Goal: Transaction & Acquisition: Purchase product/service

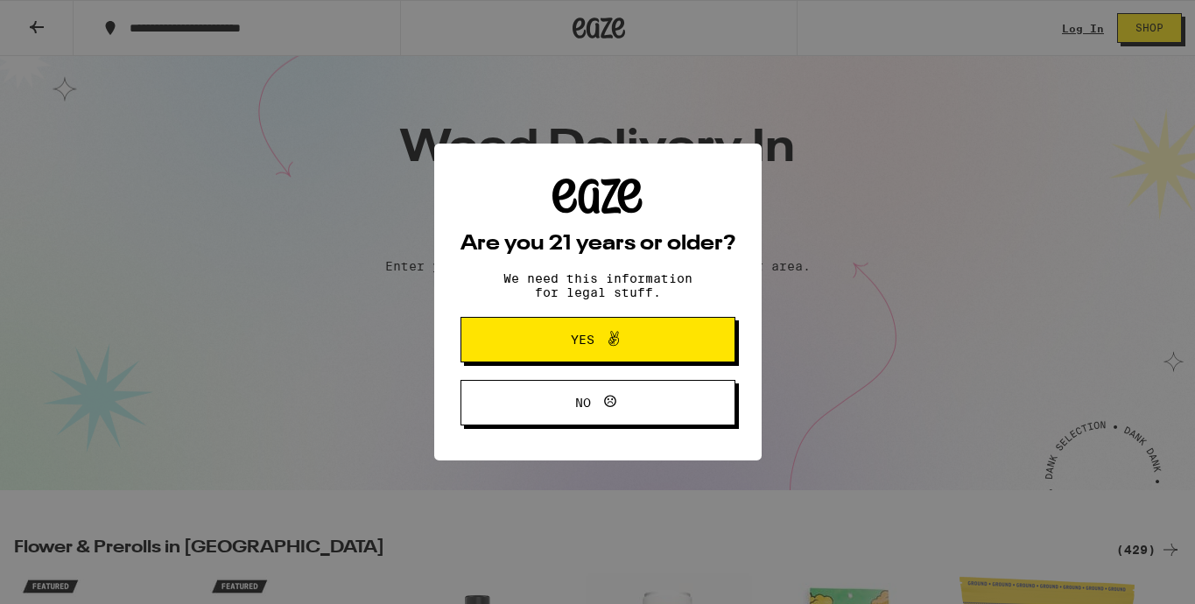
scroll to position [65, 0]
click at [643, 278] on p "We need this information for legal stuff." at bounding box center [597, 285] width 219 height 28
click at [554, 342] on span "Yes" at bounding box center [597, 339] width 133 height 23
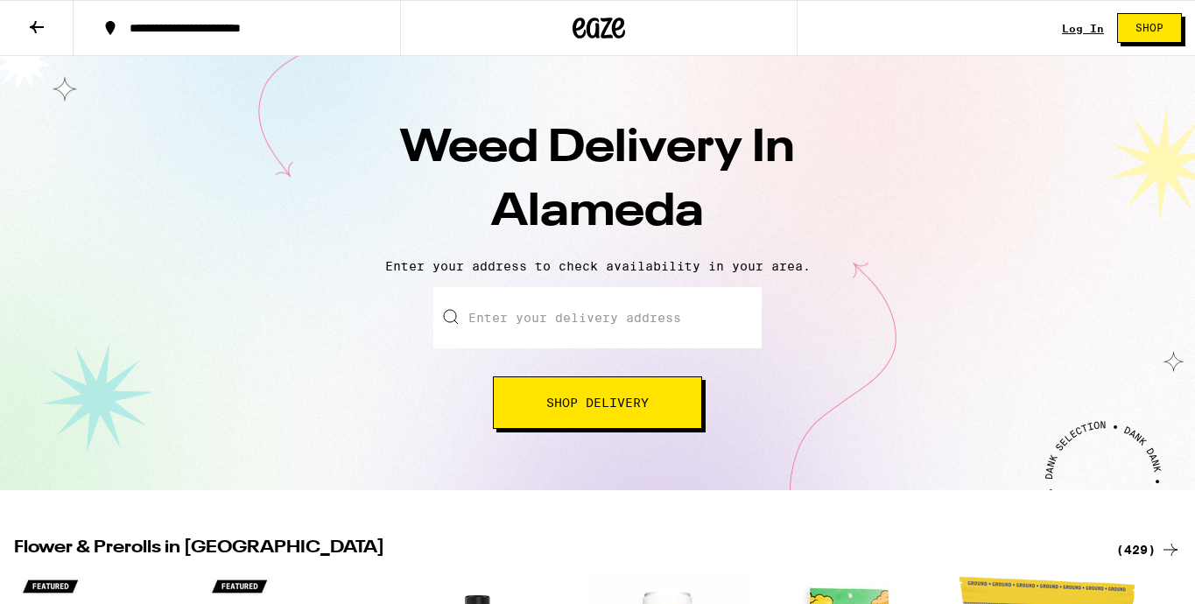
click at [544, 310] on input "Enter your delivery address" at bounding box center [597, 317] width 328 height 61
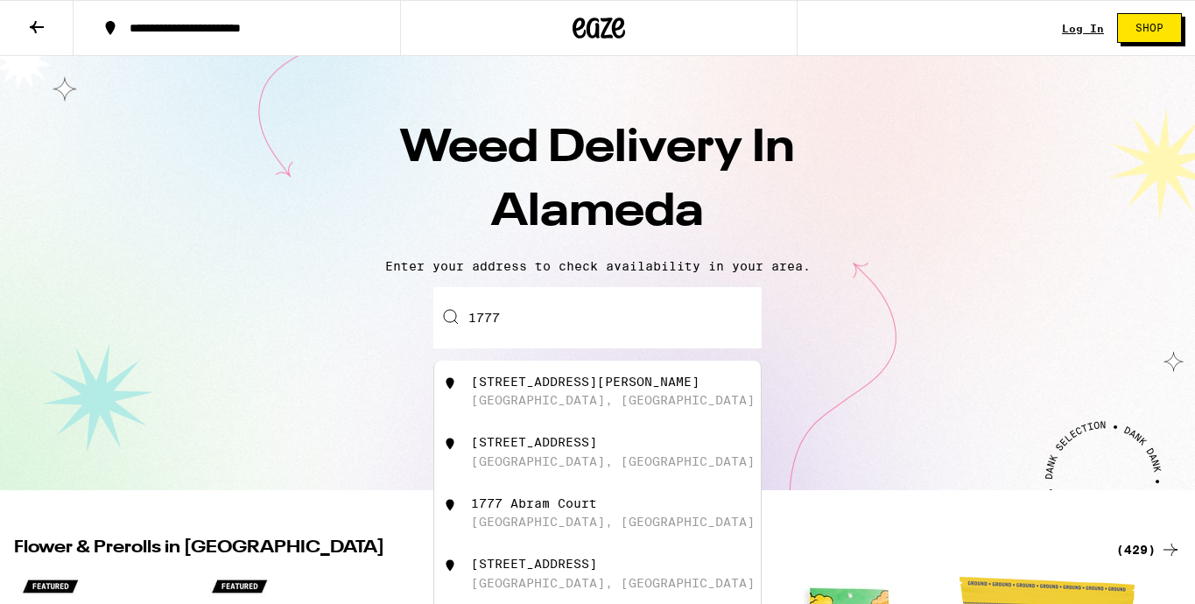
click at [547, 386] on div "1777 Clement Avenue" at bounding box center [585, 382] width 228 height 14
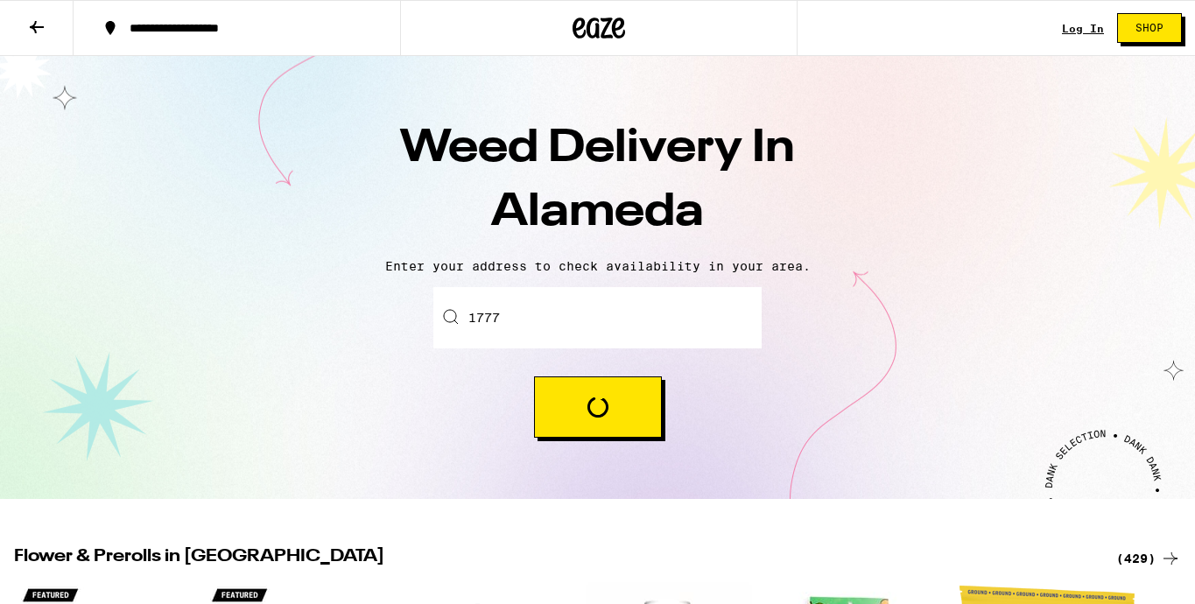
type input "1777 Clement Avenue, Alameda, CA"
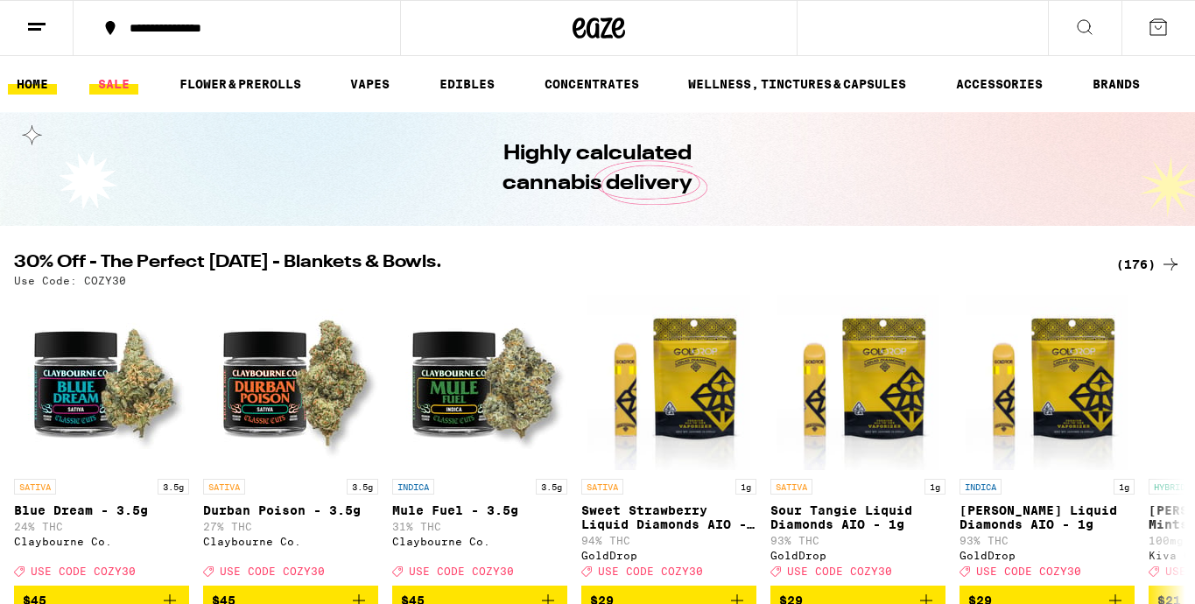
click at [106, 83] on link "SALE" at bounding box center [113, 84] width 49 height 21
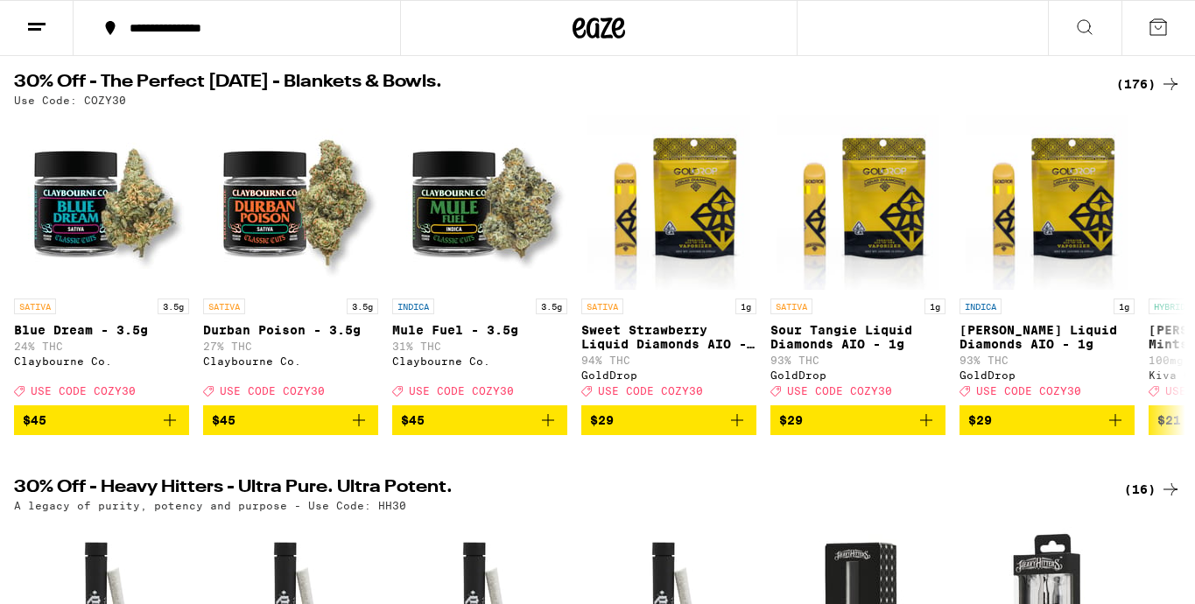
scroll to position [171, 0]
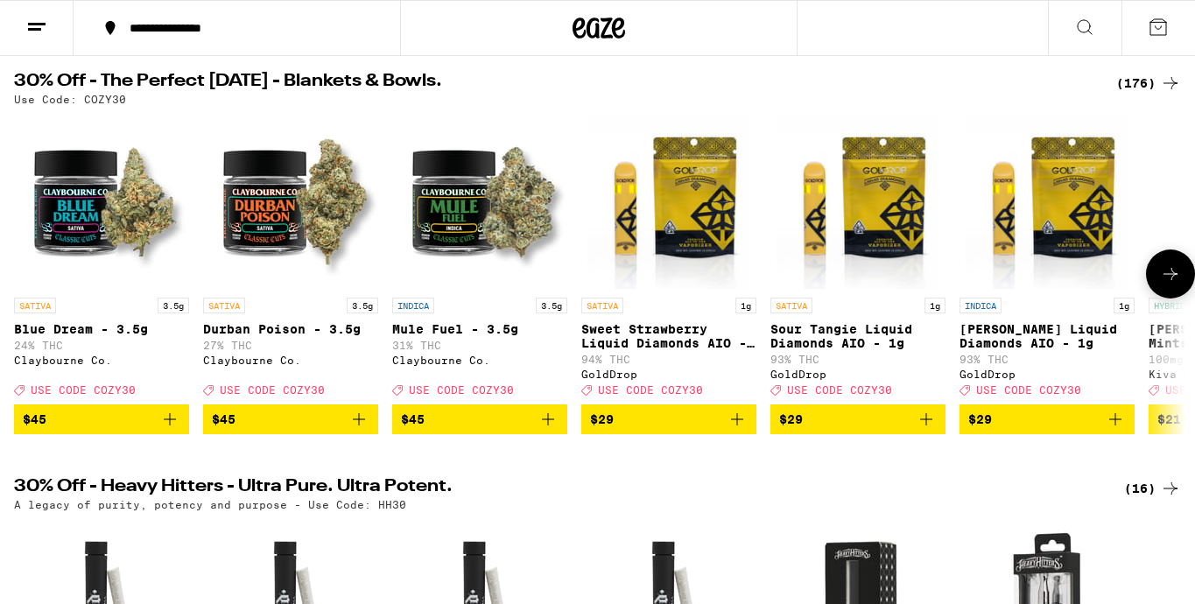
click at [1164, 279] on icon at bounding box center [1170, 273] width 21 height 21
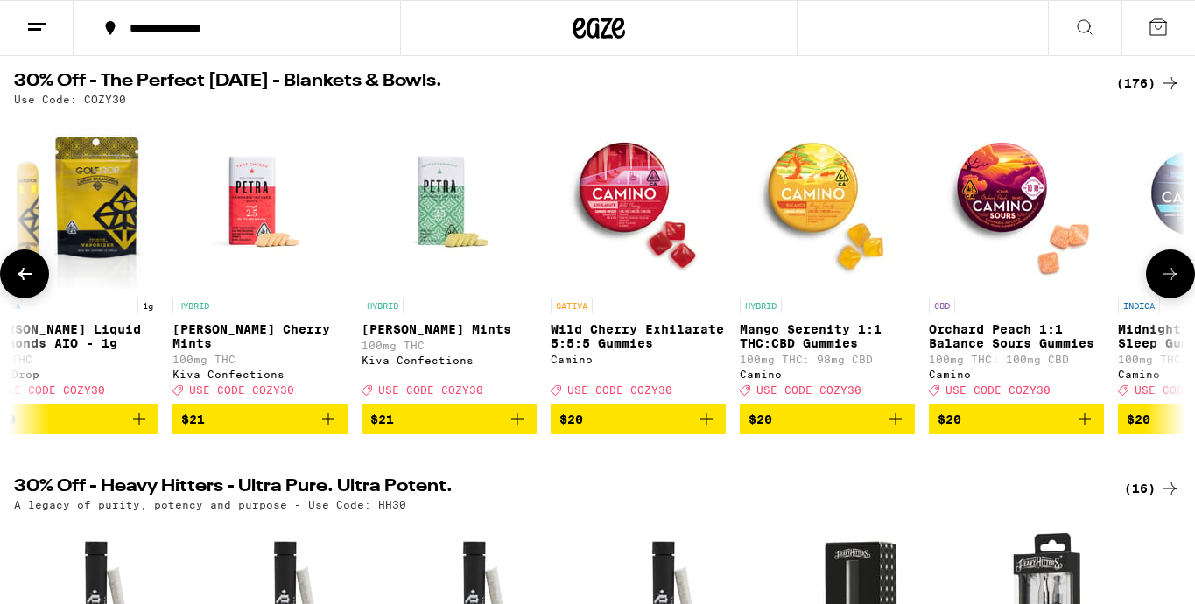
click at [1164, 279] on icon at bounding box center [1170, 273] width 21 height 21
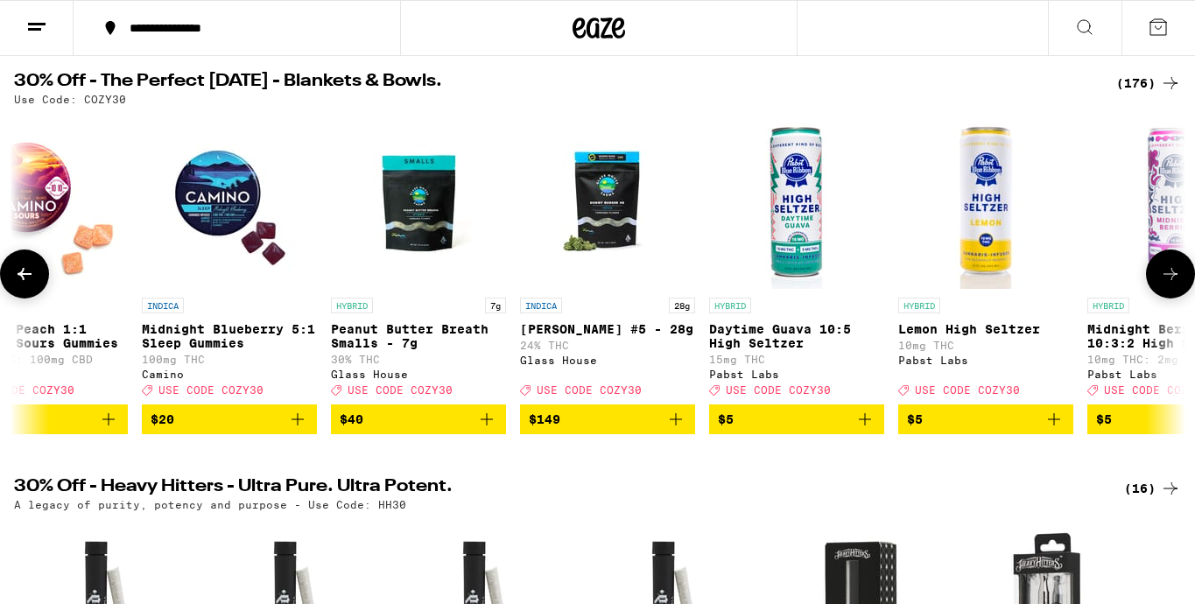
click at [1164, 279] on icon at bounding box center [1170, 273] width 21 height 21
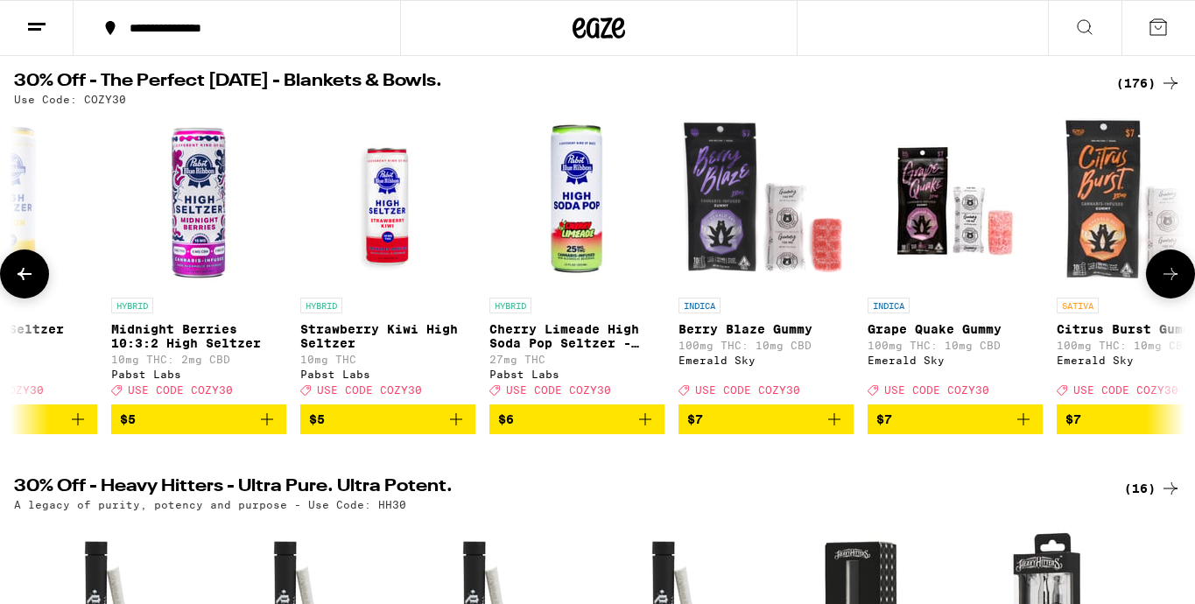
click at [1164, 279] on icon at bounding box center [1170, 273] width 21 height 21
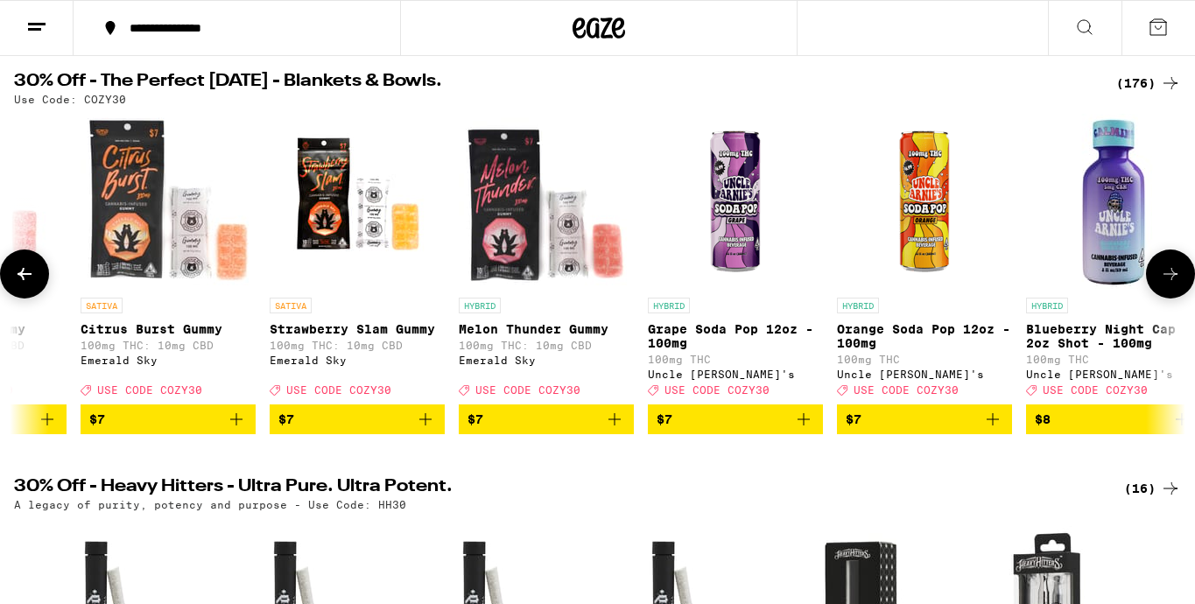
click at [1164, 279] on icon at bounding box center [1170, 273] width 21 height 21
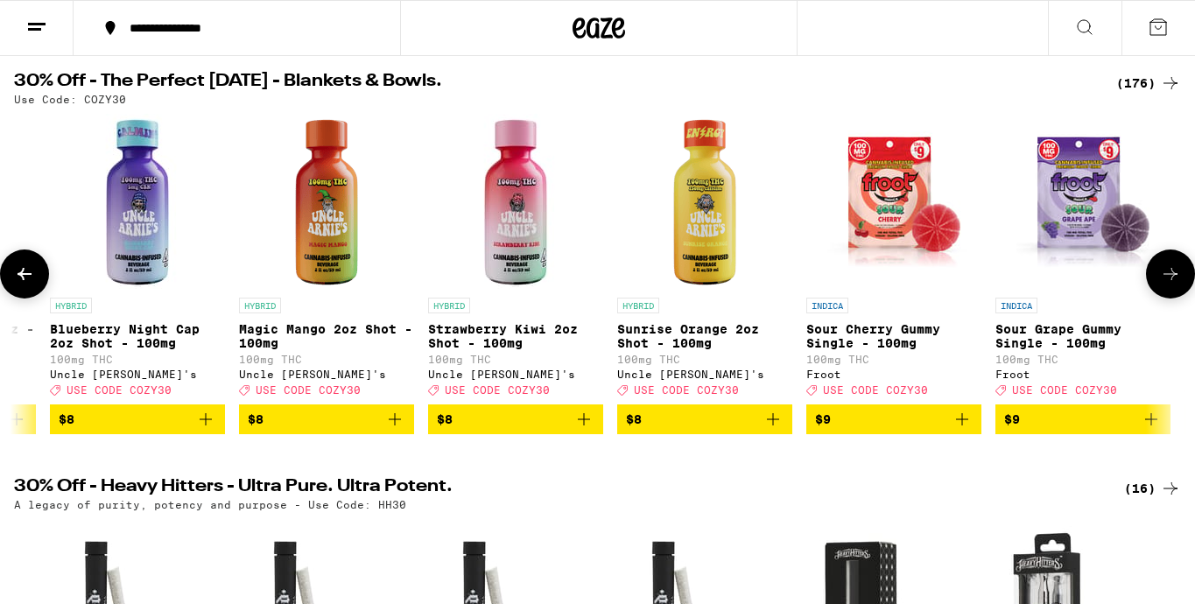
click at [1164, 279] on icon at bounding box center [1170, 273] width 21 height 21
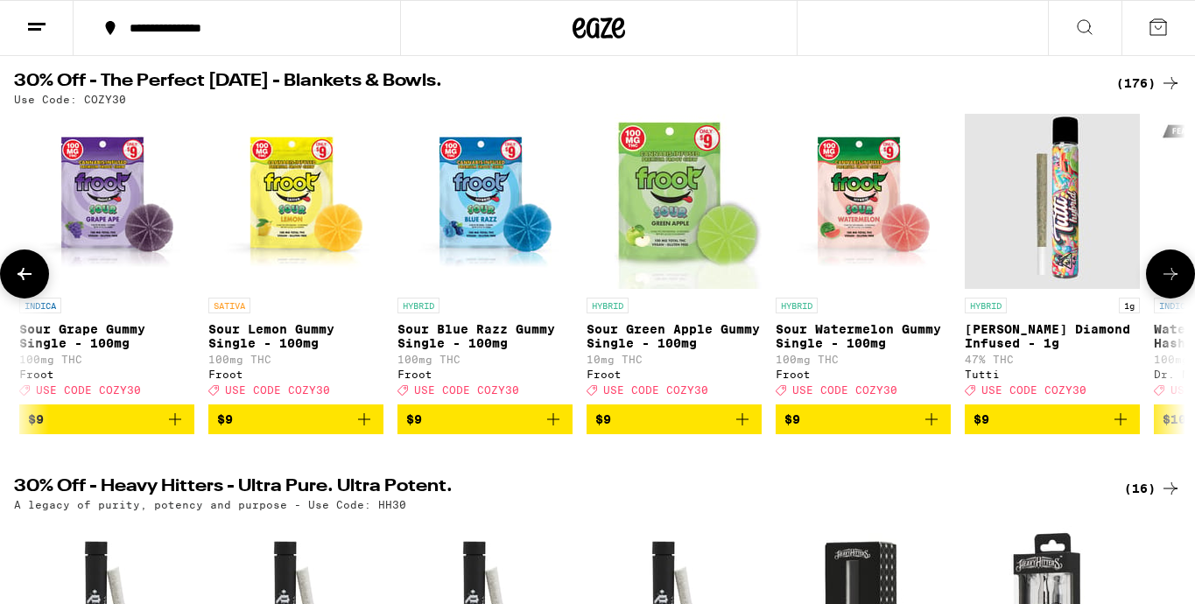
click at [1164, 279] on icon at bounding box center [1170, 273] width 21 height 21
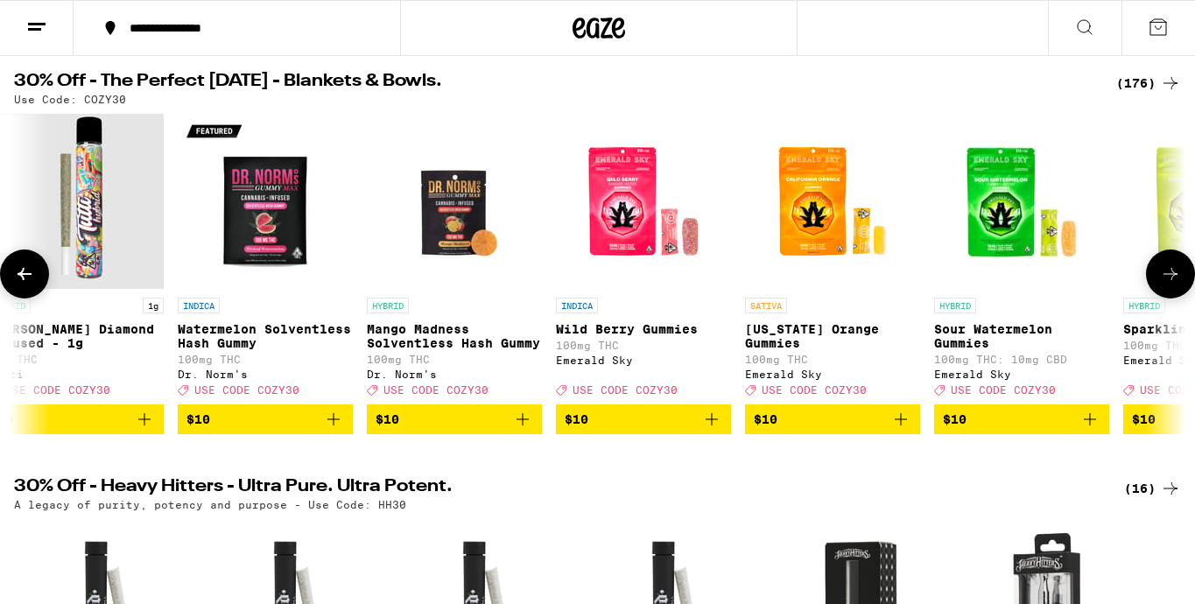
click at [1164, 279] on icon at bounding box center [1170, 273] width 21 height 21
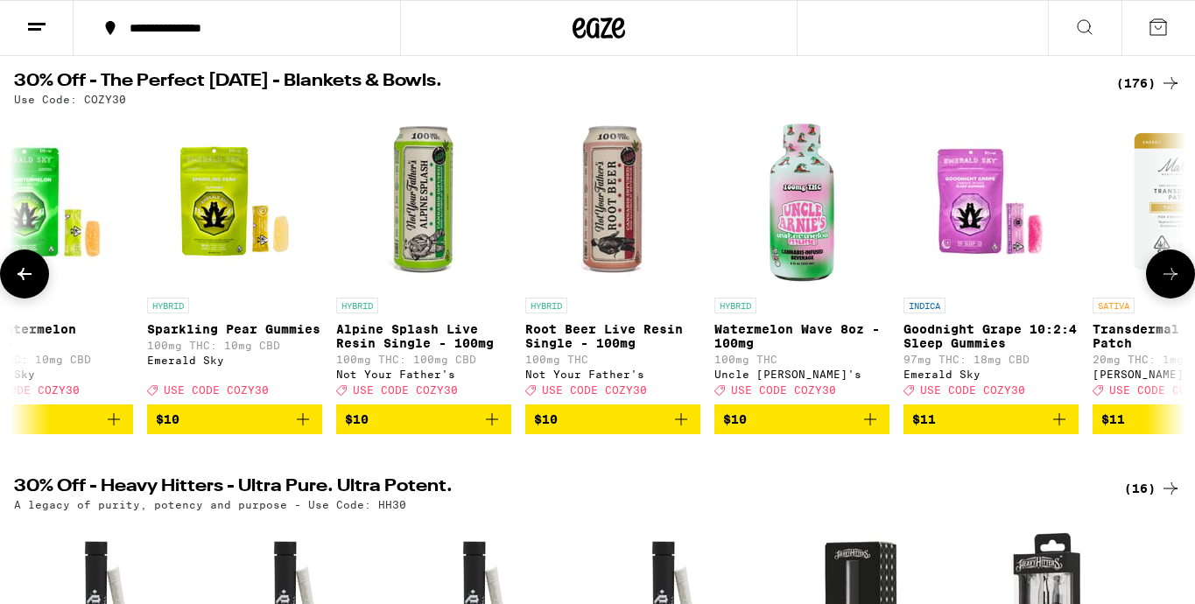
click at [1164, 279] on icon at bounding box center [1170, 273] width 21 height 21
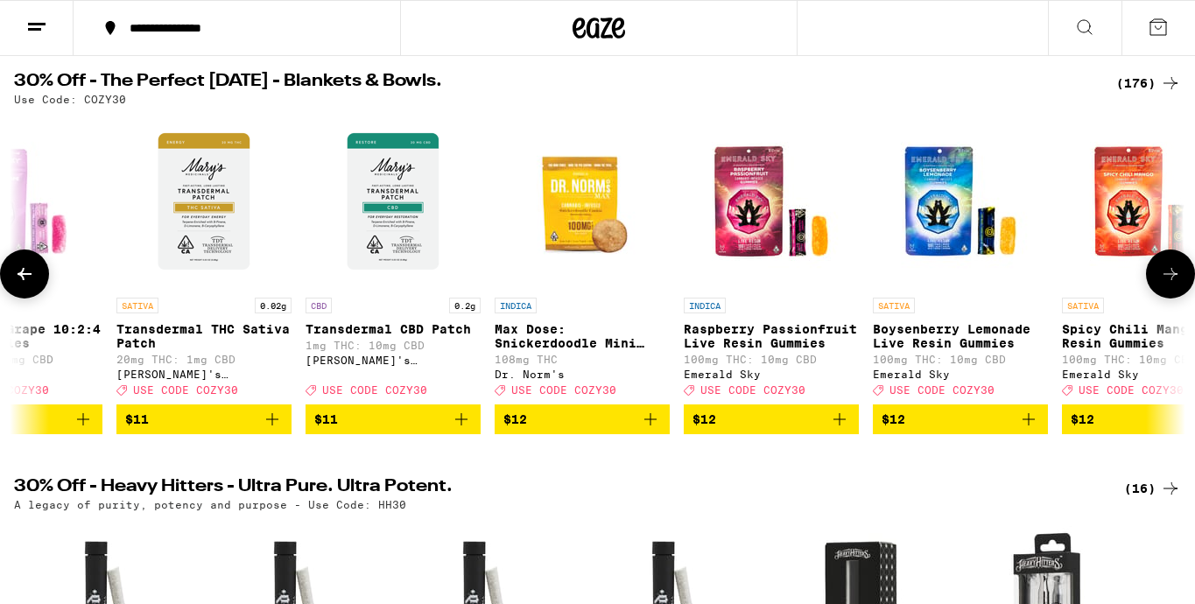
click at [1164, 279] on icon at bounding box center [1170, 273] width 21 height 21
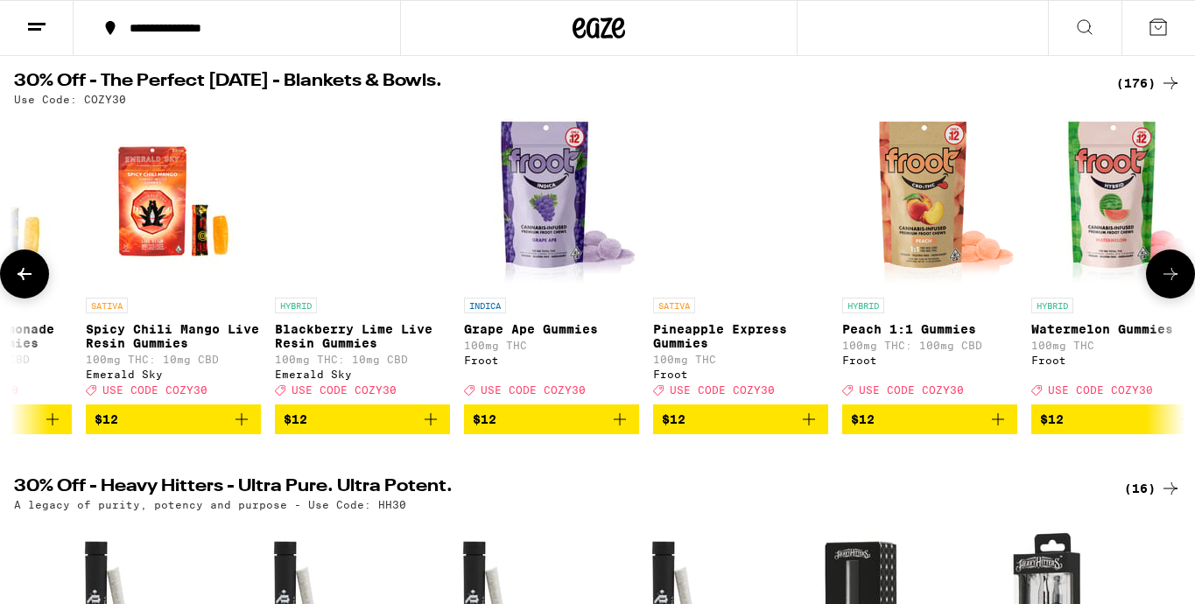
click at [1164, 279] on icon at bounding box center [1170, 273] width 21 height 21
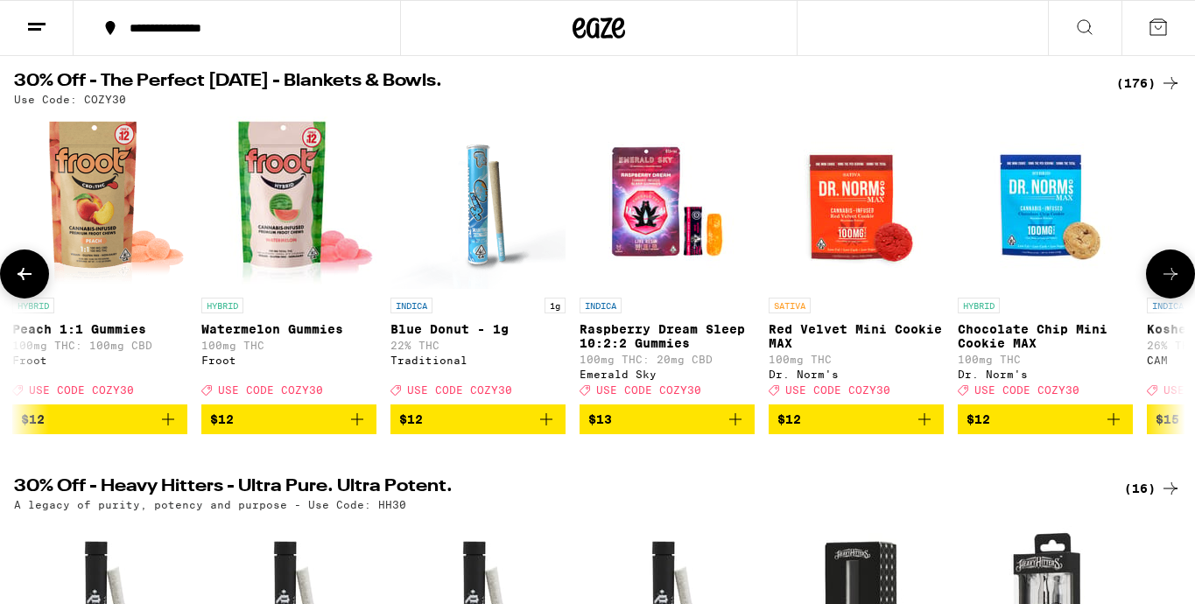
scroll to position [0, 10736]
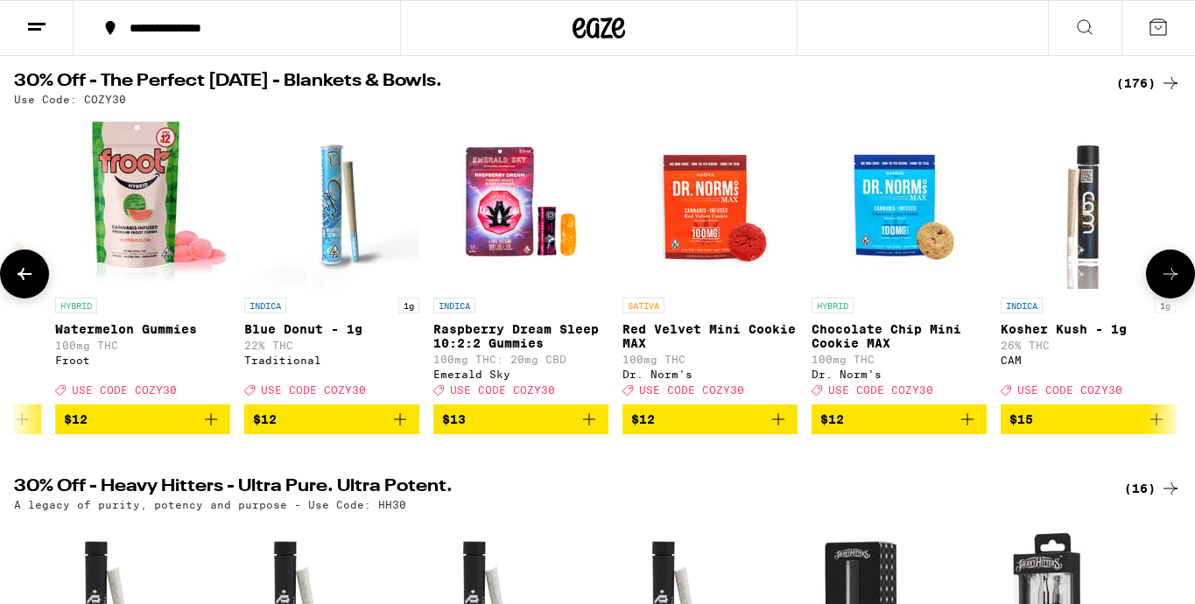
click at [1164, 279] on icon at bounding box center [1170, 273] width 21 height 21
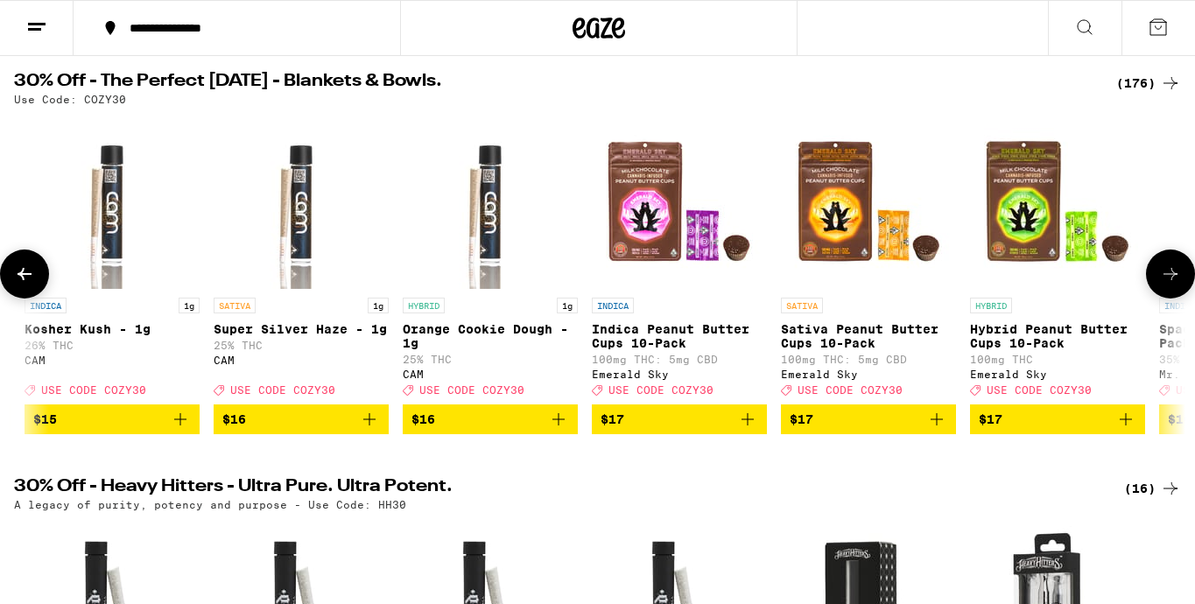
click at [1164, 279] on icon at bounding box center [1170, 273] width 21 height 21
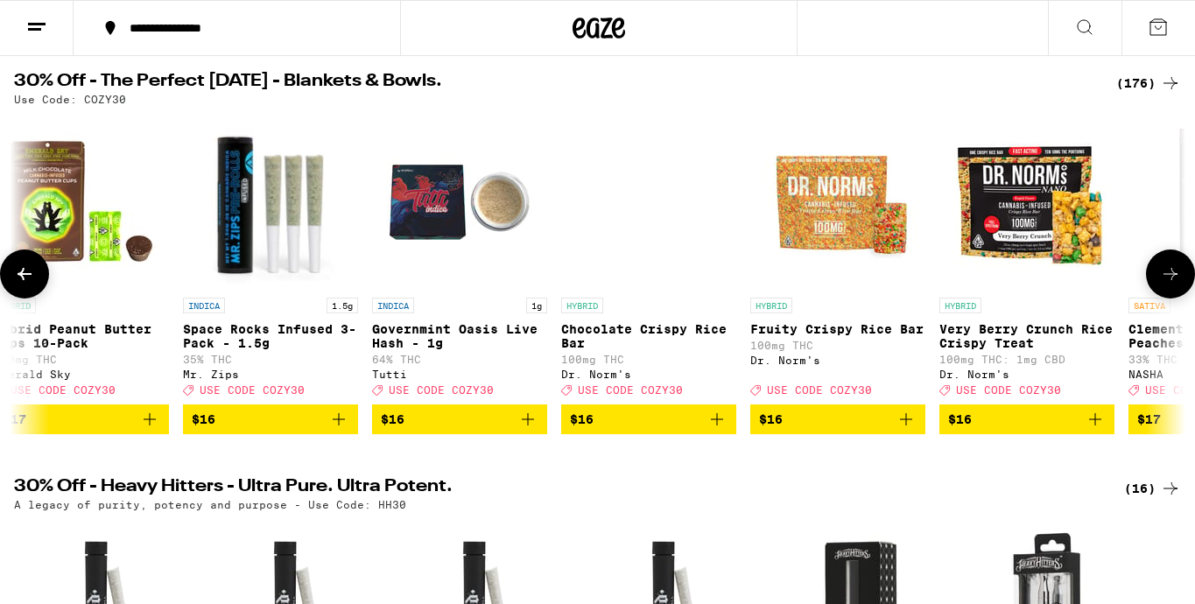
click at [340, 430] on icon "Add to bag" at bounding box center [338, 419] width 21 height 21
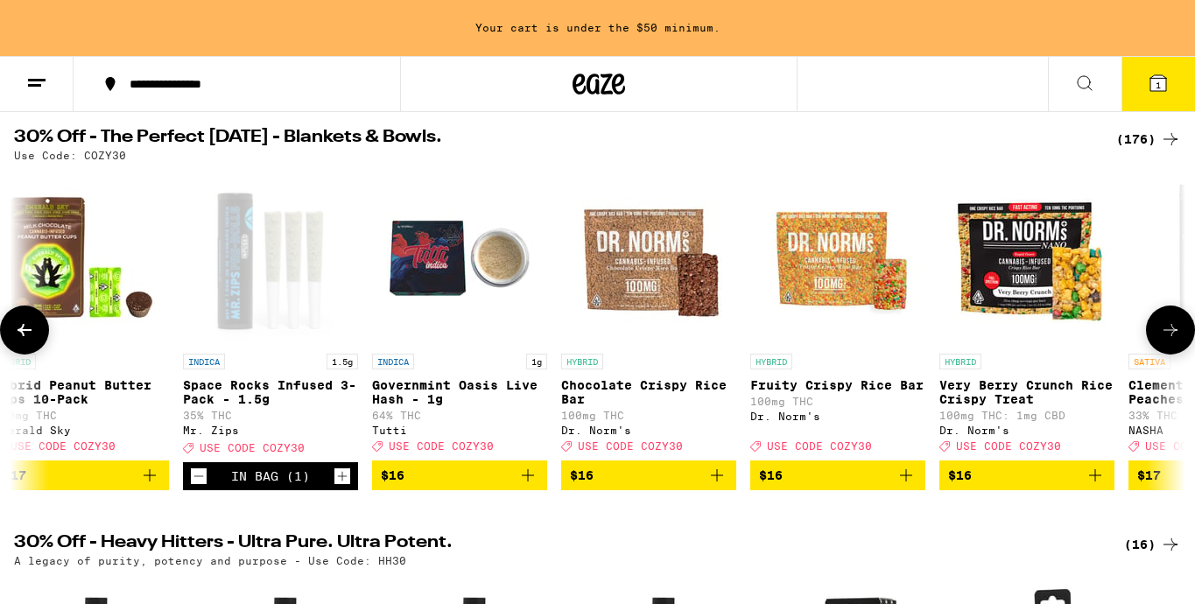
scroll to position [0, 0]
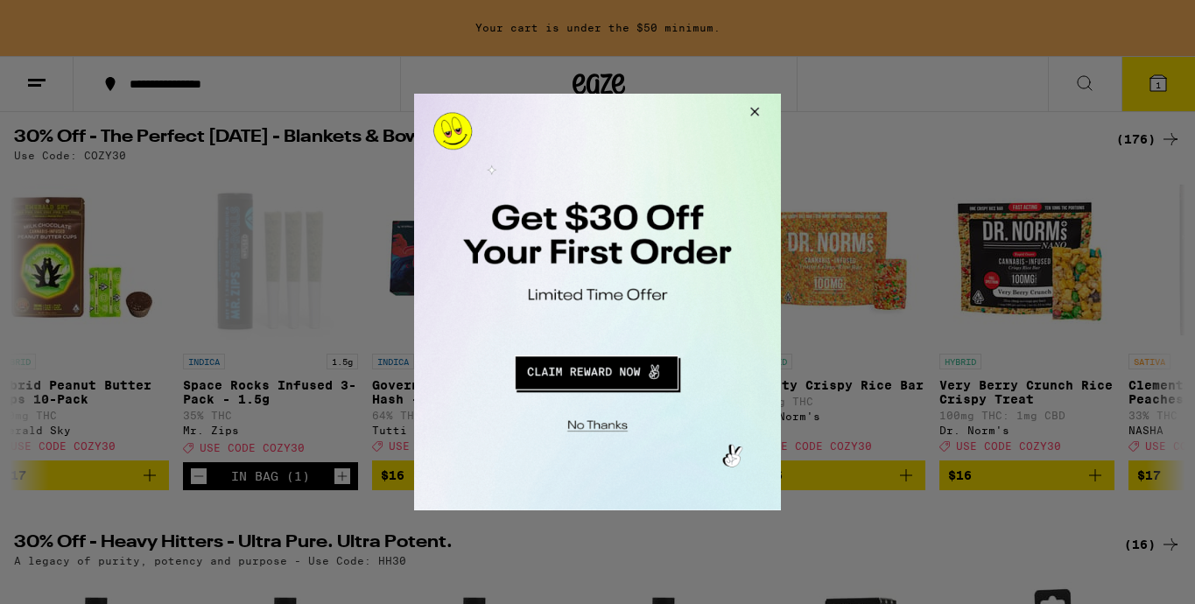
click at [568, 371] on button "Redirect to URL" at bounding box center [596, 370] width 305 height 42
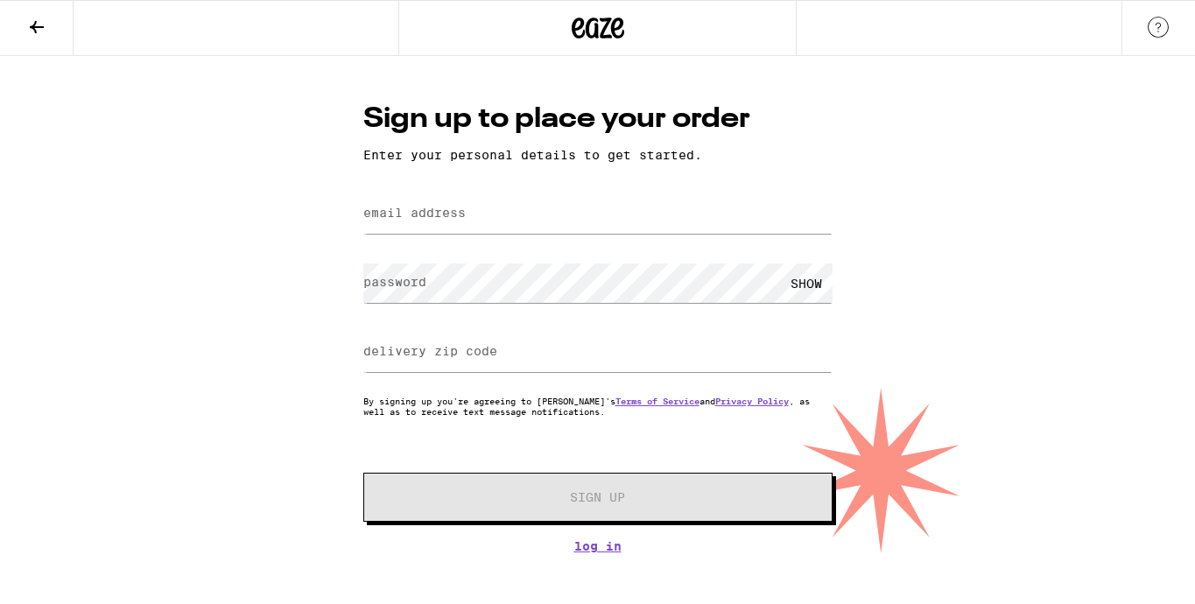
click at [546, 190] on div at bounding box center [597, 214] width 469 height 52
click at [588, 551] on div "Sign up to place your order Enter your personal details to get started. email a…" at bounding box center [598, 326] width 504 height 453
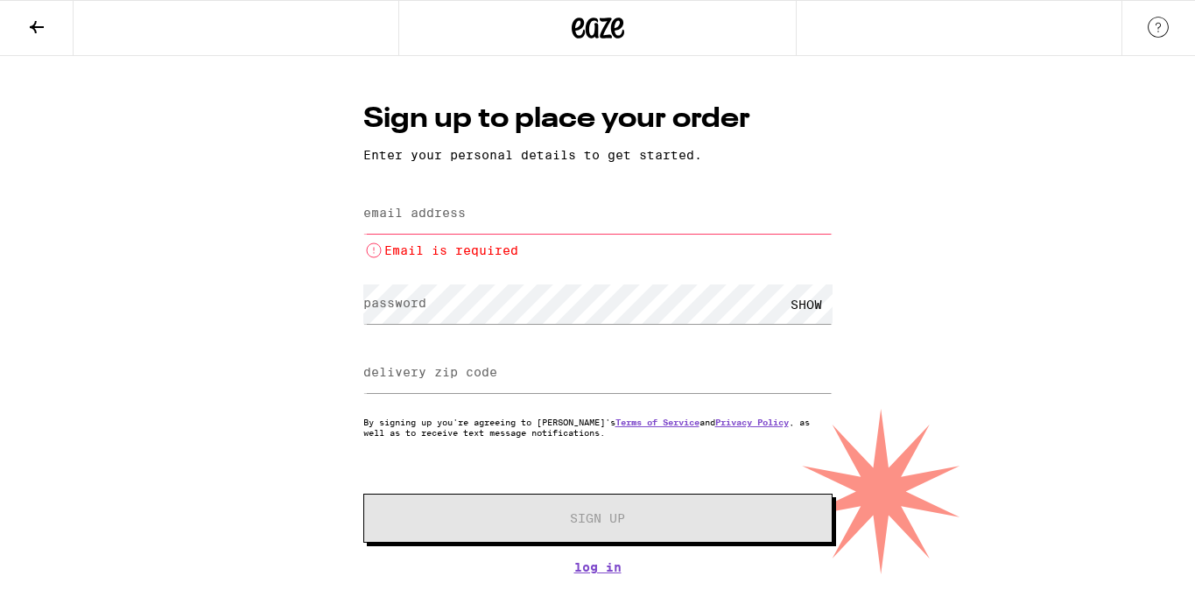
click at [528, 219] on input "email address" at bounding box center [597, 213] width 469 height 39
click at [587, 565] on link "Log In" at bounding box center [597, 567] width 469 height 14
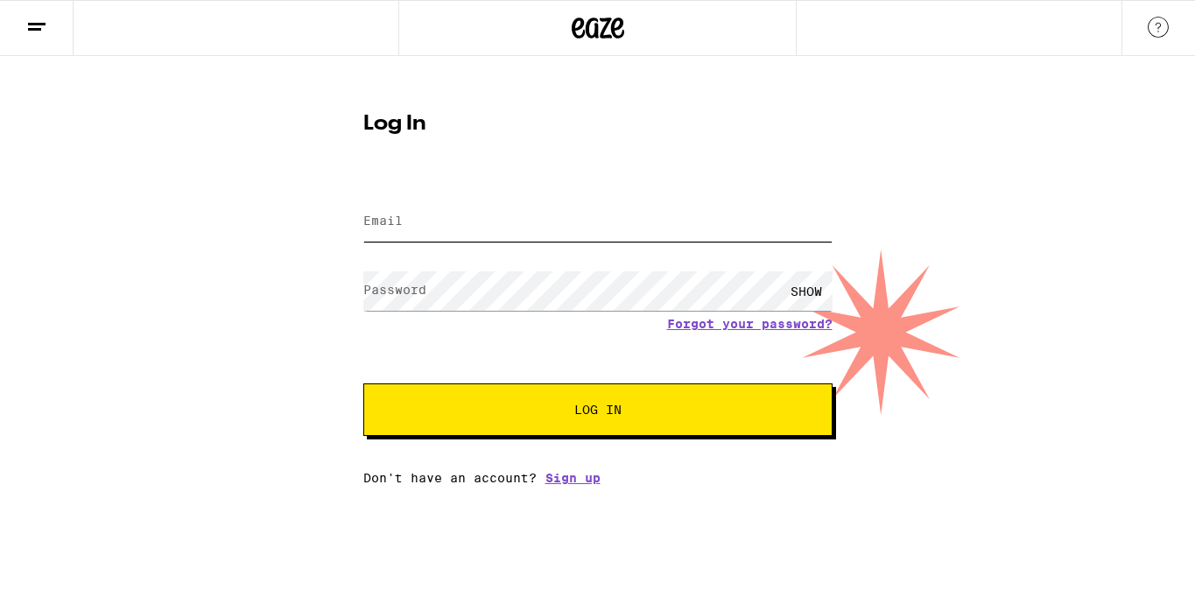
type input "savannahmartinez805@gmail.com"
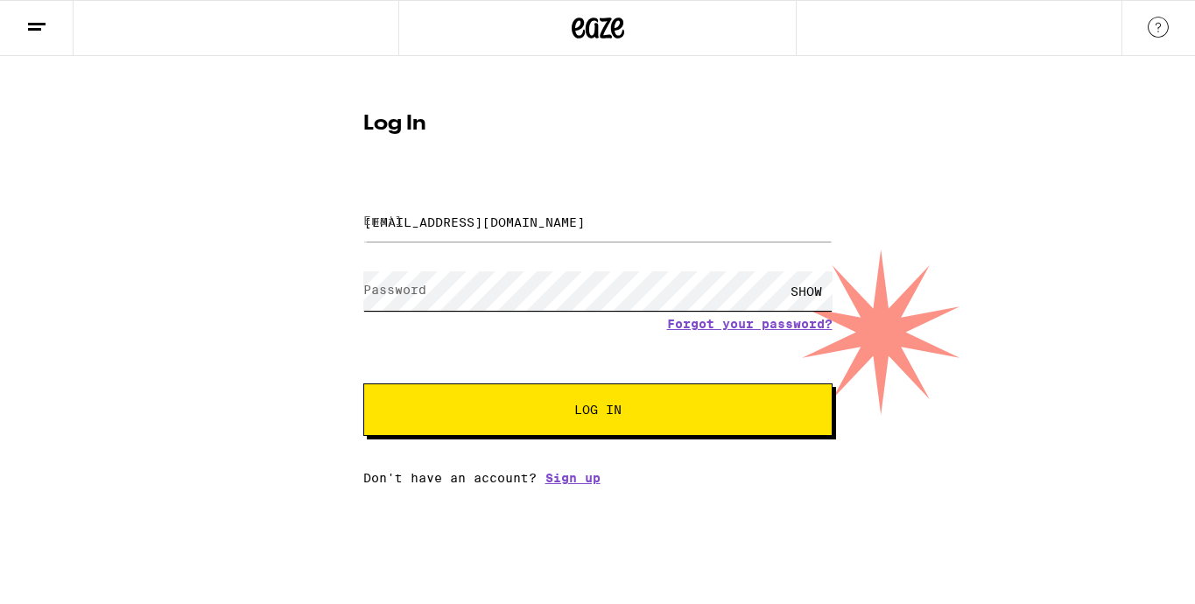
click at [597, 411] on button "Log In" at bounding box center [597, 409] width 469 height 53
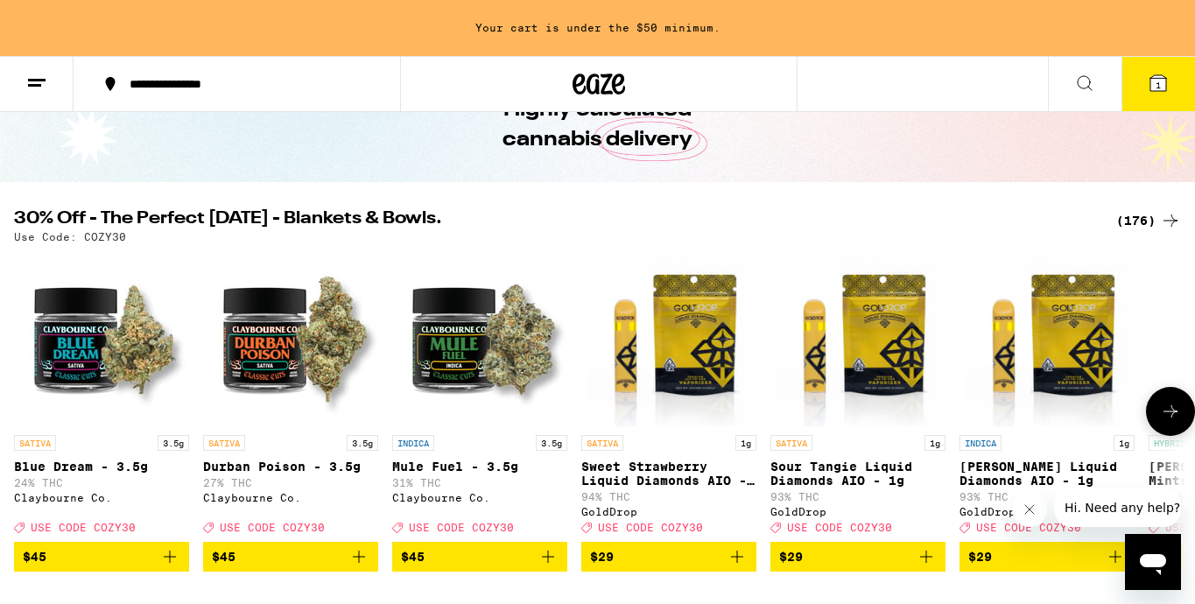
scroll to position [106, 0]
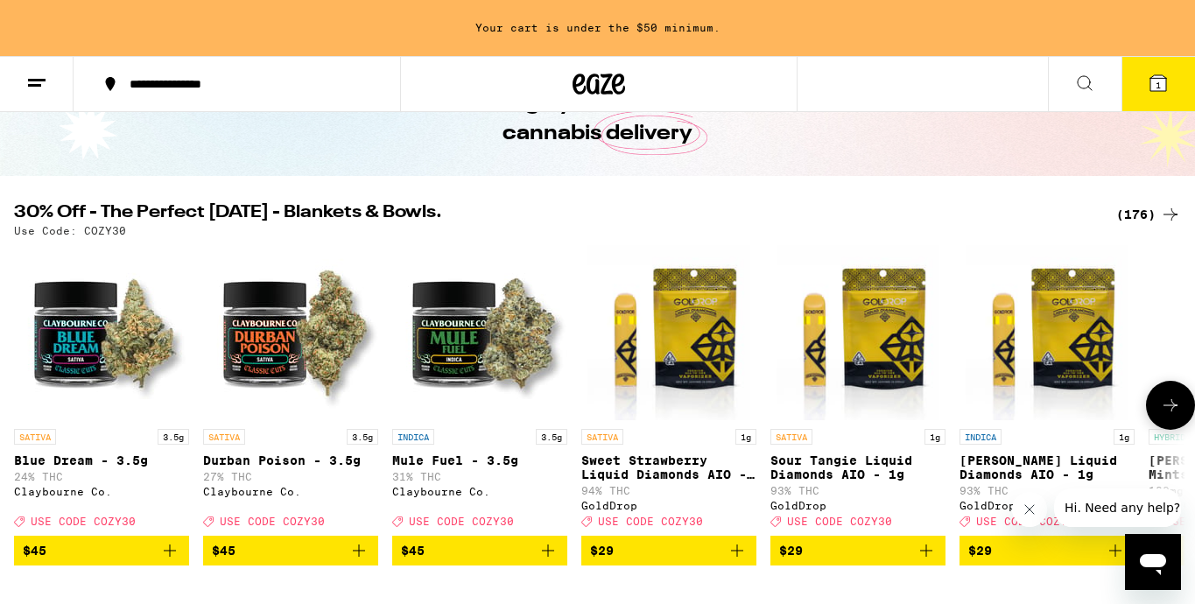
click at [1161, 416] on icon at bounding box center [1170, 405] width 21 height 21
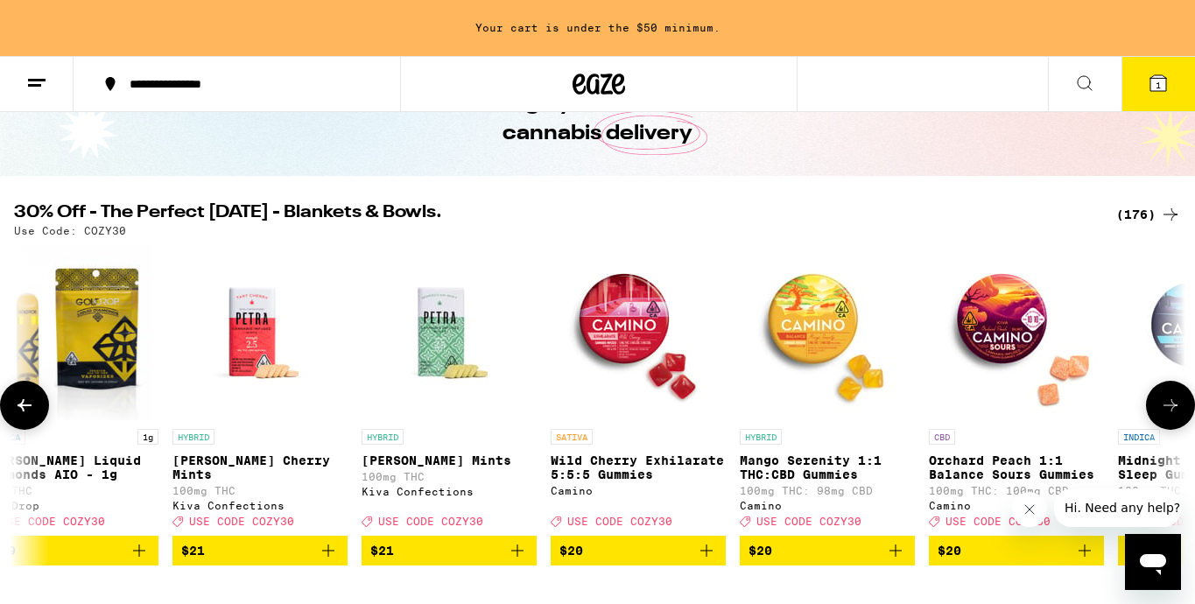
click at [1161, 416] on icon at bounding box center [1170, 405] width 21 height 21
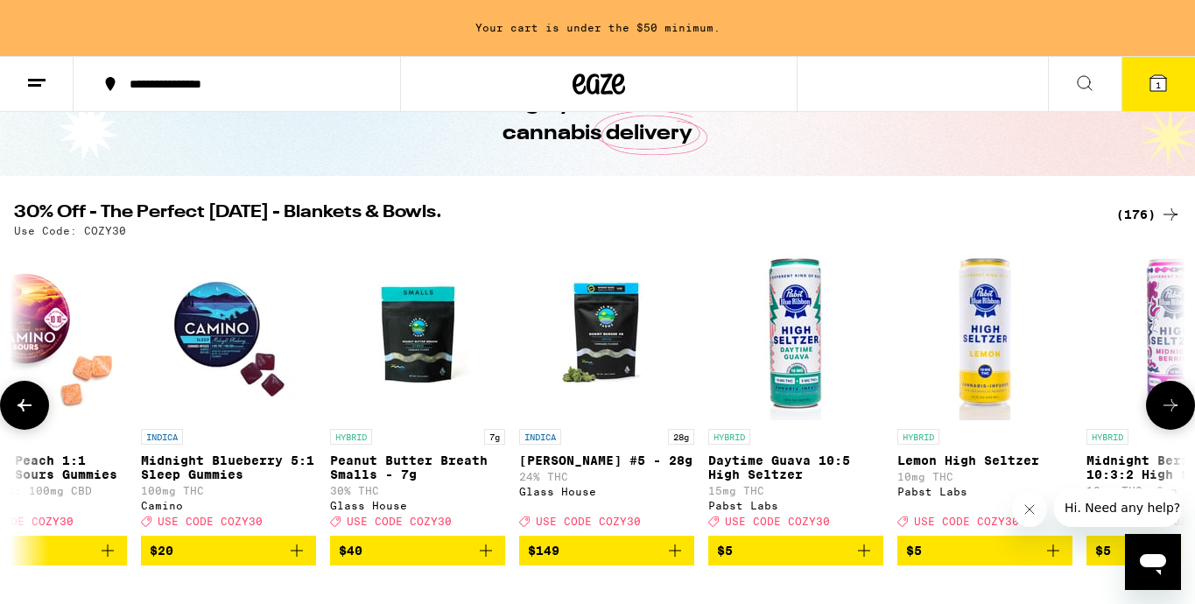
click at [1161, 416] on icon at bounding box center [1170, 405] width 21 height 21
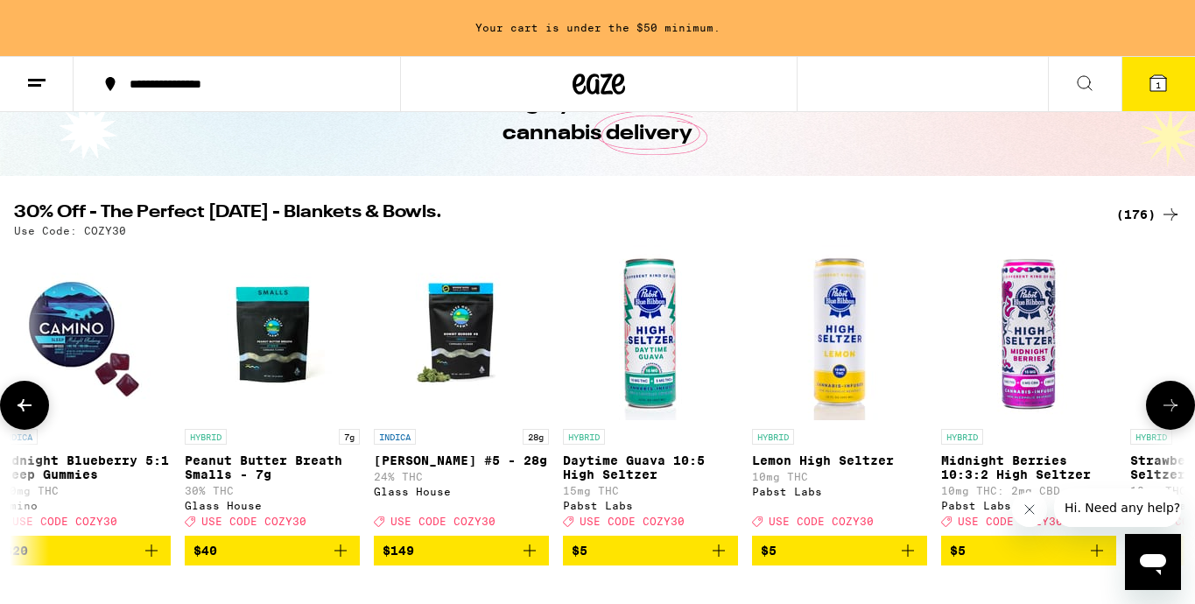
click at [1161, 416] on icon at bounding box center [1170, 405] width 21 height 21
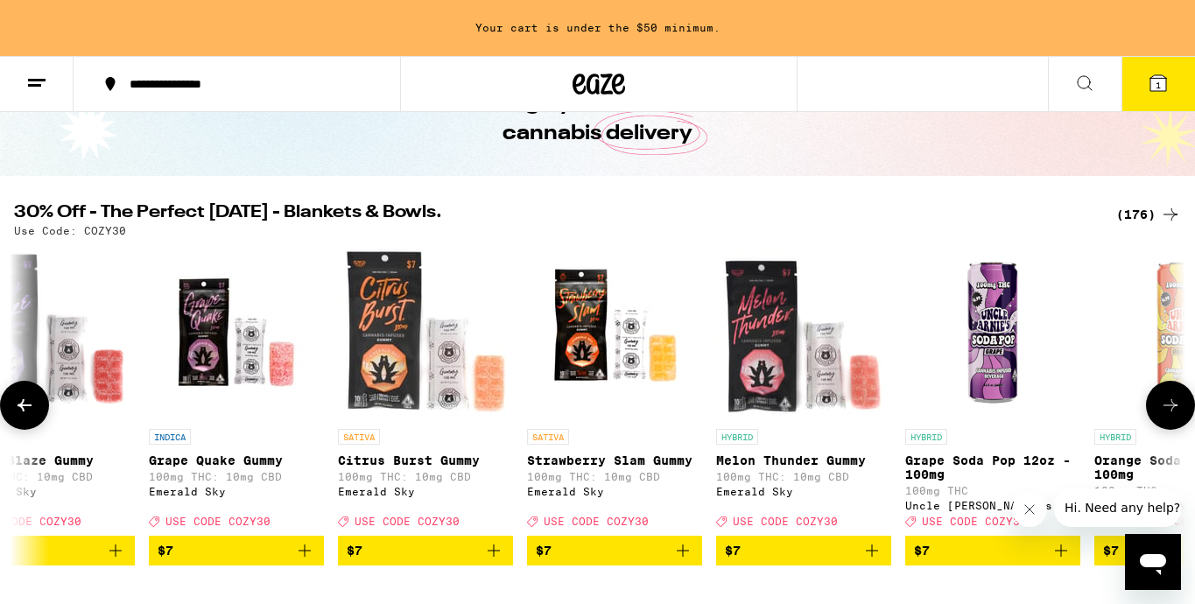
click at [1161, 416] on icon at bounding box center [1170, 405] width 21 height 21
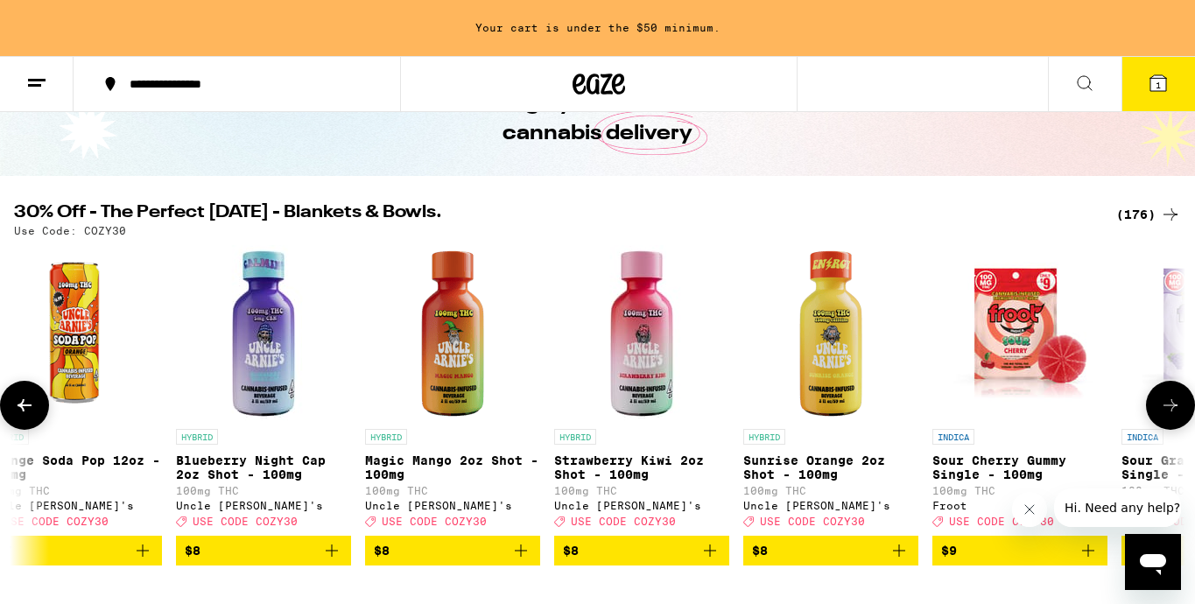
click at [1161, 416] on icon at bounding box center [1170, 405] width 21 height 21
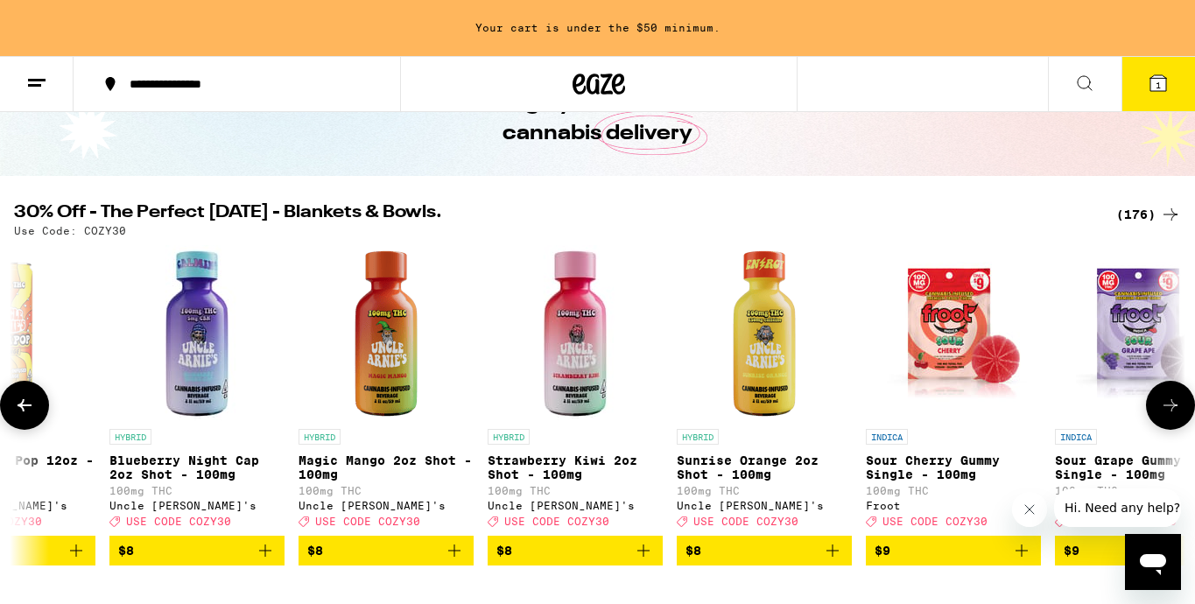
click at [1161, 416] on icon at bounding box center [1170, 405] width 21 height 21
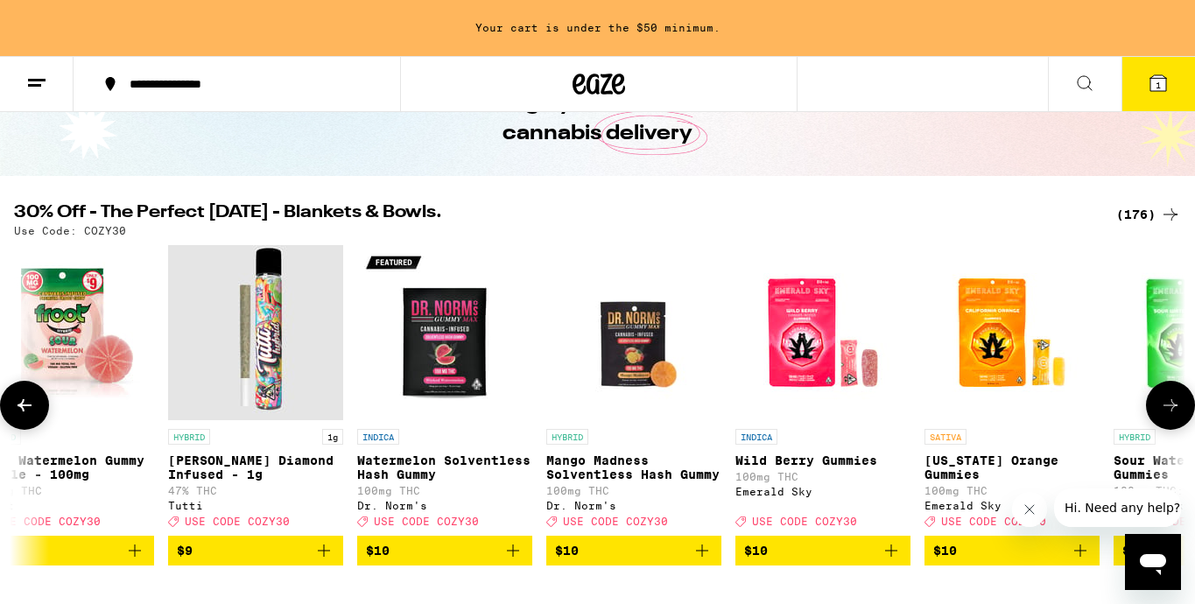
click at [1161, 416] on icon at bounding box center [1170, 405] width 21 height 21
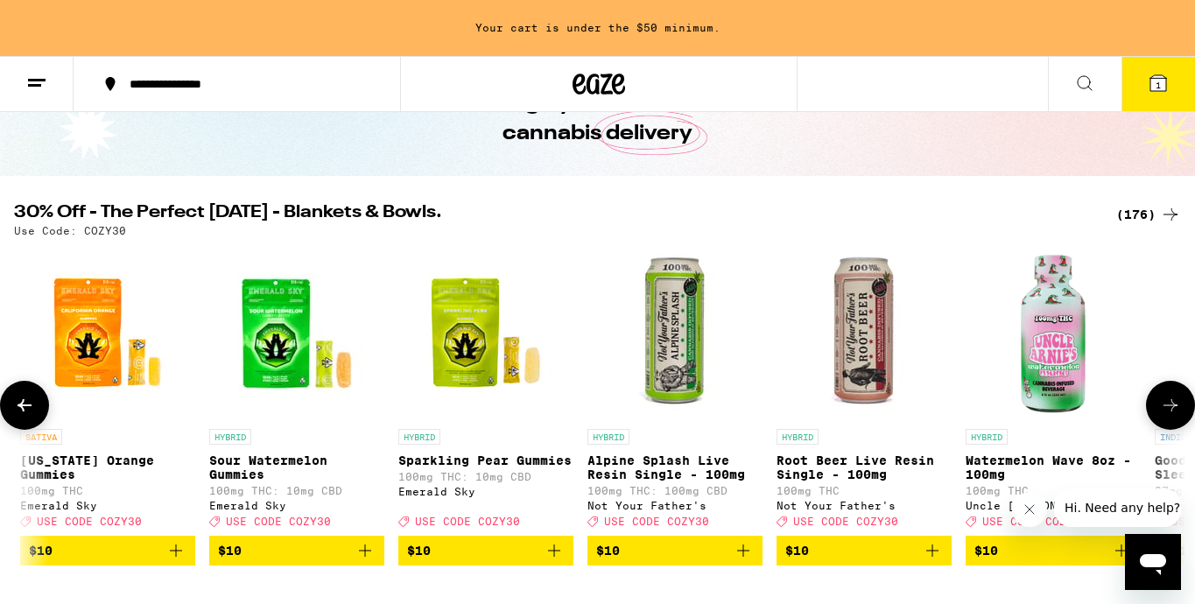
click at [1161, 416] on icon at bounding box center [1170, 405] width 21 height 21
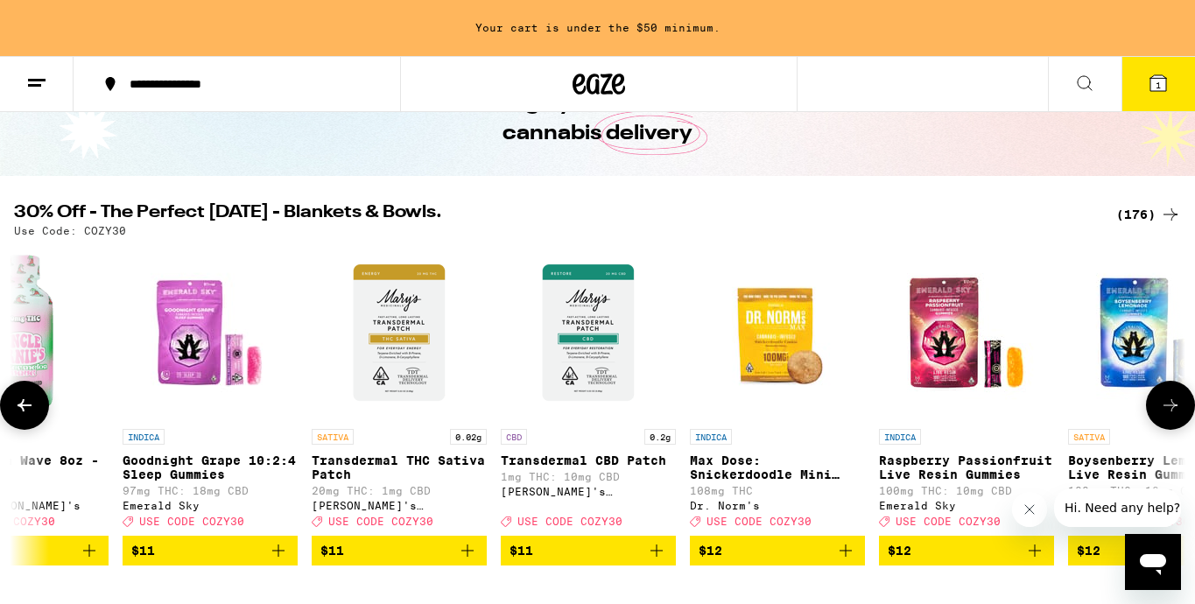
click at [1161, 416] on icon at bounding box center [1170, 405] width 21 height 21
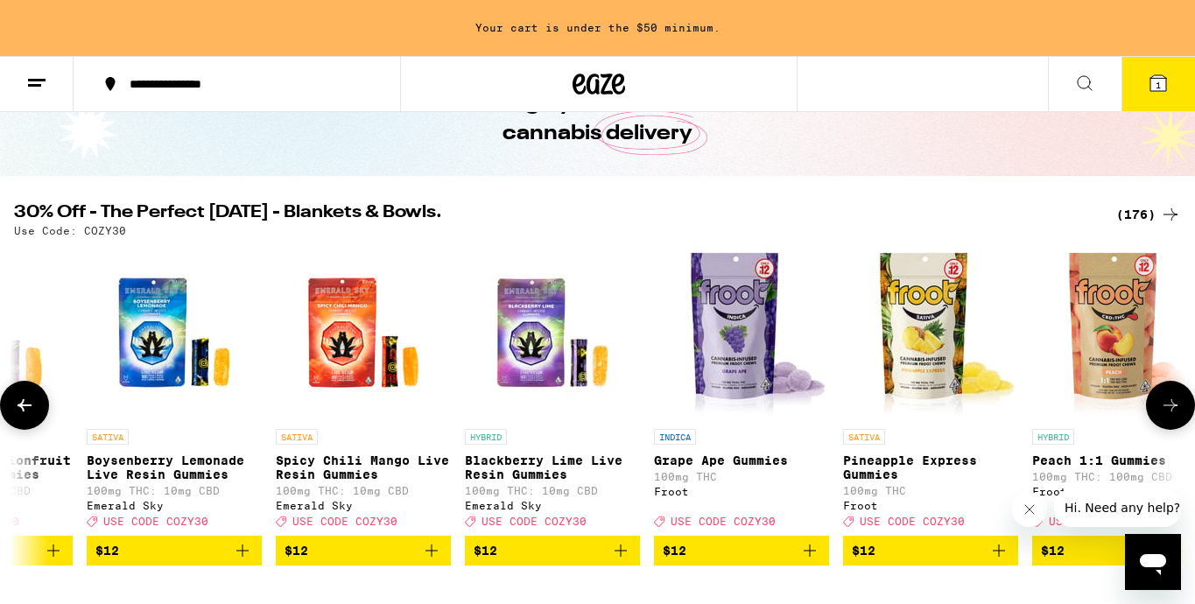
click at [1161, 416] on icon at bounding box center [1170, 405] width 21 height 21
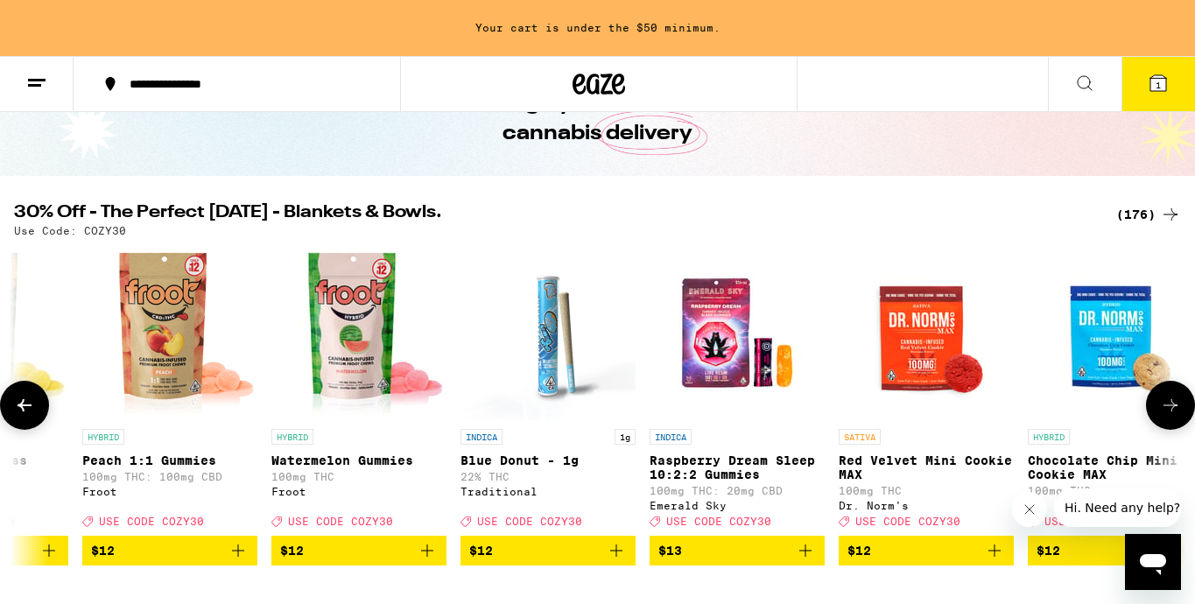
click at [1161, 416] on icon at bounding box center [1170, 405] width 21 height 21
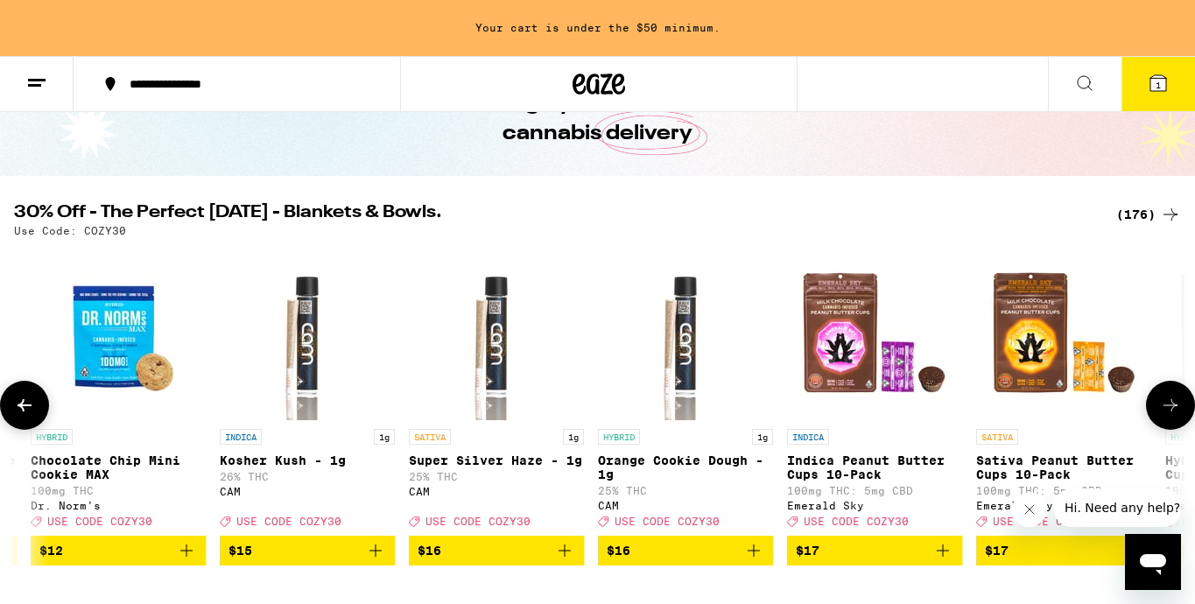
click at [1161, 416] on icon at bounding box center [1170, 405] width 21 height 21
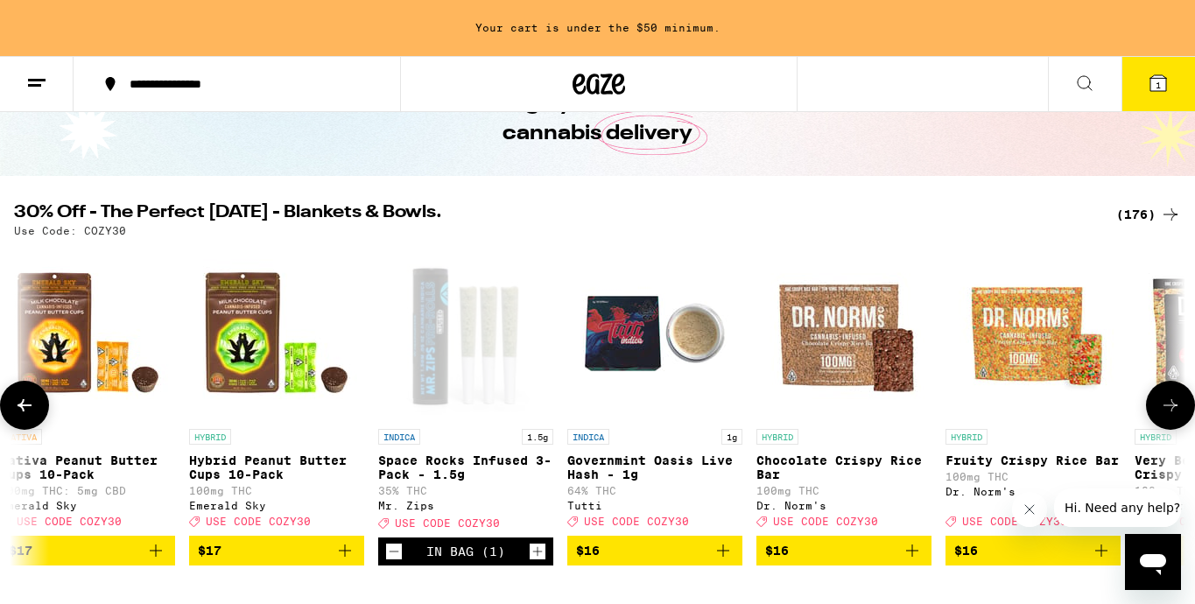
click at [1161, 416] on icon at bounding box center [1170, 405] width 21 height 21
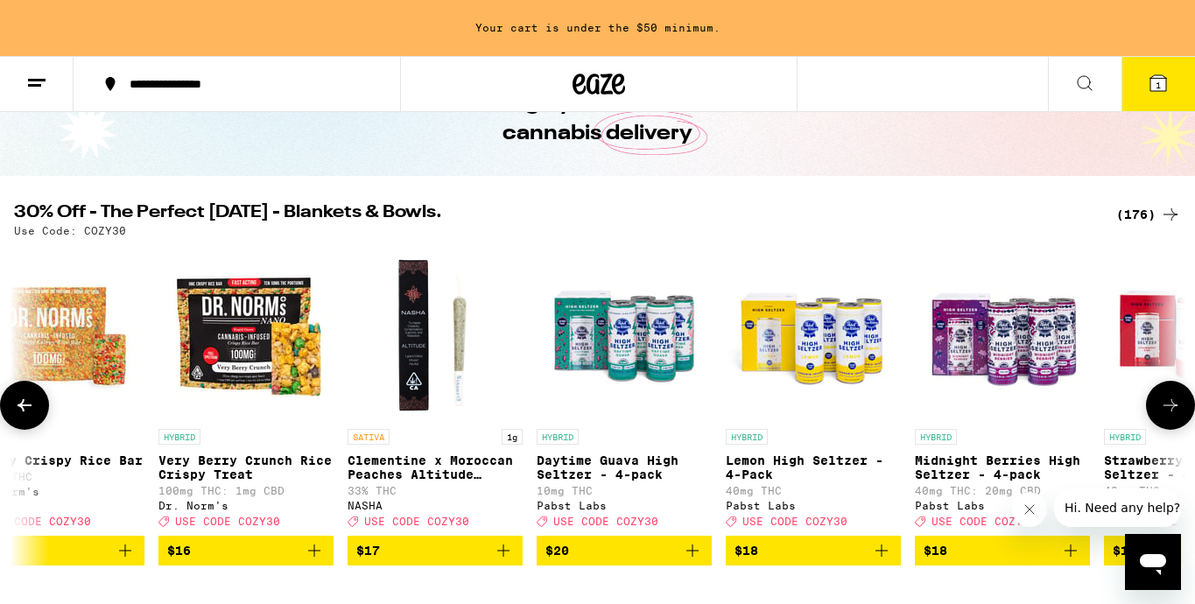
click at [1161, 416] on icon at bounding box center [1170, 405] width 21 height 21
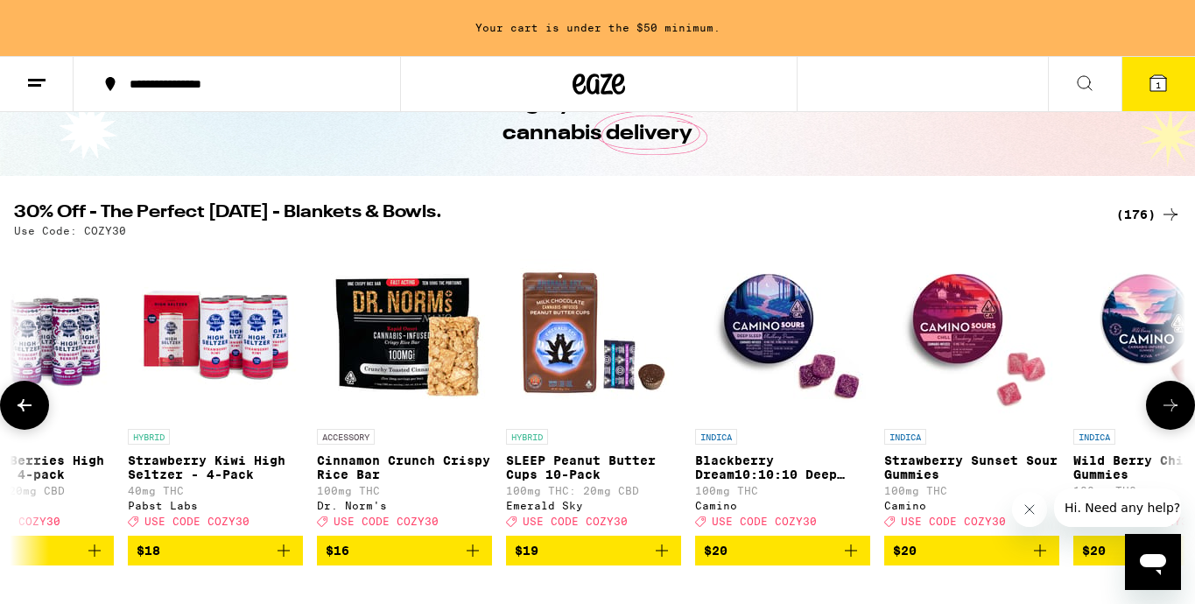
click at [1161, 416] on icon at bounding box center [1170, 405] width 21 height 21
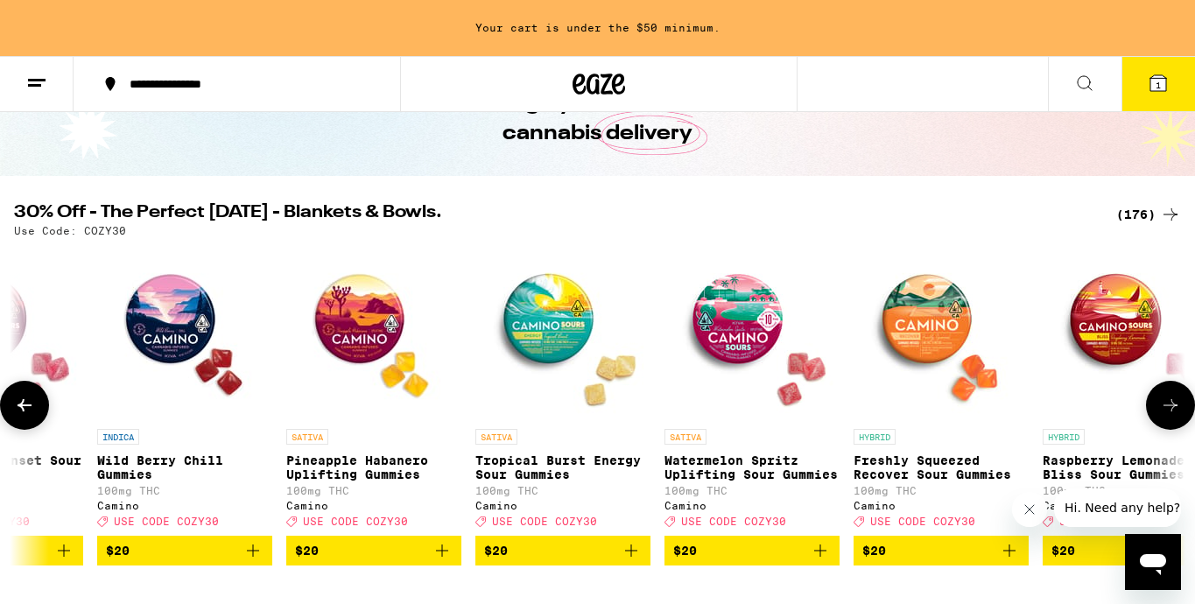
click at [1161, 416] on icon at bounding box center [1170, 405] width 21 height 21
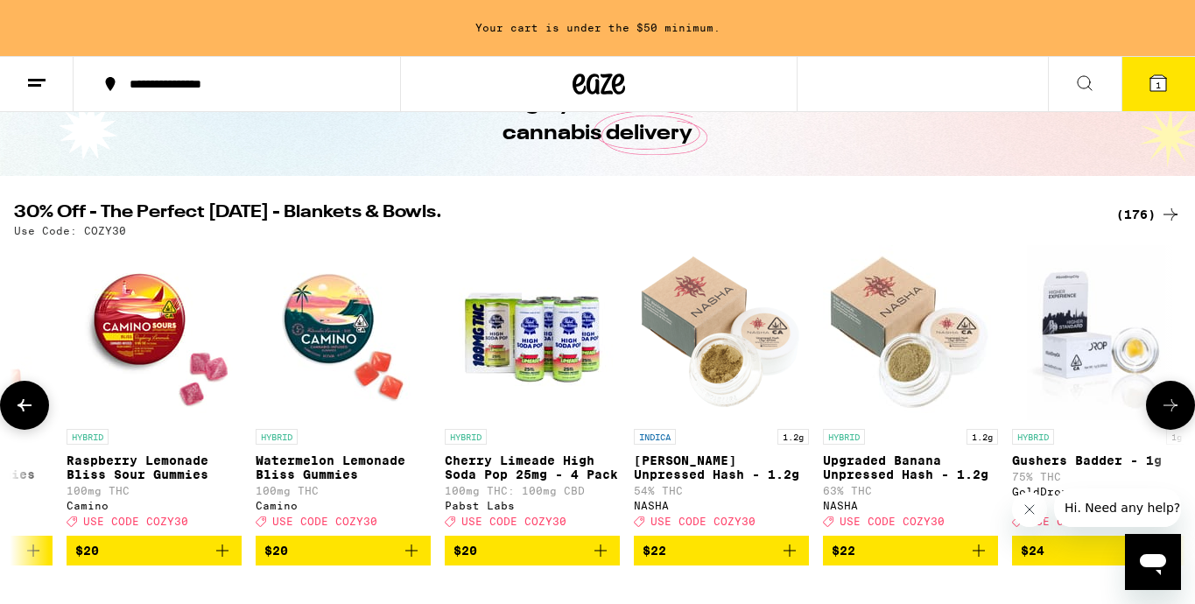
click at [1161, 416] on icon at bounding box center [1170, 405] width 21 height 21
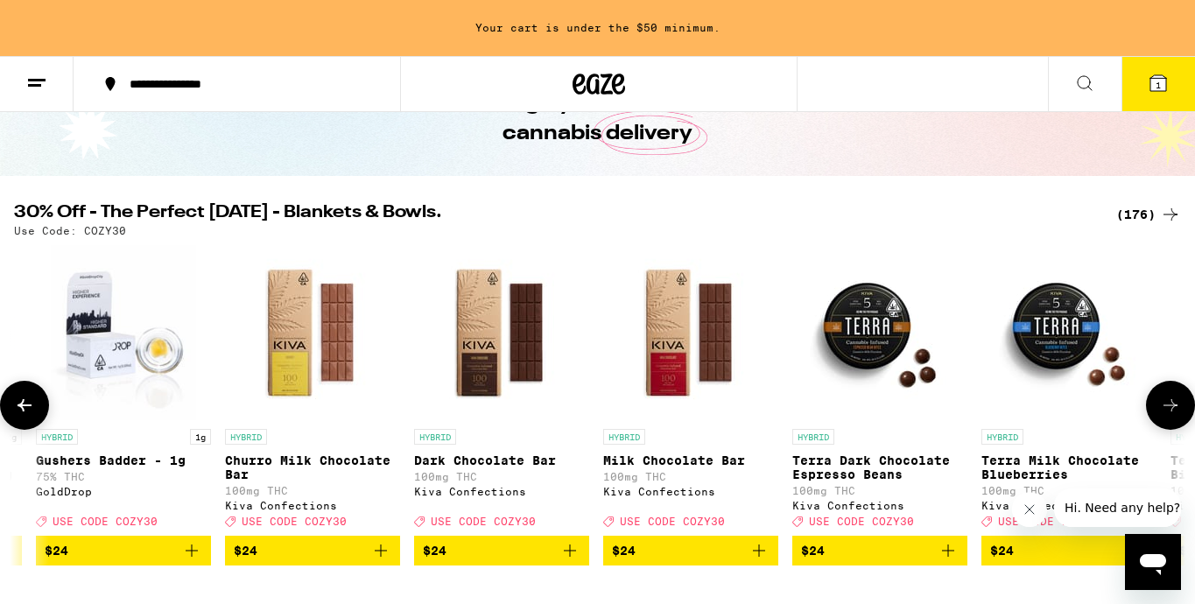
click at [1161, 416] on icon at bounding box center [1170, 405] width 21 height 21
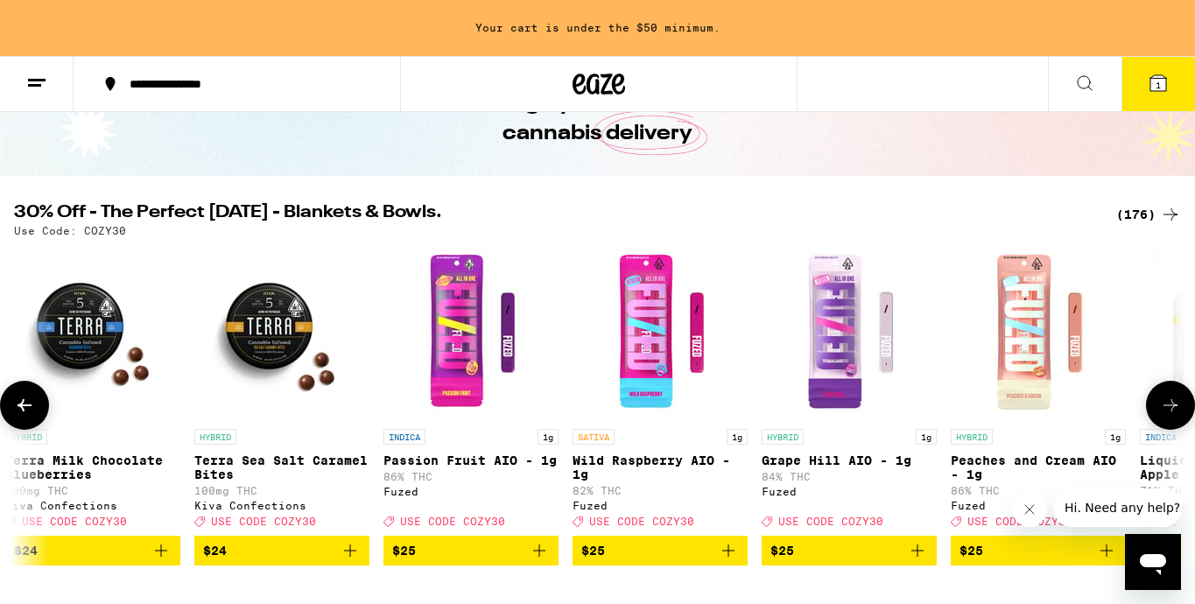
click at [1161, 416] on icon at bounding box center [1170, 405] width 21 height 21
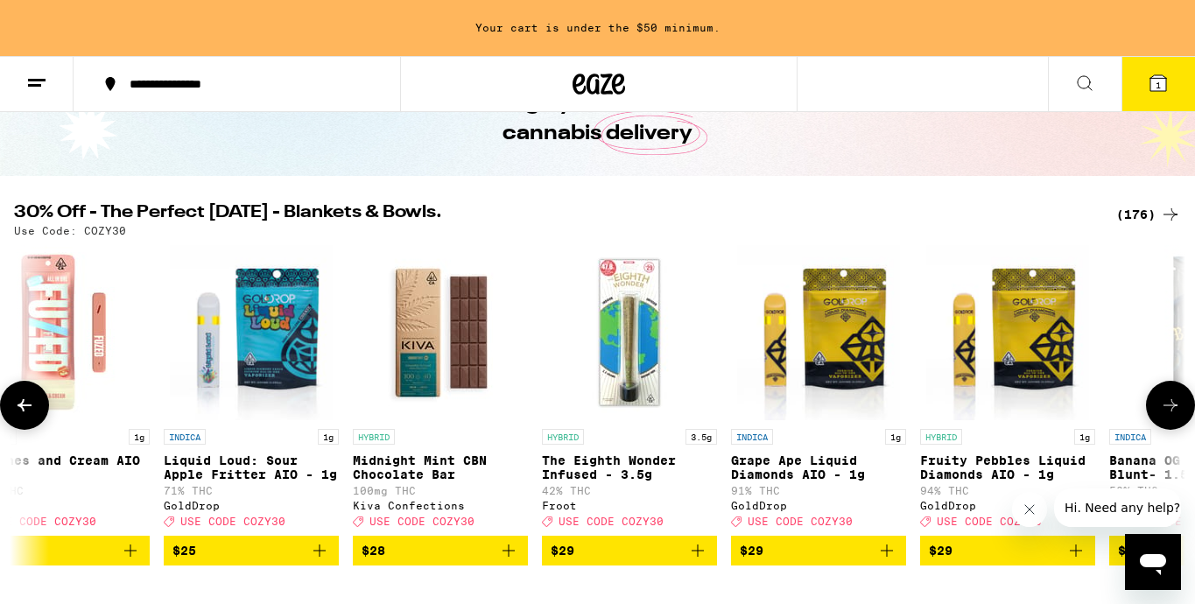
click at [1161, 416] on icon at bounding box center [1170, 405] width 21 height 21
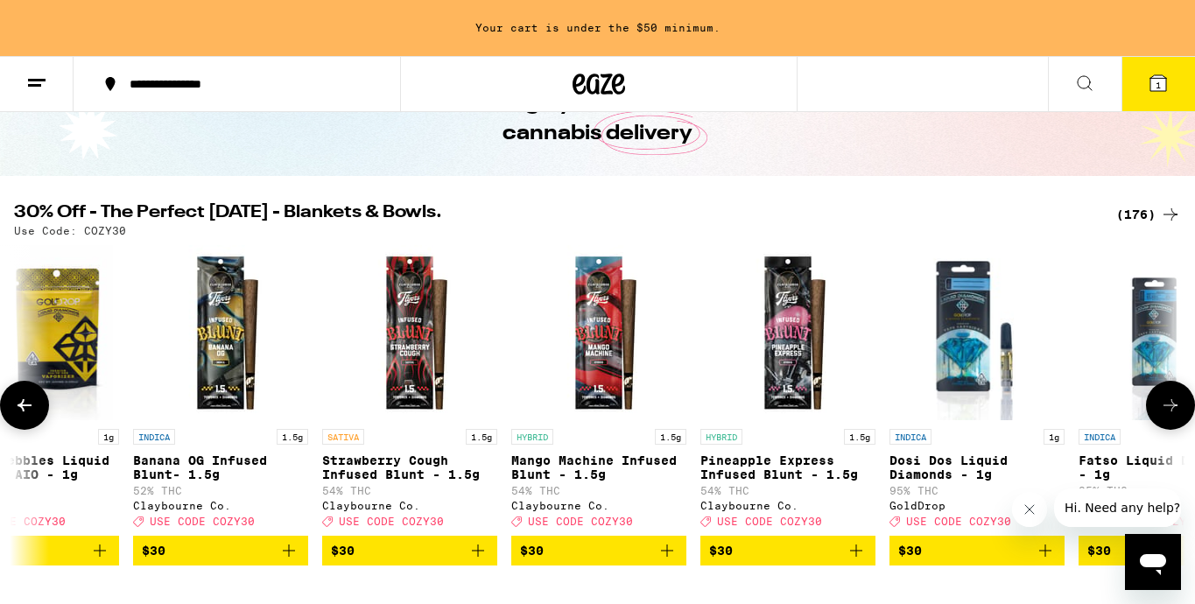
click at [1161, 416] on icon at bounding box center [1170, 405] width 21 height 21
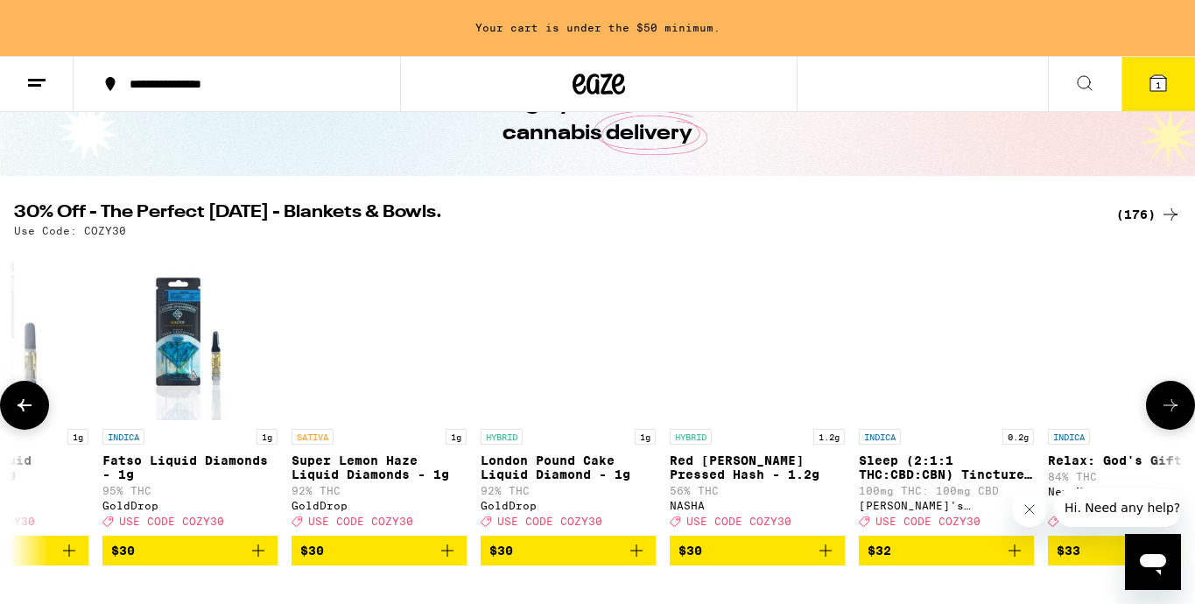
click at [1161, 416] on icon at bounding box center [1170, 405] width 21 height 21
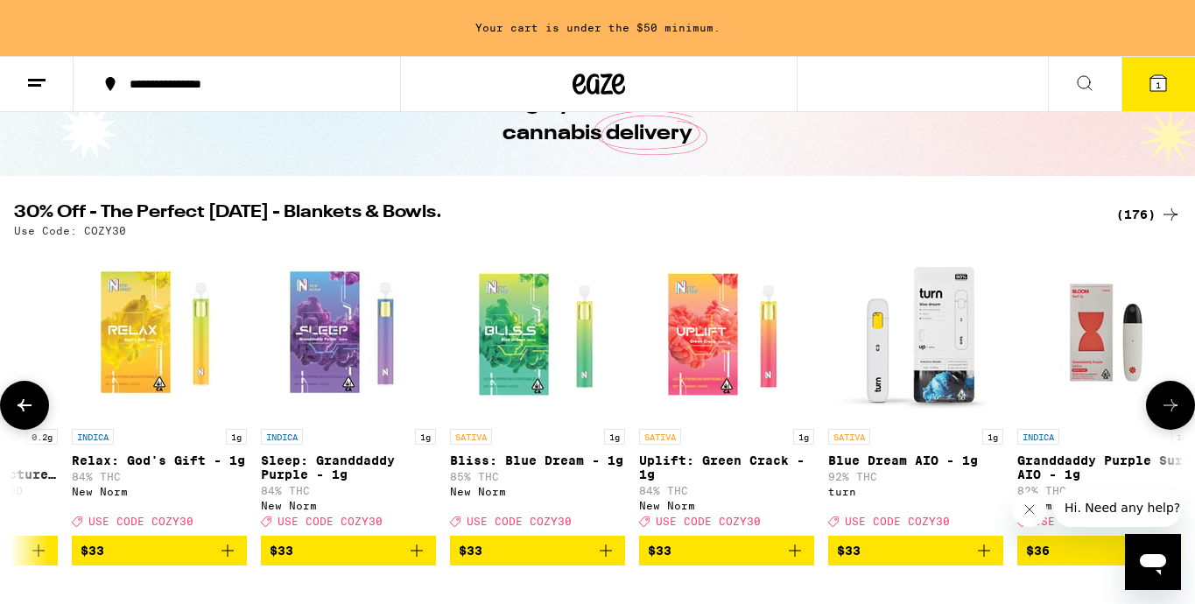
click at [1161, 416] on icon at bounding box center [1170, 405] width 21 height 21
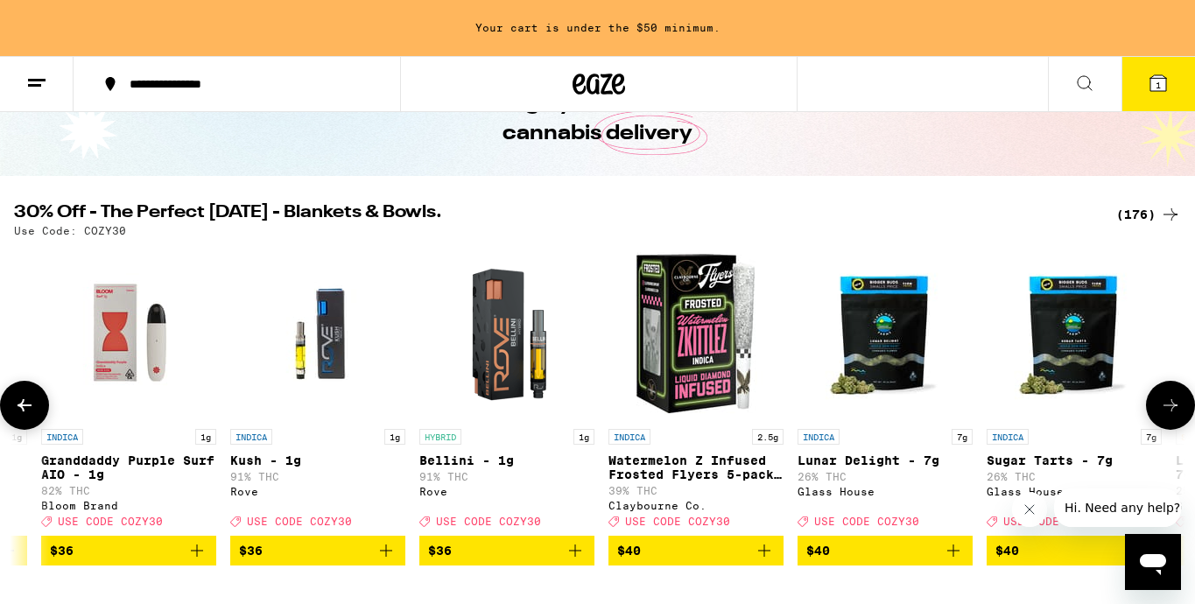
click at [1161, 416] on icon at bounding box center [1170, 405] width 21 height 21
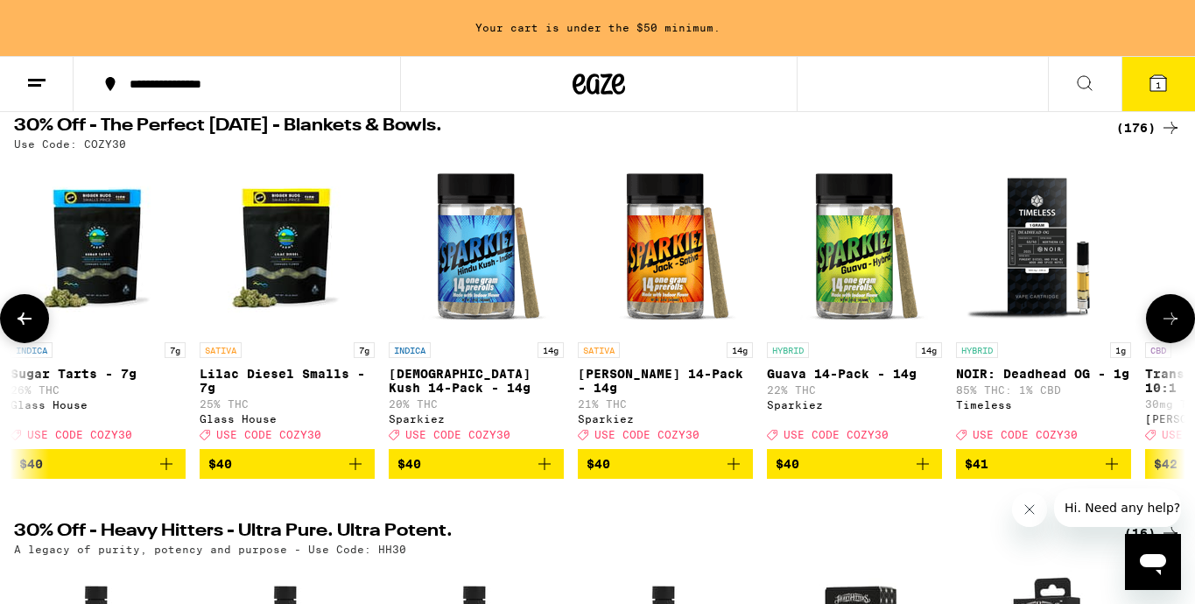
scroll to position [194, 0]
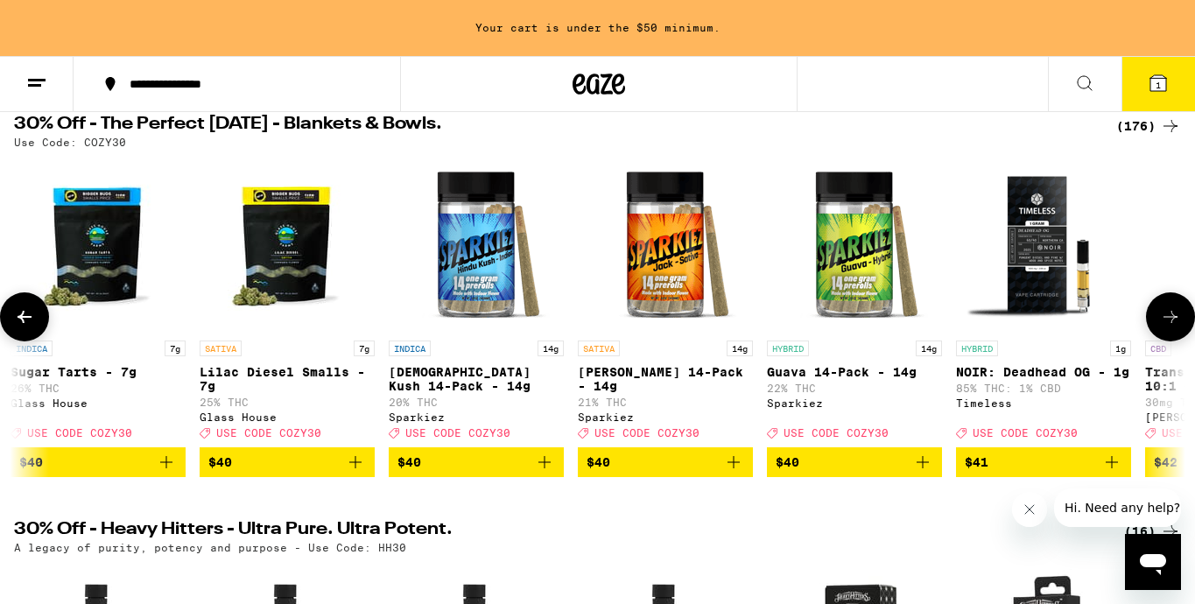
click at [26, 336] on button at bounding box center [24, 316] width 49 height 49
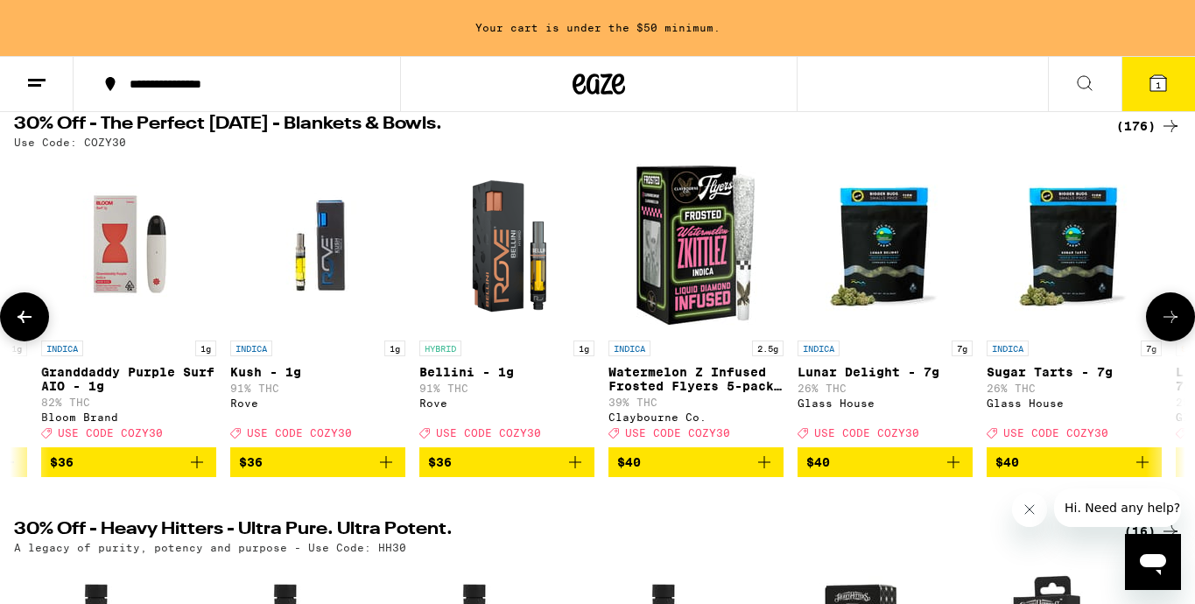
click at [952, 472] on icon "Add to bag" at bounding box center [953, 462] width 21 height 21
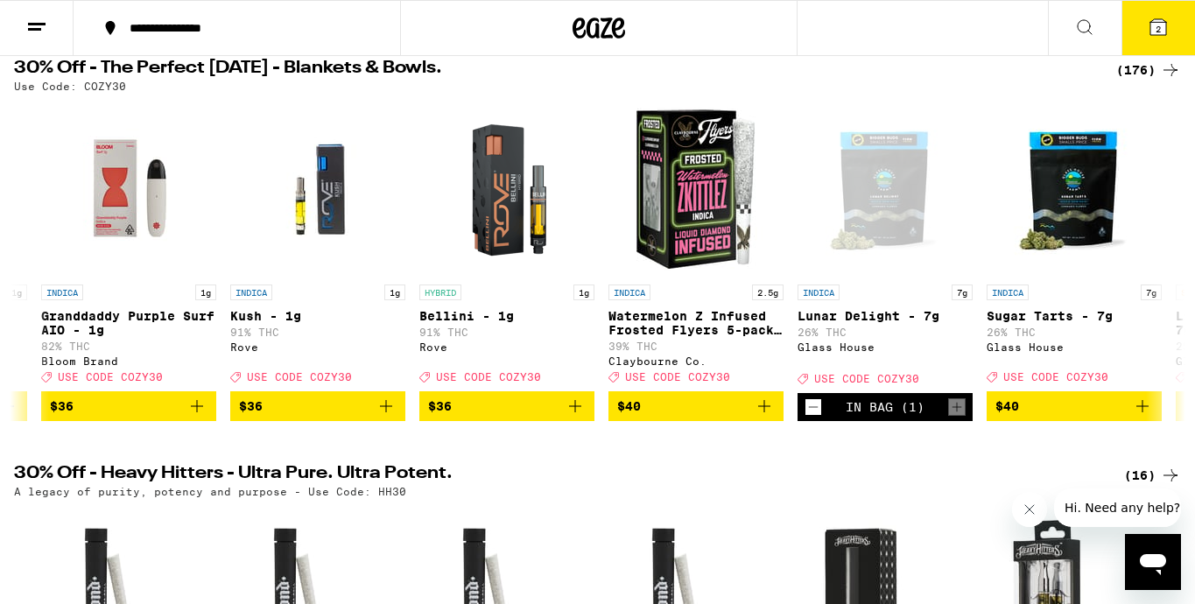
click at [1155, 28] on icon at bounding box center [1158, 27] width 16 height 16
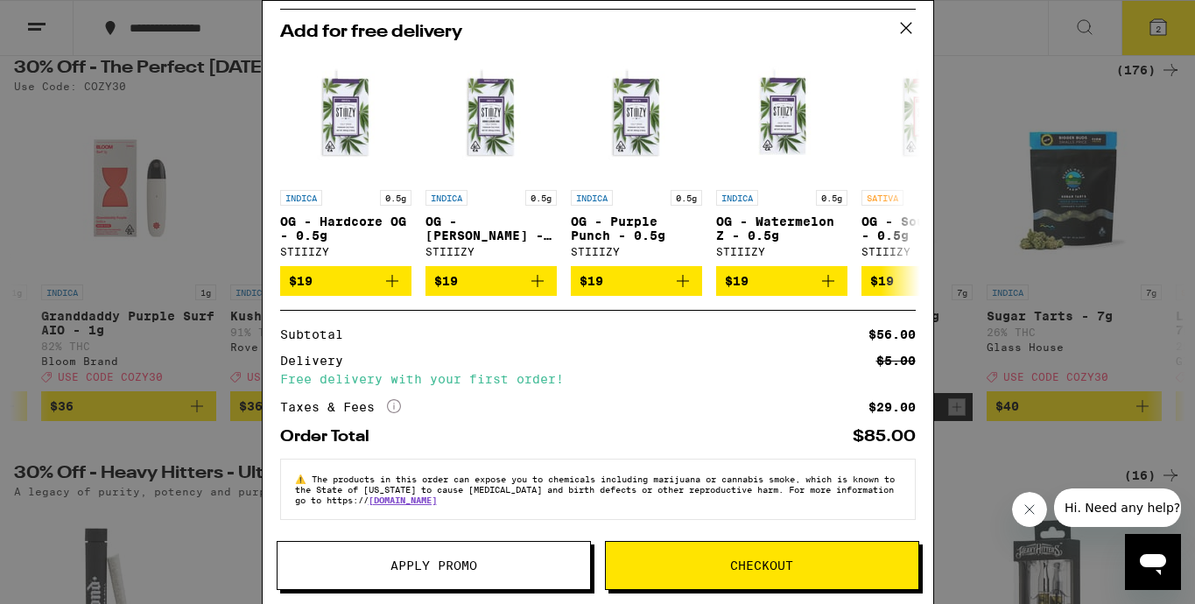
scroll to position [186, 0]
click at [354, 568] on span "Apply Promo" at bounding box center [433, 565] width 312 height 12
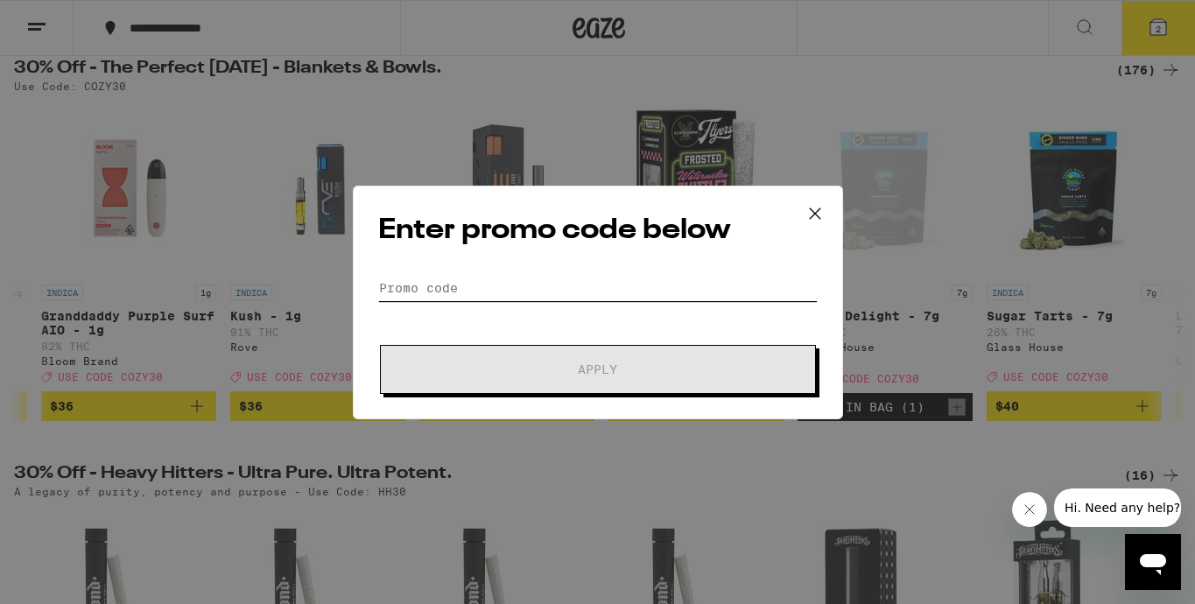
click at [475, 286] on input "Promo Code" at bounding box center [597, 288] width 439 height 26
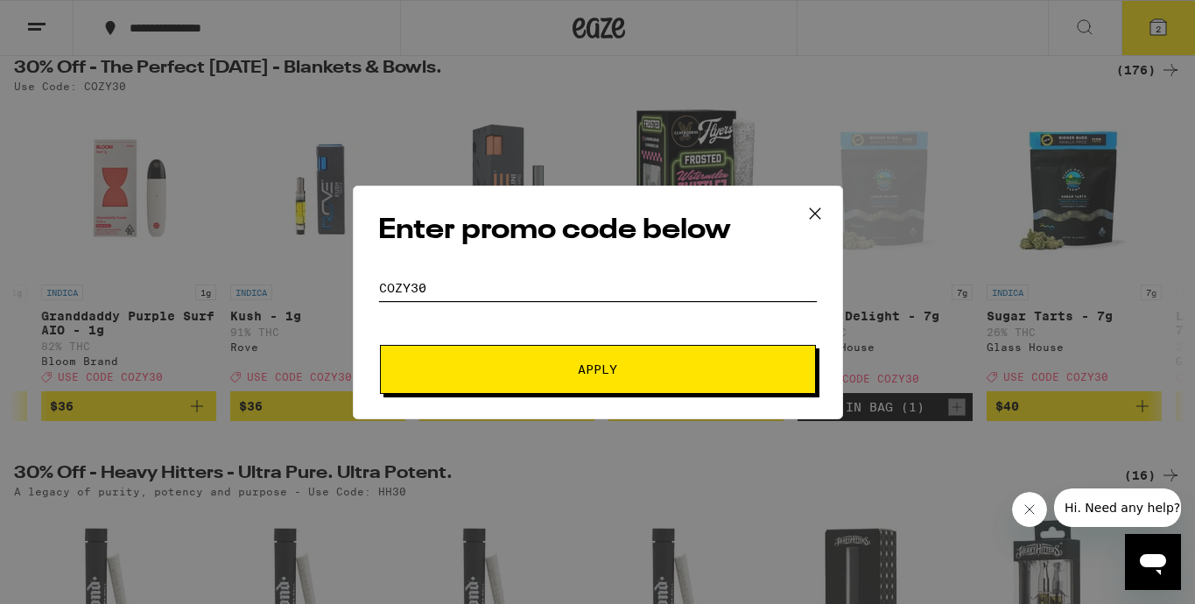
type input "COZY30"
click at [592, 370] on span "Apply" at bounding box center [597, 369] width 39 height 12
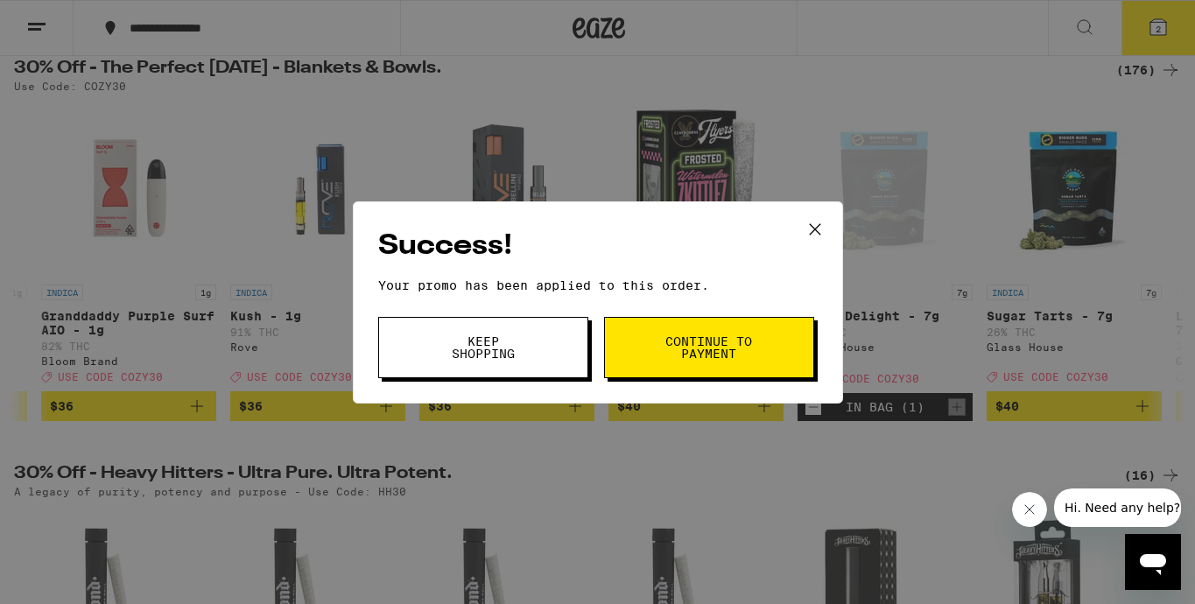
click at [653, 353] on button "Continue to payment" at bounding box center [709, 347] width 210 height 61
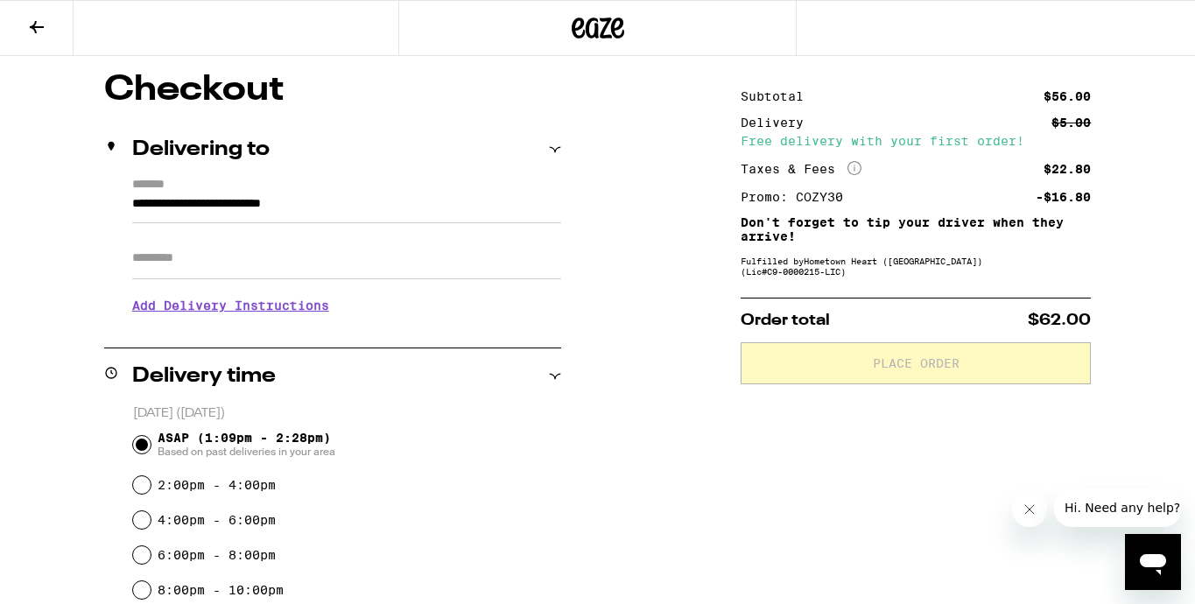
scroll to position [11, 0]
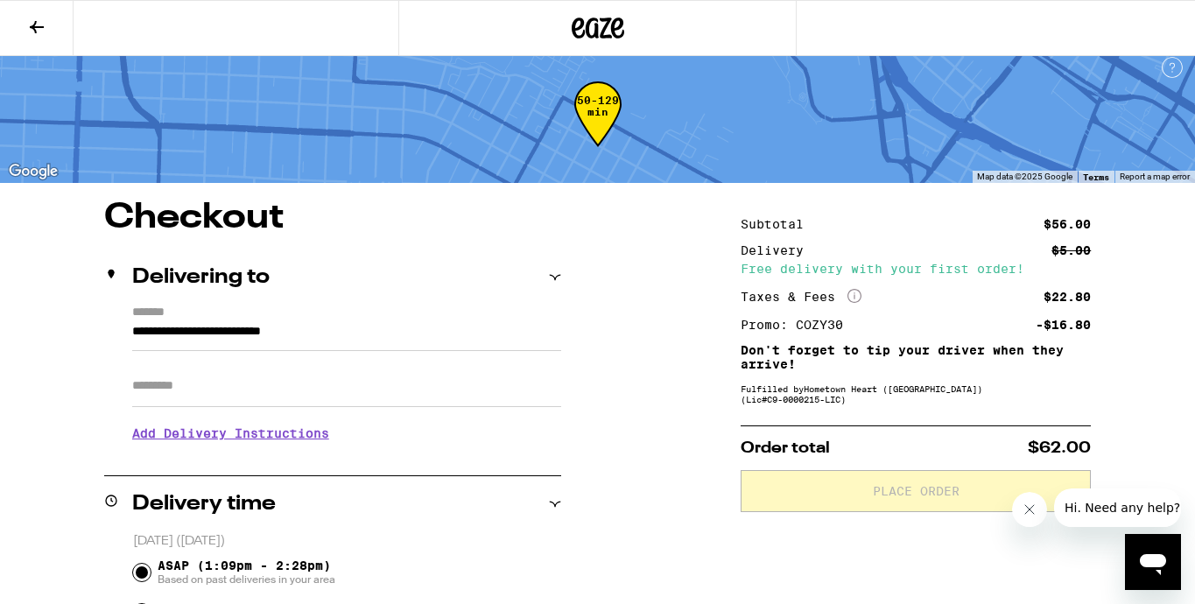
click at [27, 23] on icon at bounding box center [36, 27] width 21 height 21
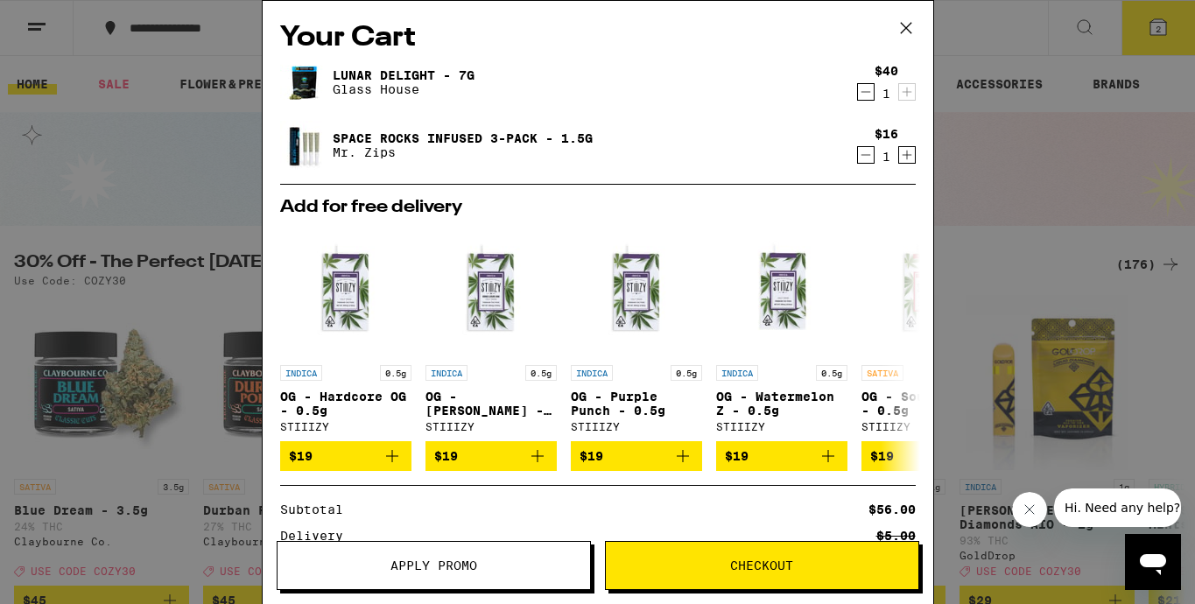
click at [909, 32] on icon at bounding box center [905, 28] width 11 height 11
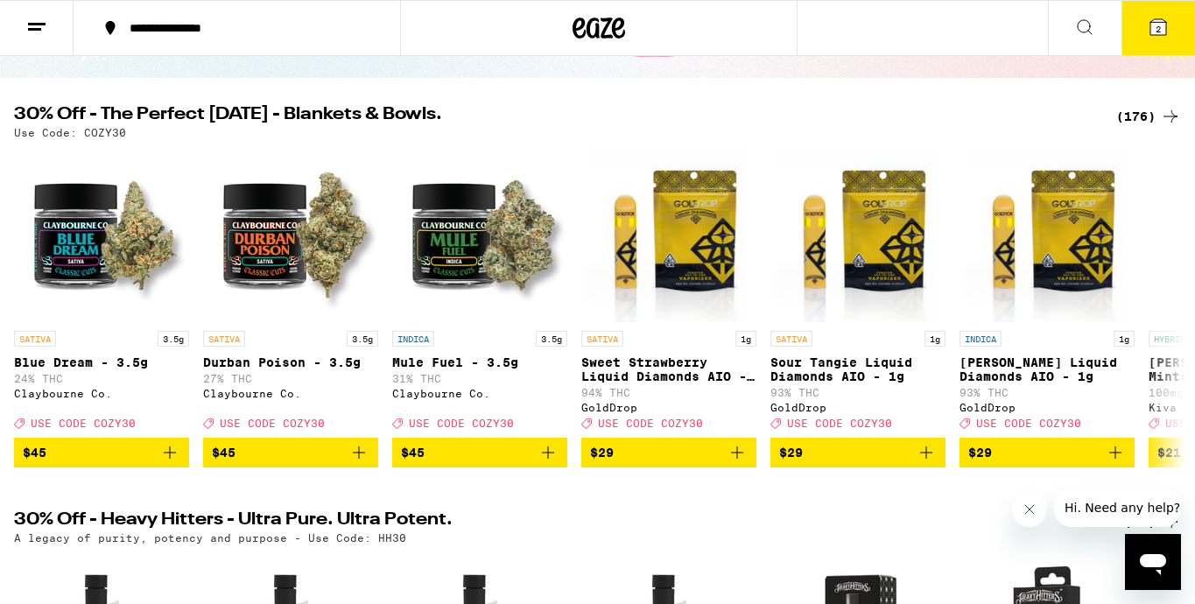
scroll to position [165, 0]
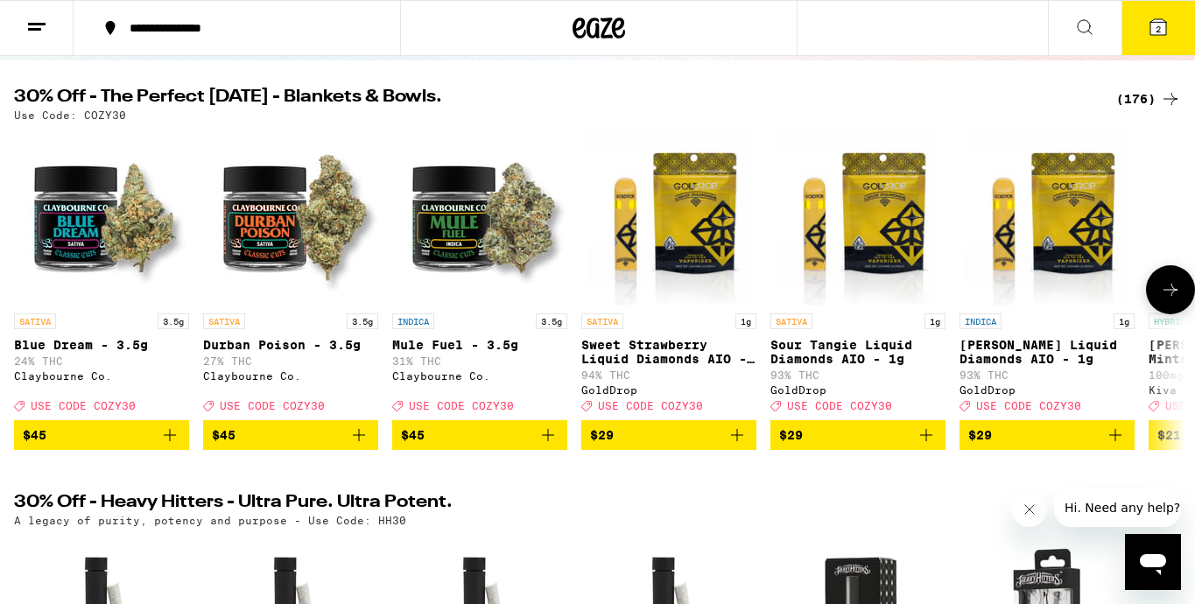
click at [1170, 300] on icon at bounding box center [1170, 289] width 21 height 21
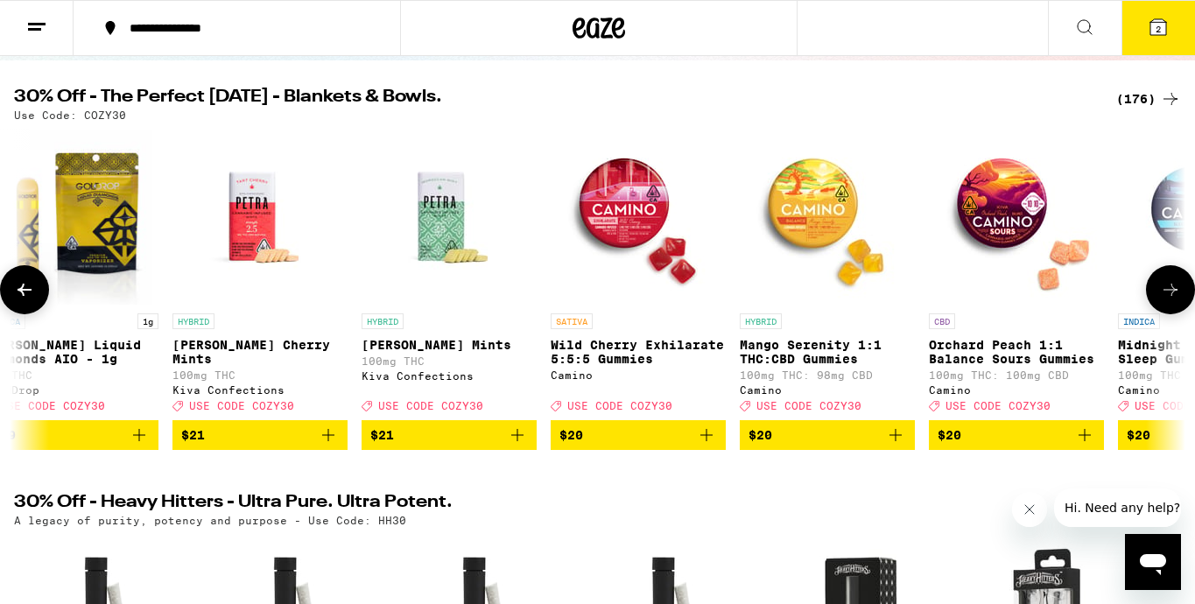
click at [1169, 300] on icon at bounding box center [1170, 289] width 21 height 21
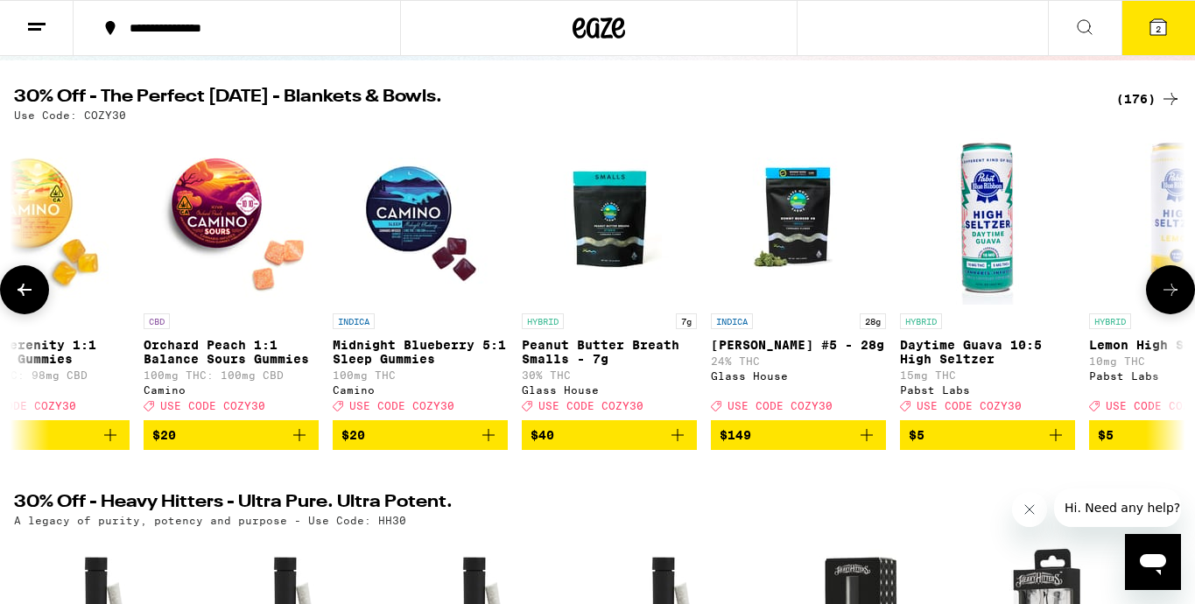
scroll to position [0, 1952]
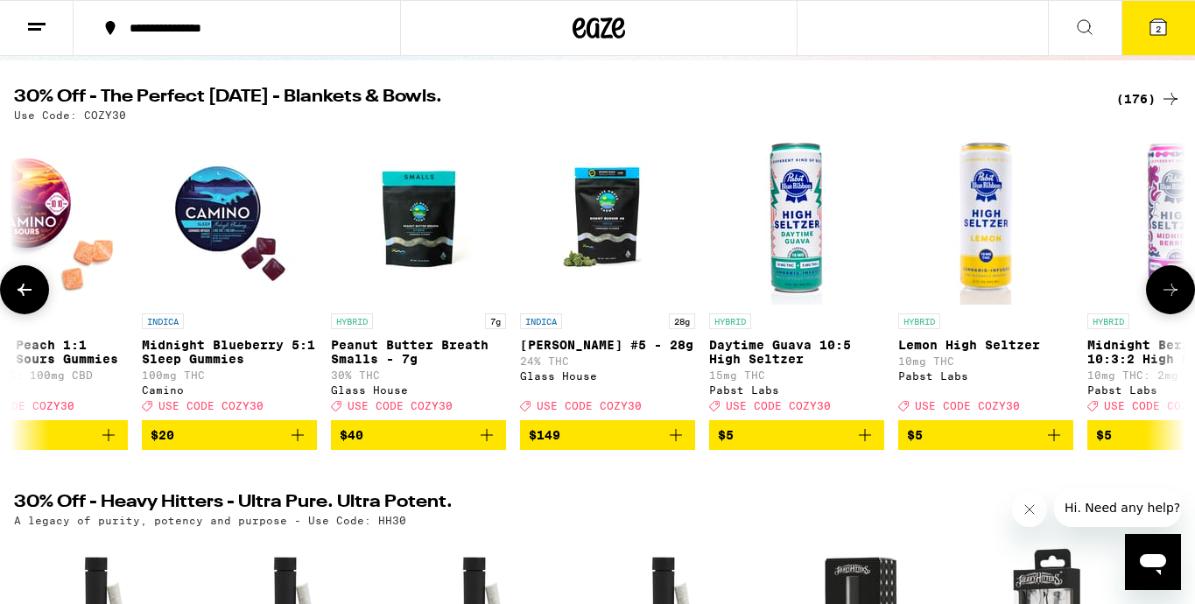
click at [1169, 300] on icon at bounding box center [1170, 289] width 21 height 21
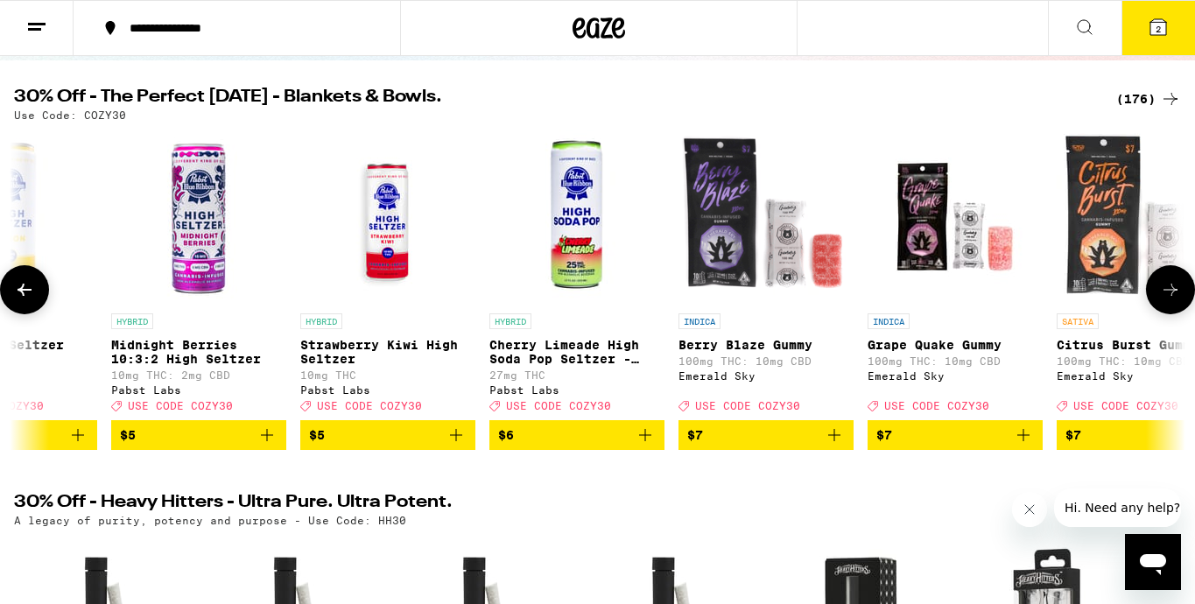
click at [32, 295] on icon at bounding box center [24, 289] width 21 height 21
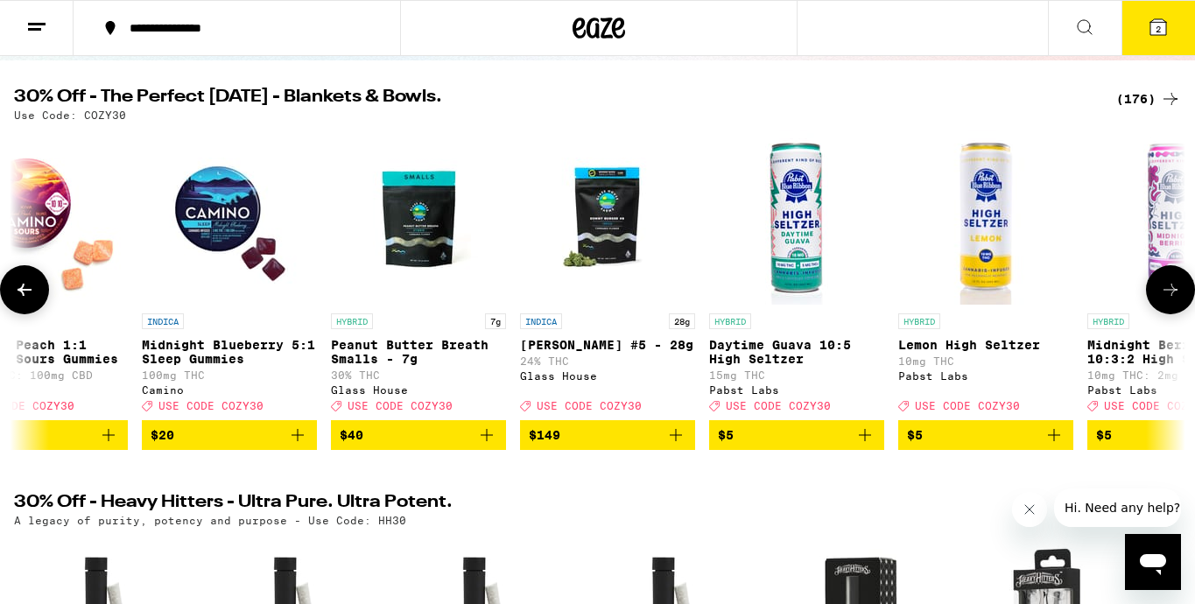
click at [488, 446] on icon "Add to bag" at bounding box center [486, 435] width 21 height 21
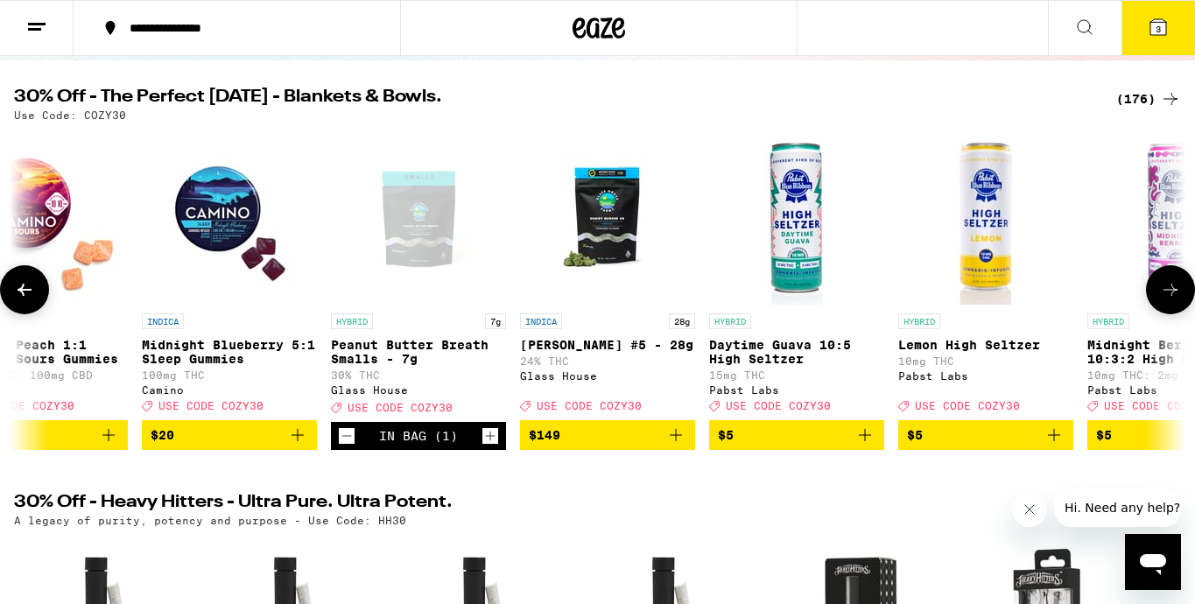
scroll to position [0, 0]
click at [1169, 29] on button "3" at bounding box center [1158, 28] width 74 height 54
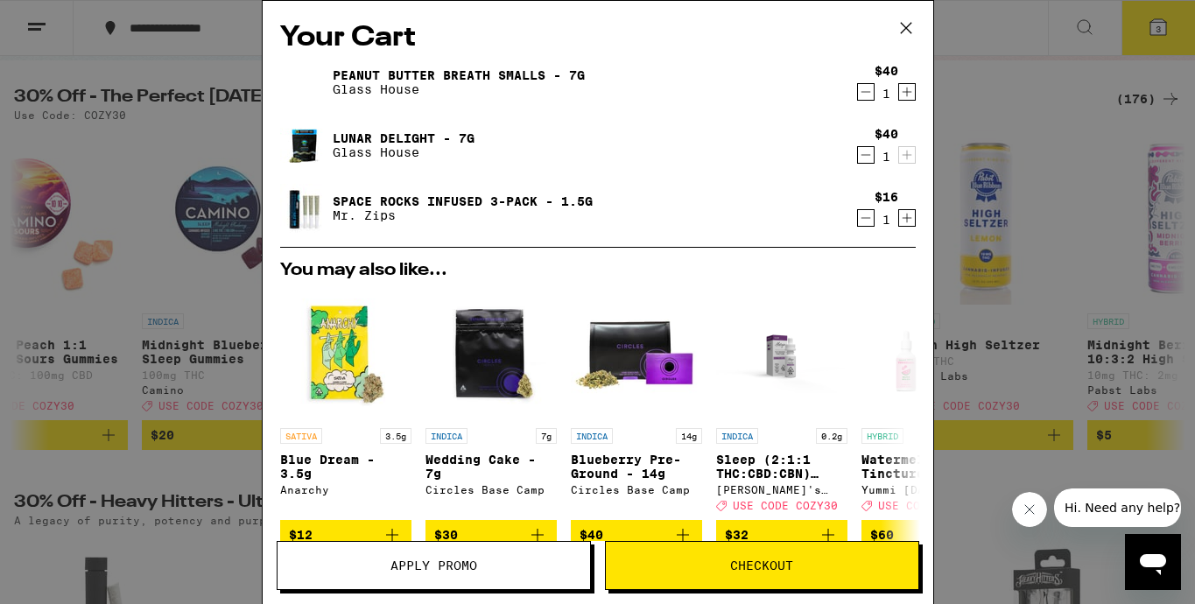
click at [384, 566] on span "Apply Promo" at bounding box center [433, 565] width 312 height 12
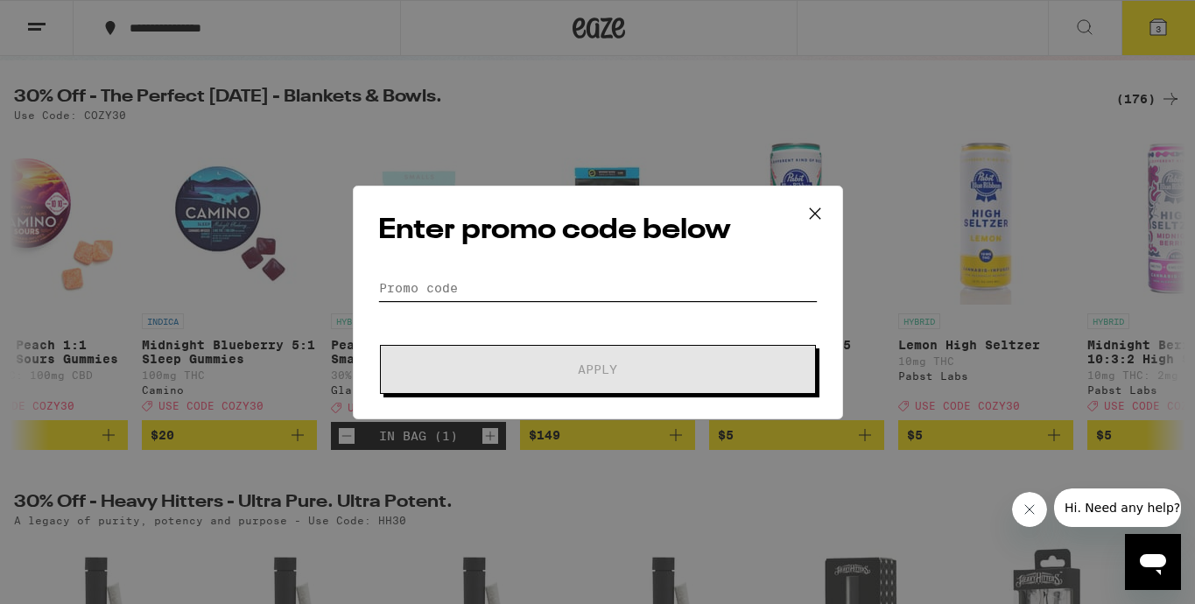
click at [492, 284] on input "Promo Code" at bounding box center [597, 288] width 439 height 26
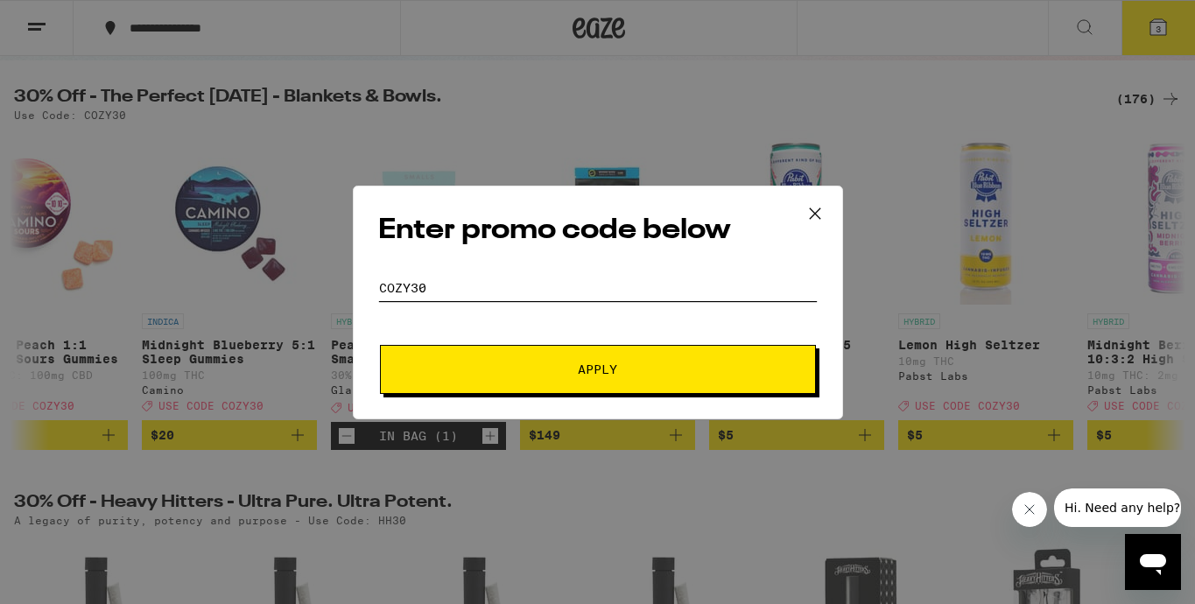
type input "COZY30"
click at [463, 373] on span "Apply" at bounding box center [597, 369] width 315 height 12
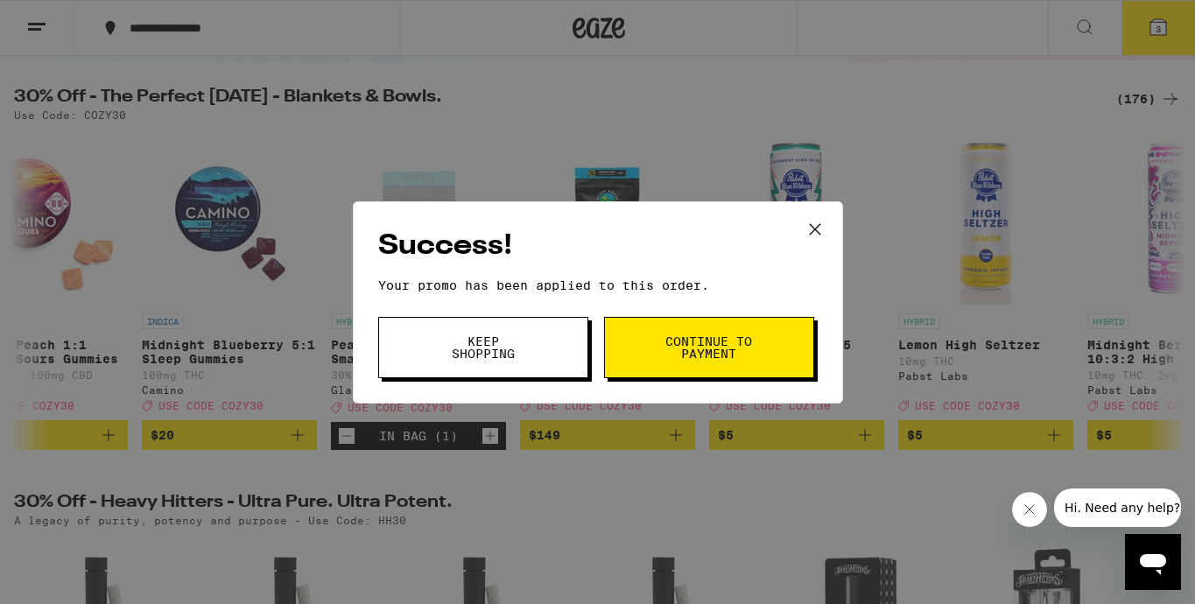
click at [670, 340] on span "Continue to payment" at bounding box center [708, 347] width 89 height 25
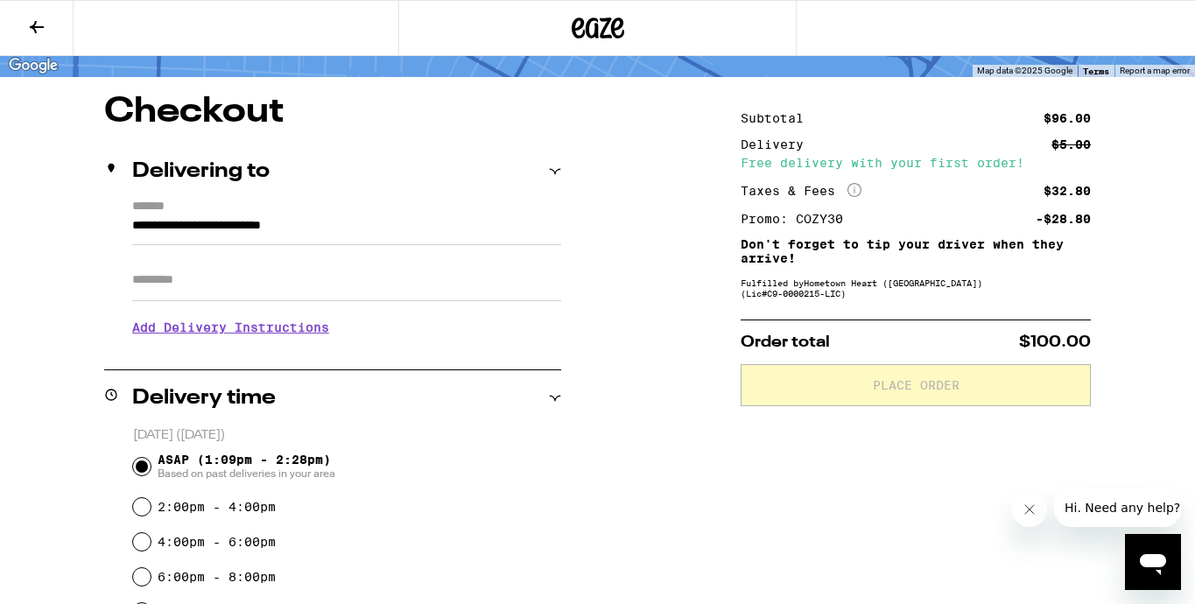
scroll to position [103, 0]
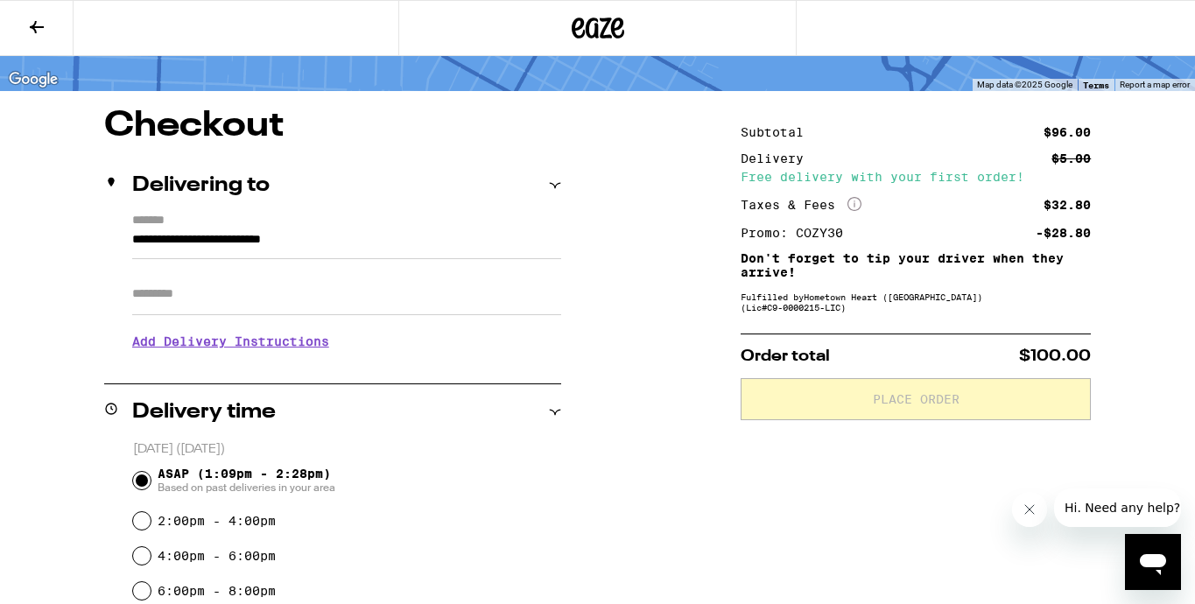
click at [331, 290] on input "Apt/Suite" at bounding box center [346, 294] width 429 height 42
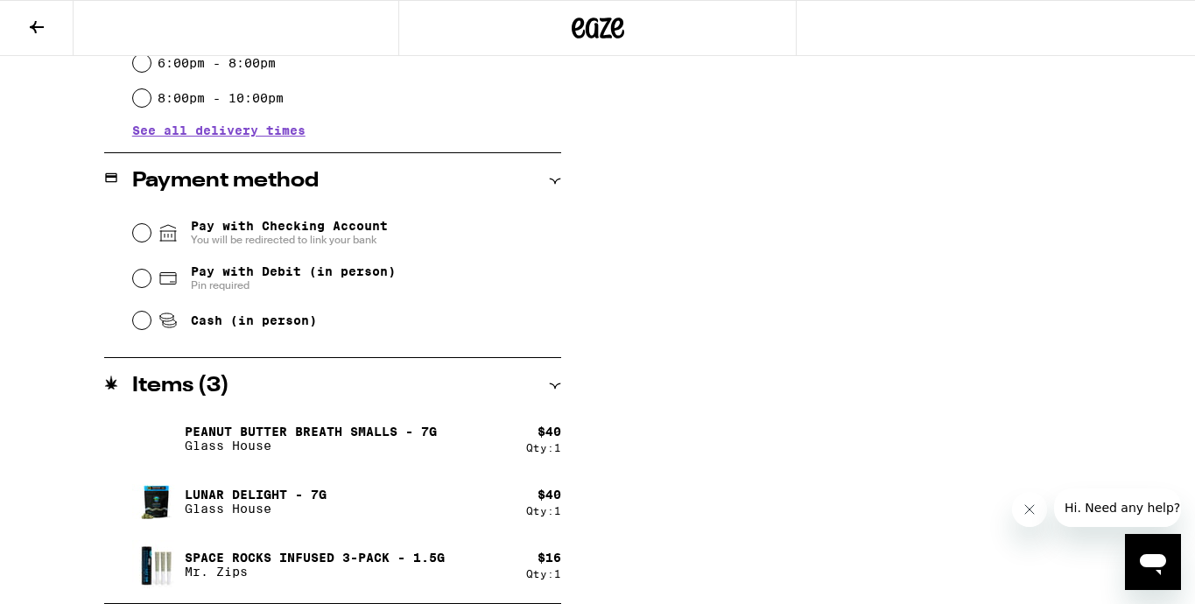
scroll to position [631, 0]
click at [141, 234] on input "Pay with Checking Account You will be redirected to link your bank" at bounding box center [142, 233] width 18 height 18
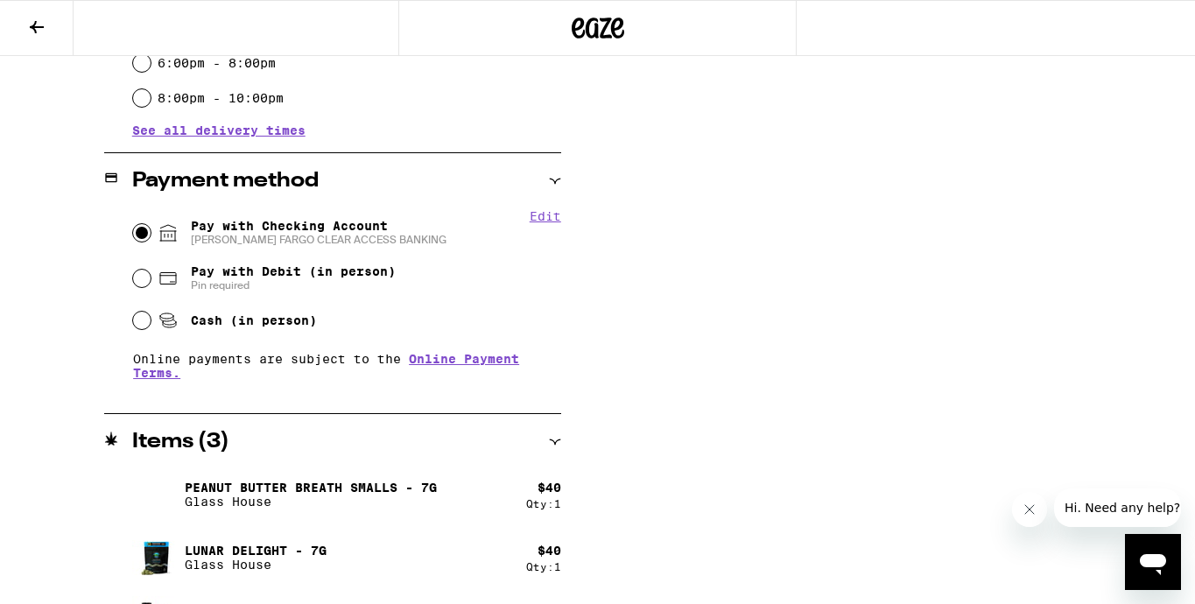
click at [1036, 509] on icon "Close message from company" at bounding box center [1029, 509] width 14 height 14
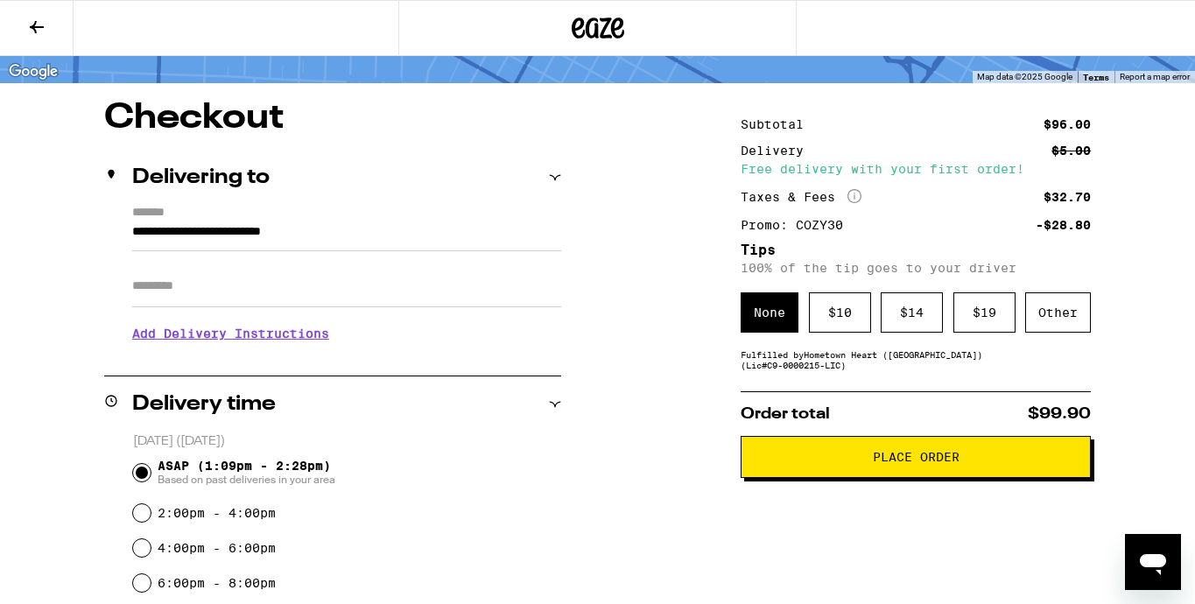
scroll to position [109, 0]
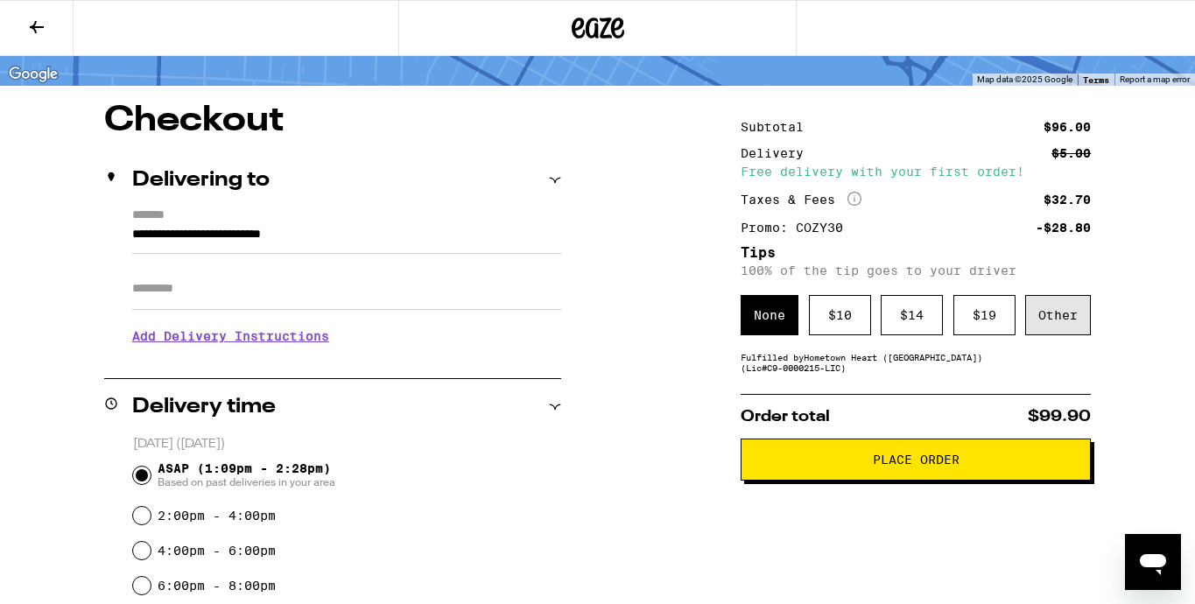
click at [1068, 317] on div "Other" at bounding box center [1058, 315] width 66 height 40
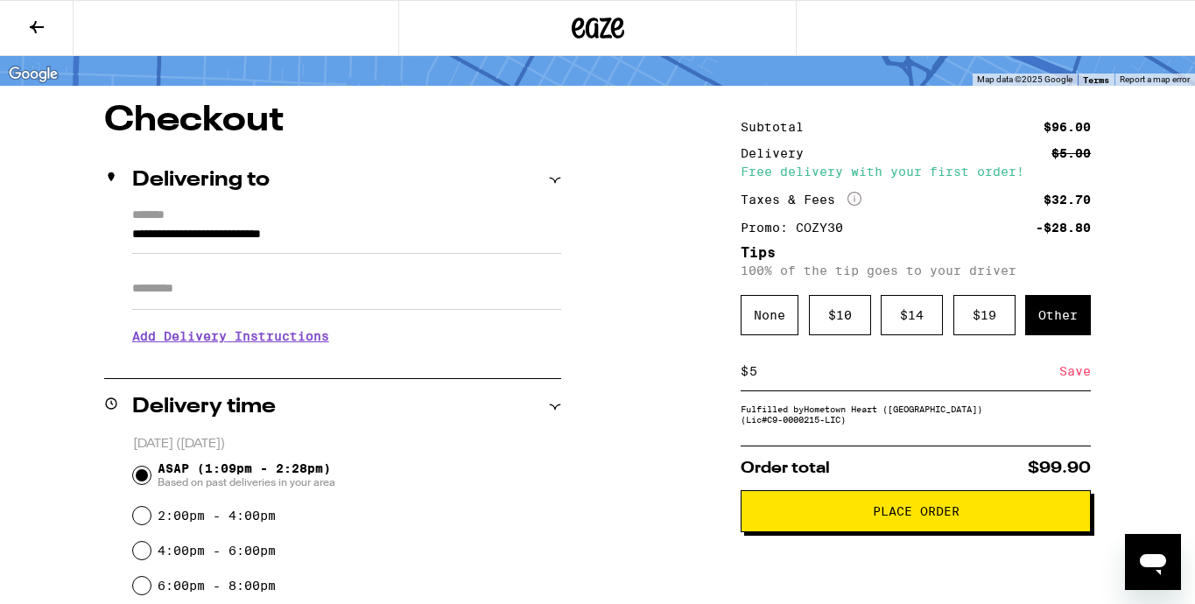
click at [1078, 377] on div "Save" at bounding box center [1075, 371] width 32 height 39
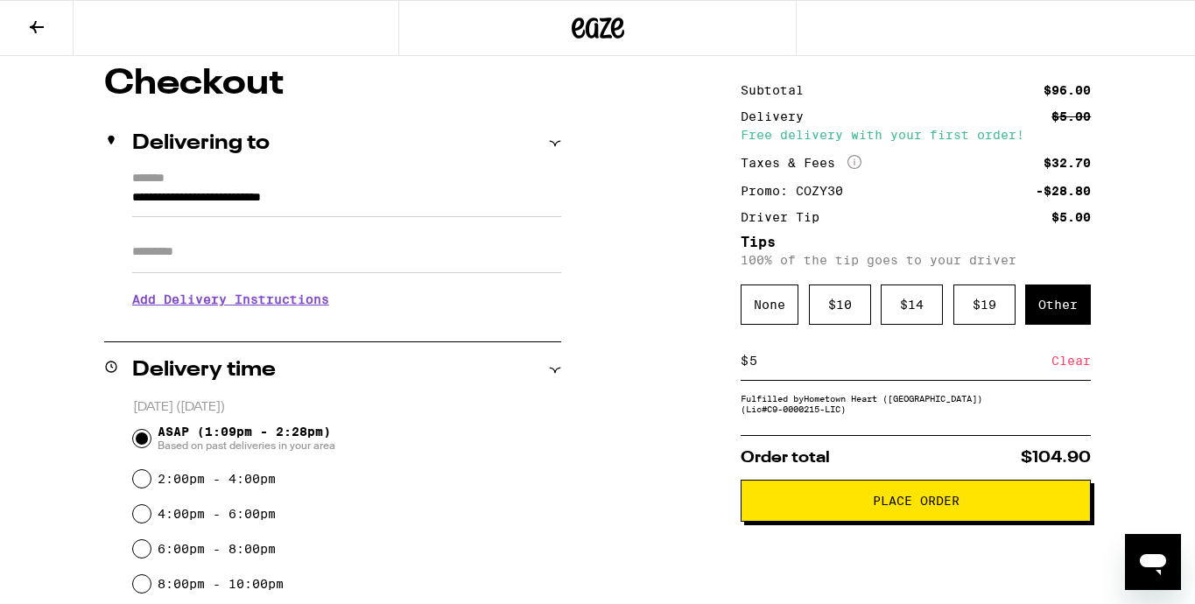
scroll to position [162, 0]
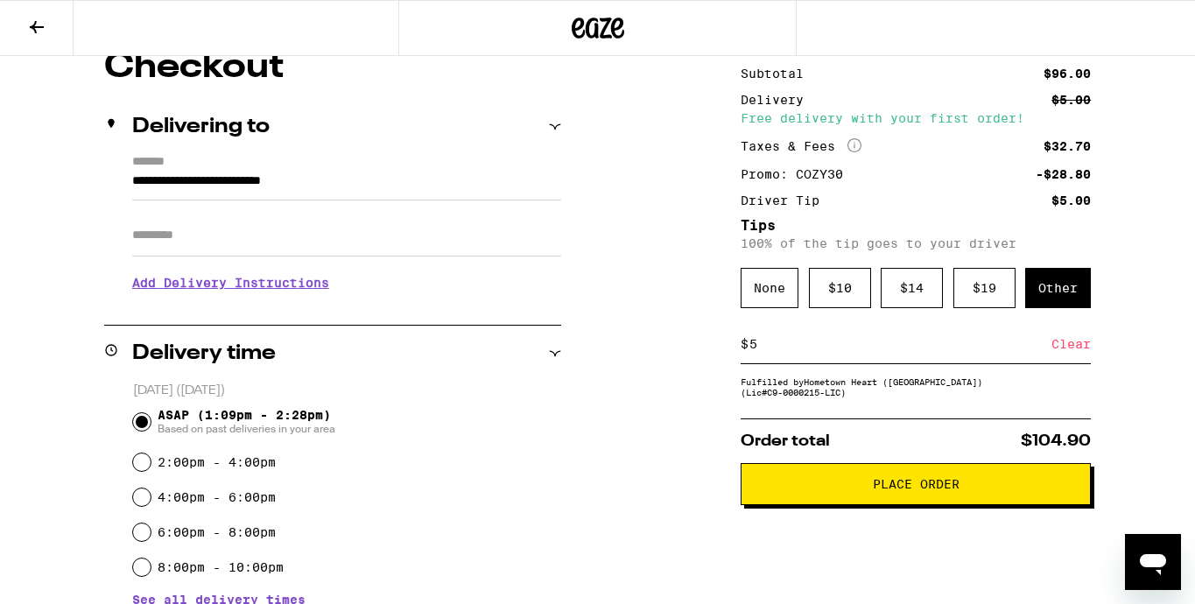
click at [782, 352] on input "5" at bounding box center [899, 344] width 303 height 16
type input "5"
click at [1127, 433] on div "**********" at bounding box center [597, 589] width 1195 height 1079
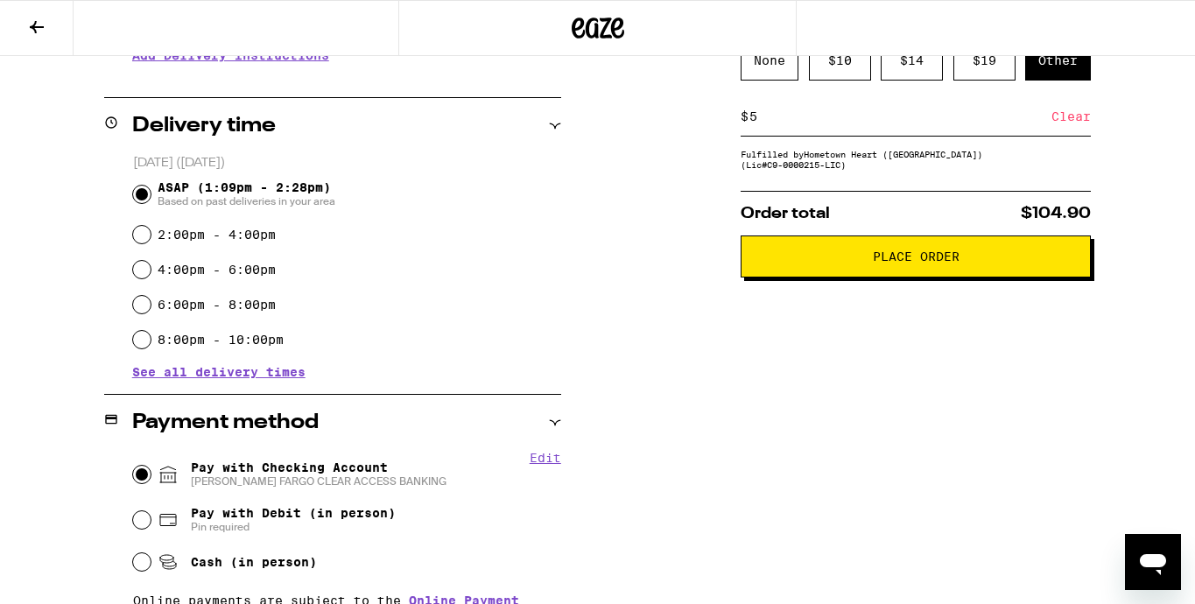
scroll to position [387, 0]
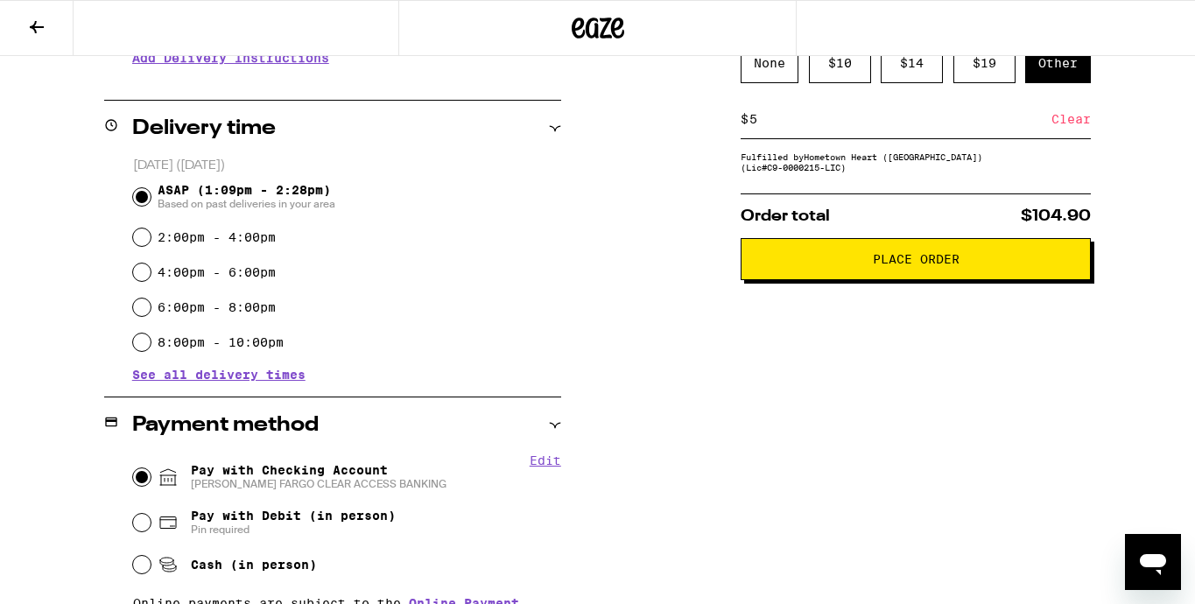
click at [811, 265] on span "Place Order" at bounding box center [915, 259] width 320 height 12
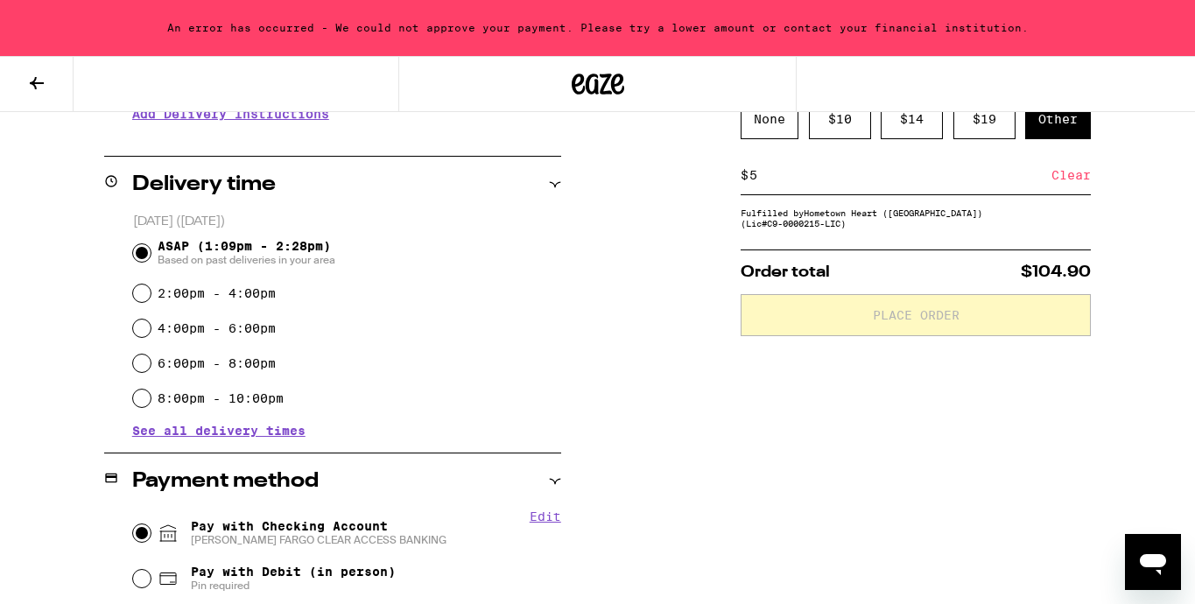
click at [663, 358] on div "**********" at bounding box center [597, 420] width 1195 height 1079
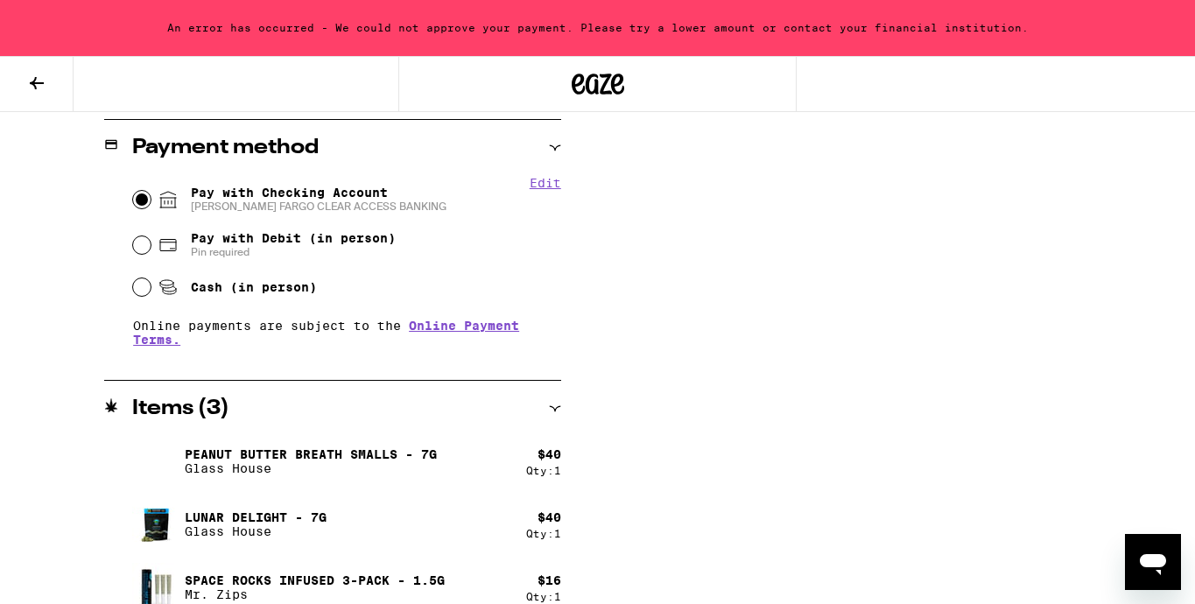
scroll to position [726, 0]
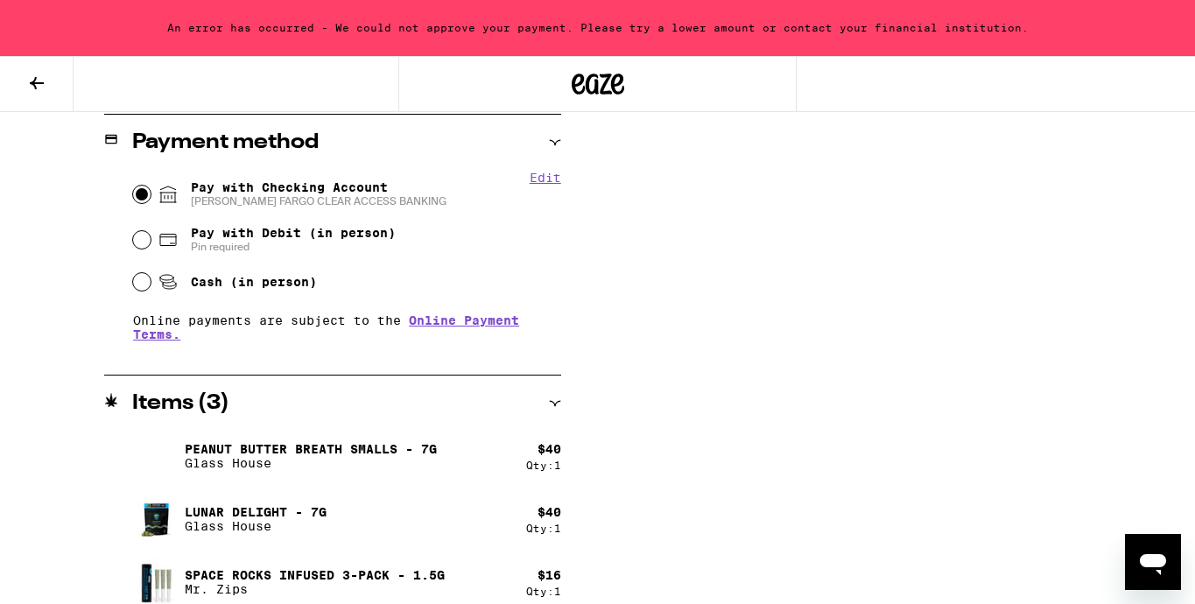
click at [139, 199] on input "Pay with Checking Account [PERSON_NAME] FARGO CLEAR ACCESS BANKING" at bounding box center [142, 195] width 18 height 18
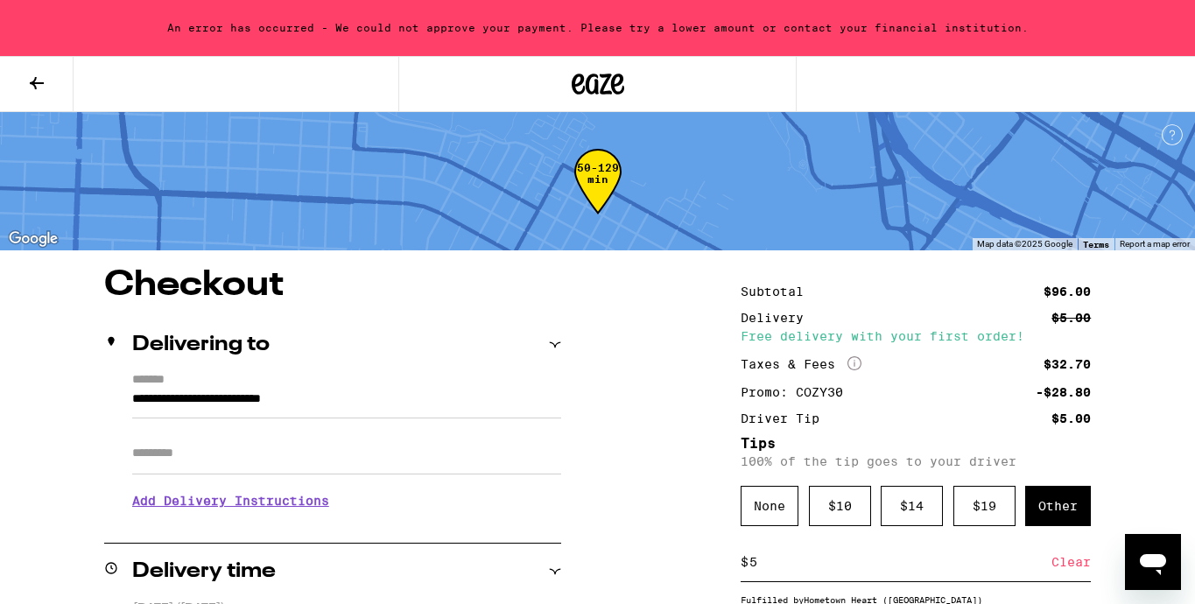
scroll to position [0, 0]
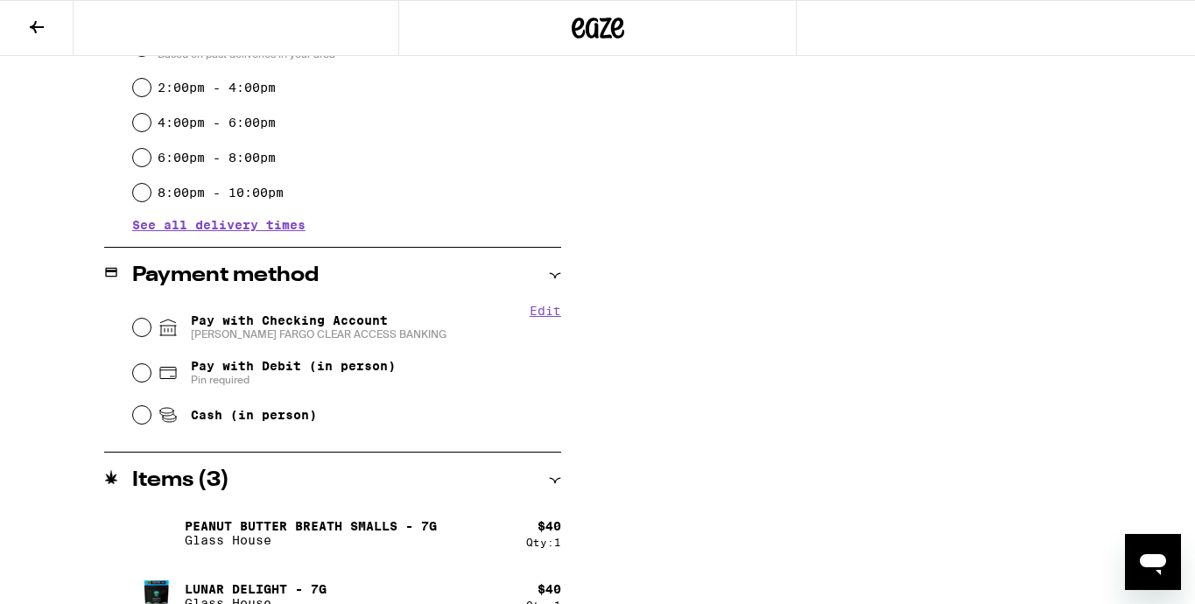
scroll to position [539, 0]
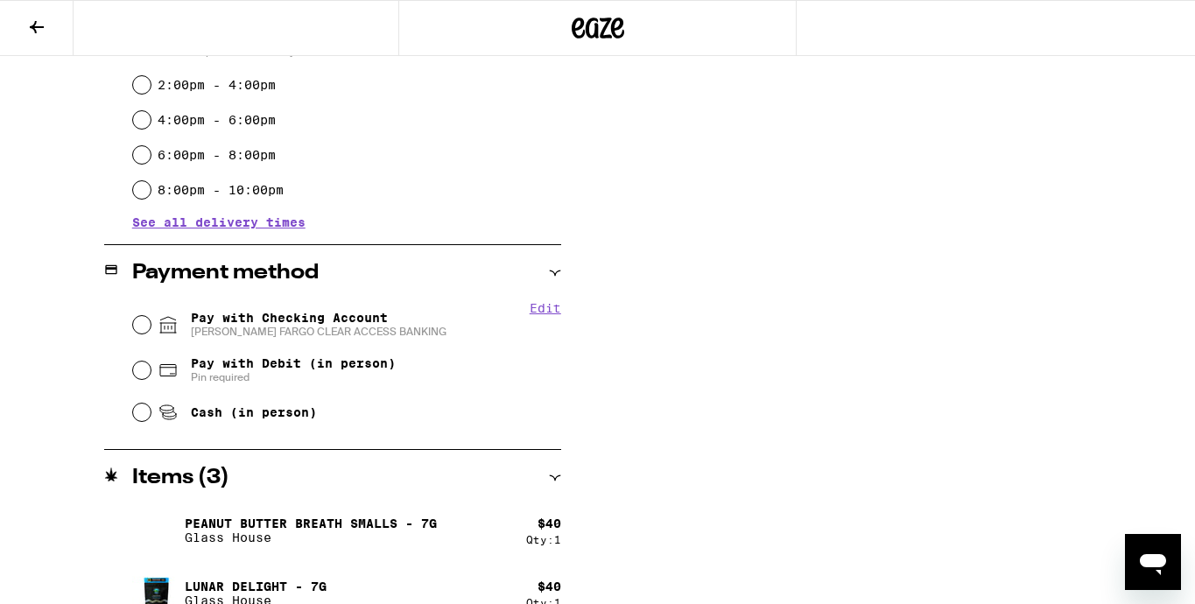
click at [138, 320] on input "Pay with Checking Account [PERSON_NAME] FARGO CLEAR ACCESS BANKING" at bounding box center [142, 325] width 18 height 18
radio input "true"
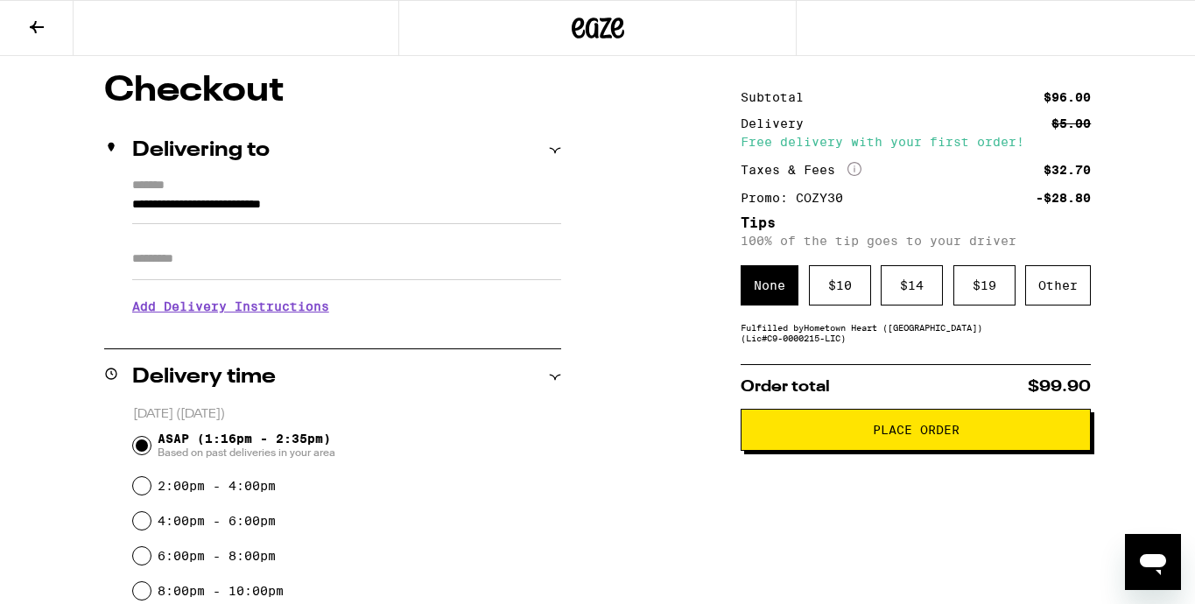
scroll to position [137, 0]
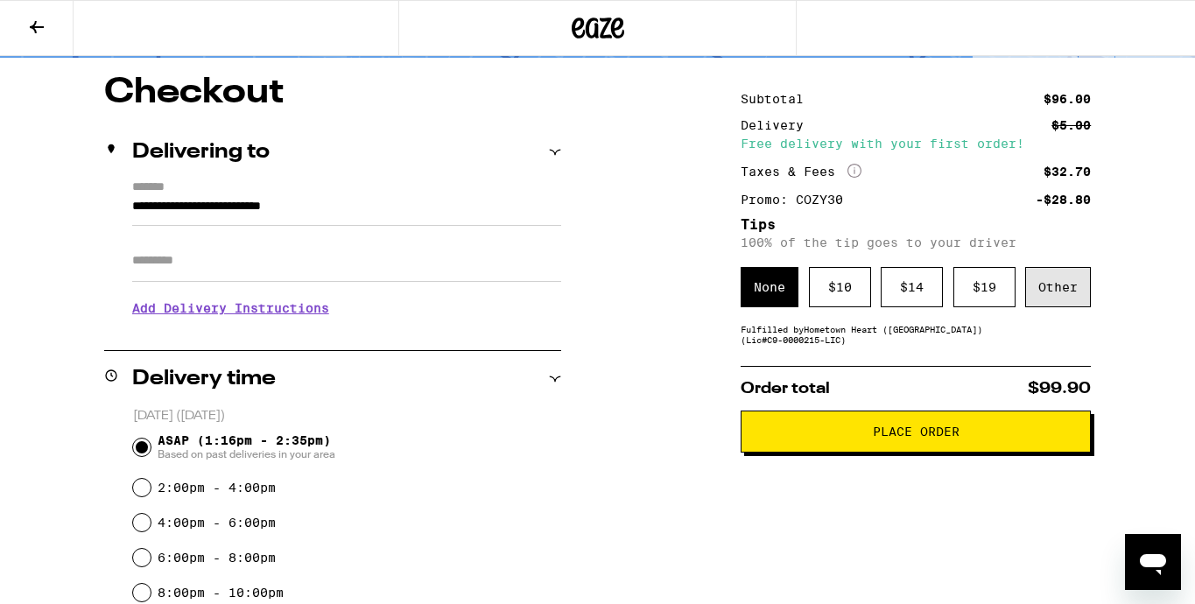
click at [1072, 301] on div "Other" at bounding box center [1058, 287] width 66 height 40
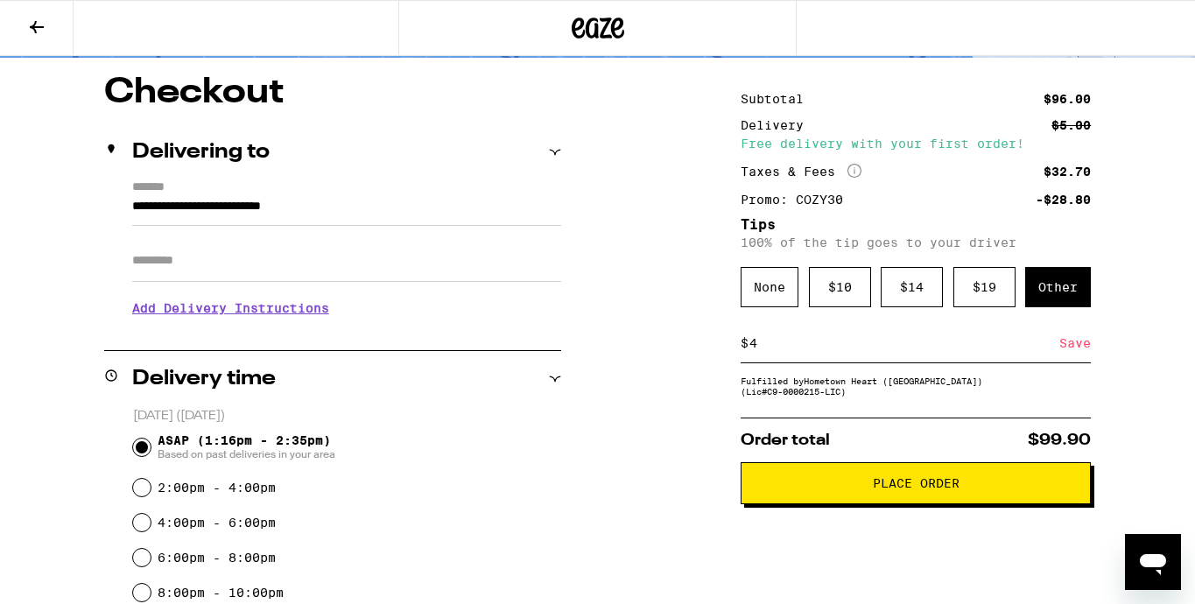
type input "4"
click at [1071, 345] on div "Save" at bounding box center [1075, 343] width 32 height 39
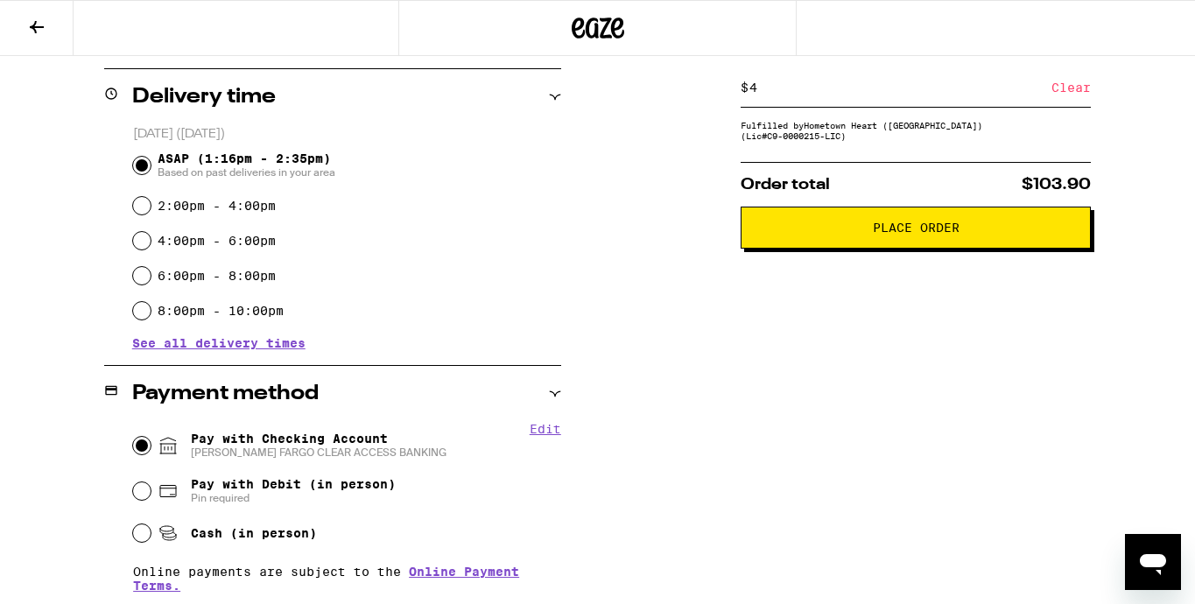
scroll to position [165, 0]
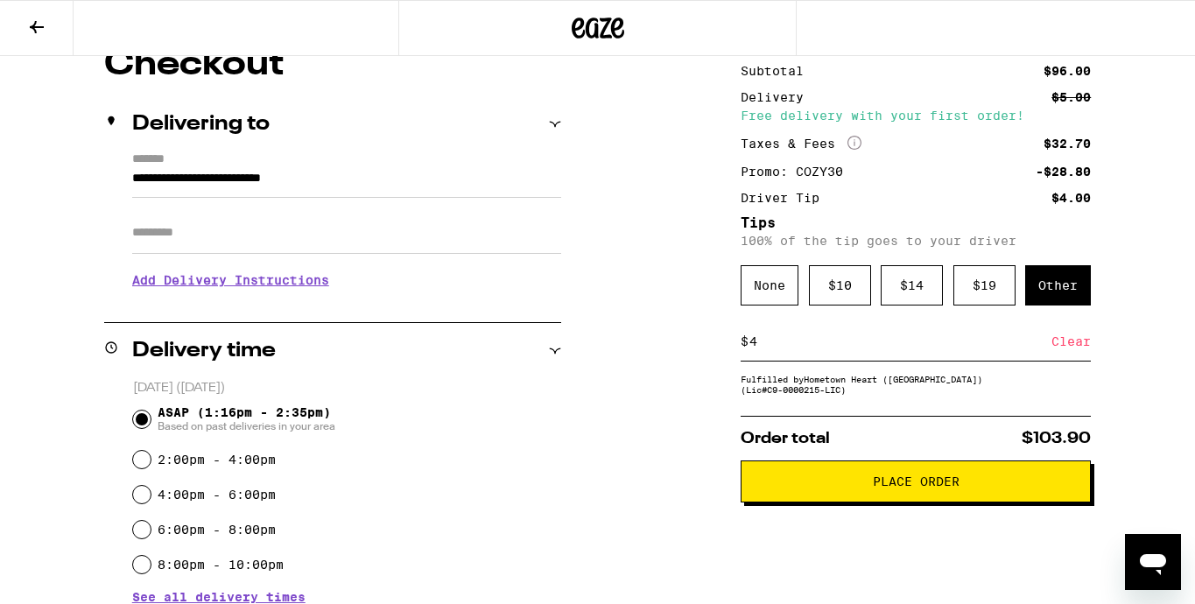
click at [838, 488] on span "Place Order" at bounding box center [915, 481] width 320 height 12
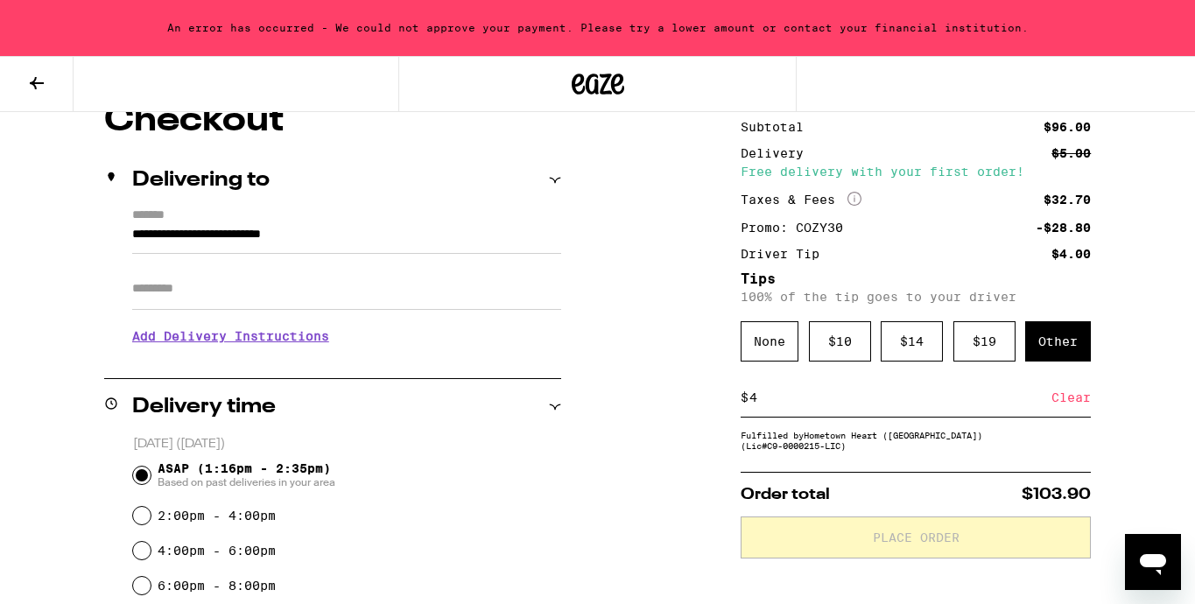
click at [884, 27] on div "An error has occurred - We could not approve your payment. Please try a lower a…" at bounding box center [597, 28] width 1195 height 56
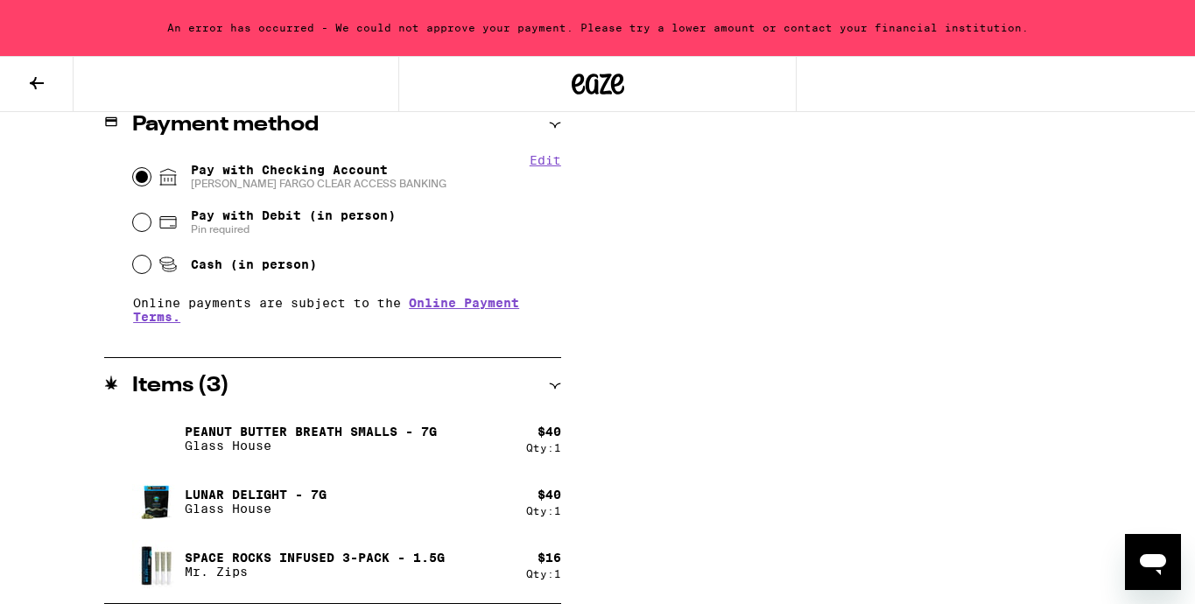
scroll to position [743, 0]
click at [387, 558] on p "Space Rocks Infused 3-Pack - 1.5g" at bounding box center [315, 558] width 260 height 14
click at [552, 388] on icon at bounding box center [555, 386] width 12 height 12
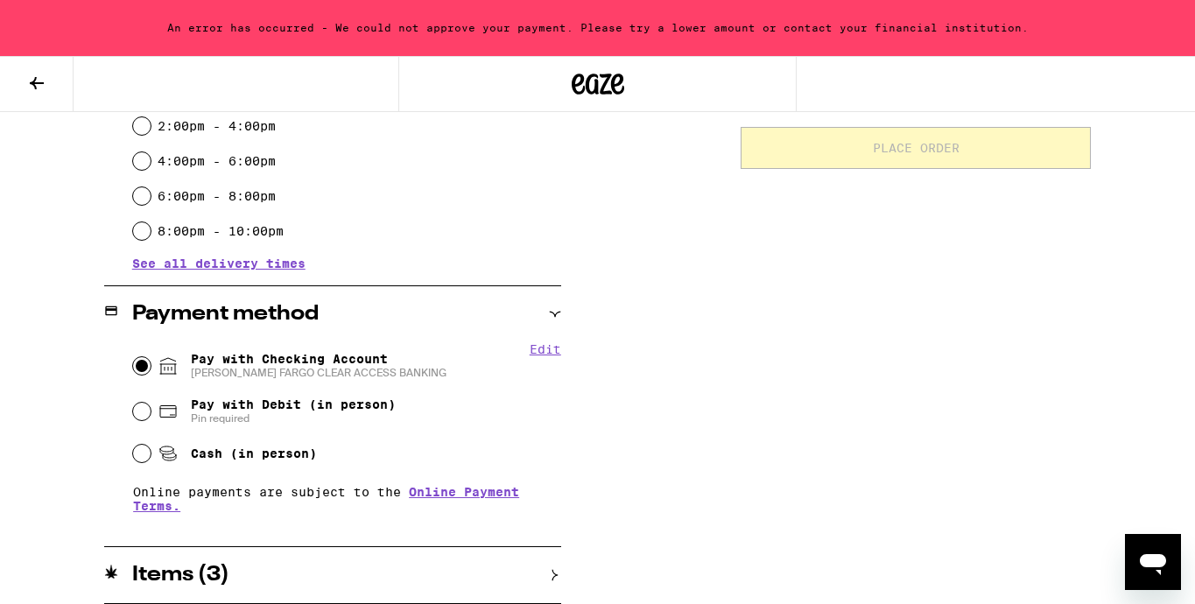
scroll to position [554, 0]
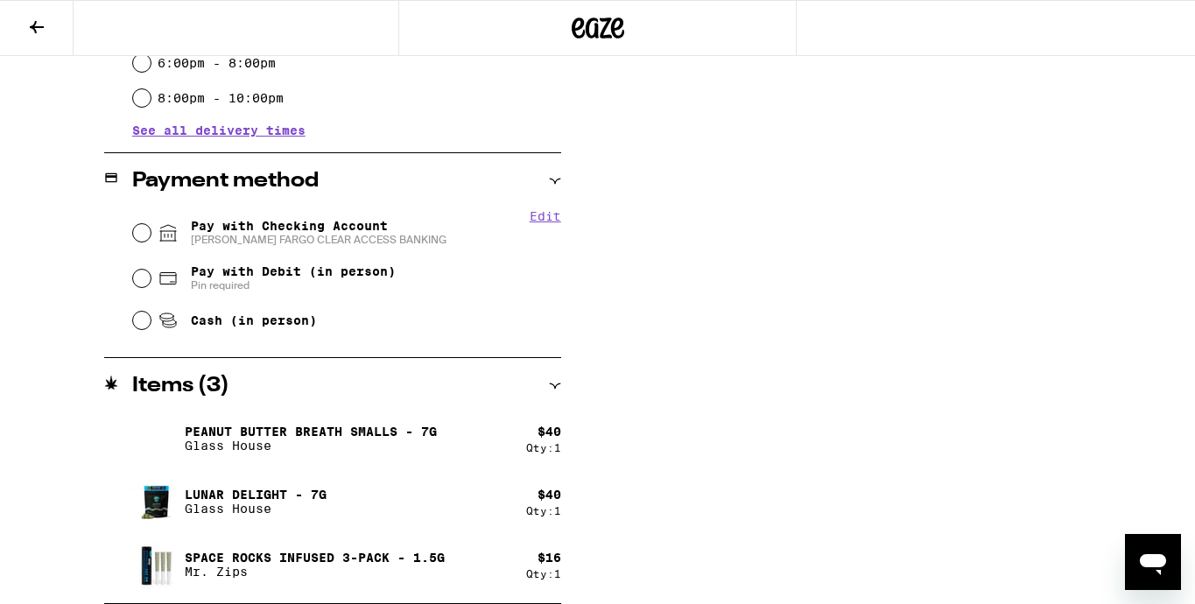
scroll to position [631, 0]
click at [558, 375] on div "Items ( 3 )" at bounding box center [332, 386] width 457 height 56
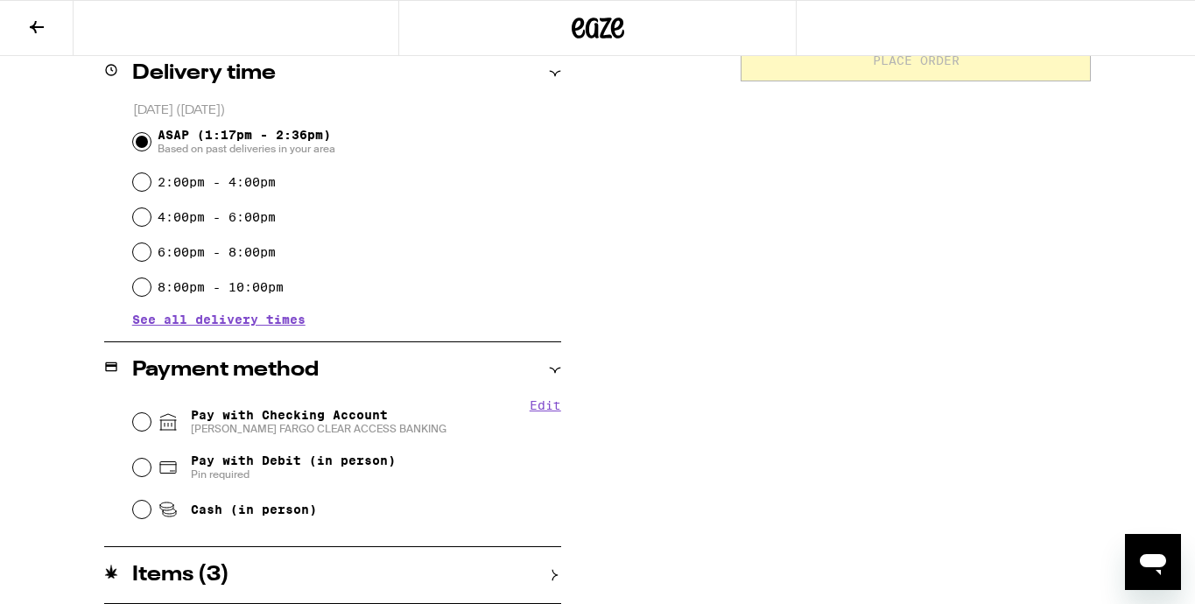
scroll to position [442, 0]
click at [557, 564] on div "Items ( 3 )" at bounding box center [332, 575] width 457 height 56
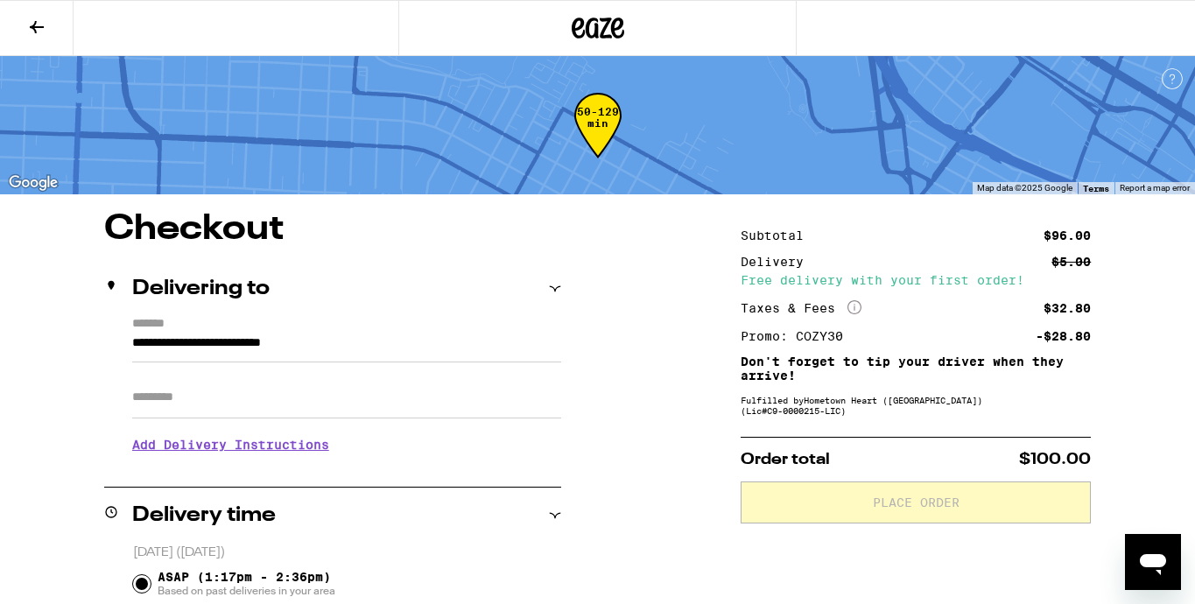
scroll to position [0, 0]
click at [29, 29] on icon at bounding box center [36, 27] width 21 height 21
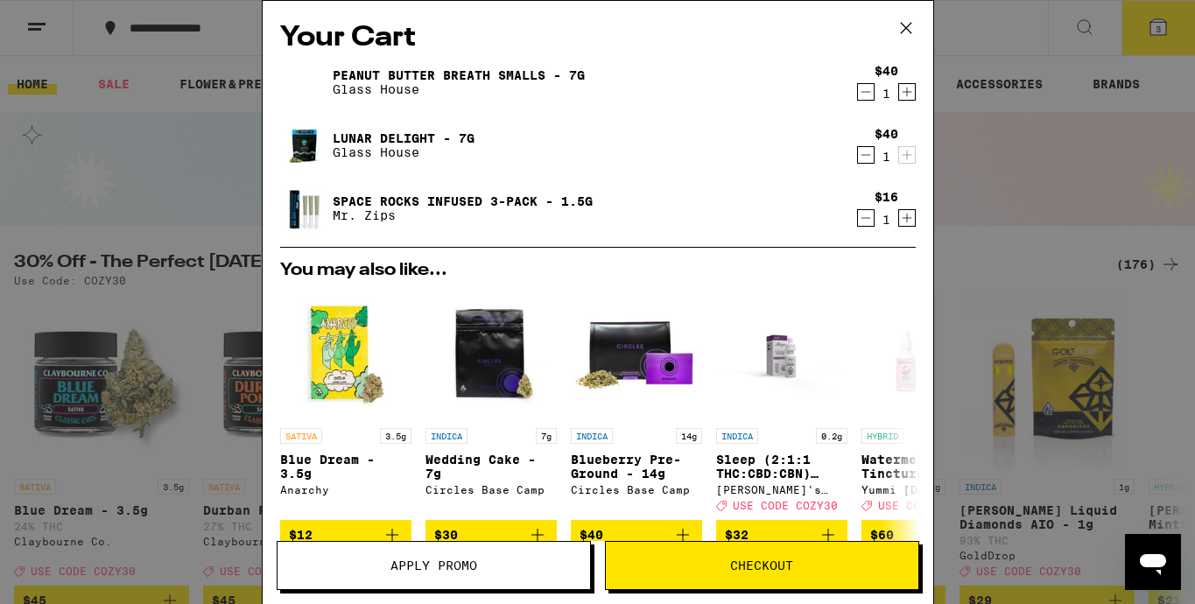
click at [867, 219] on icon "Decrement" at bounding box center [866, 217] width 16 height 21
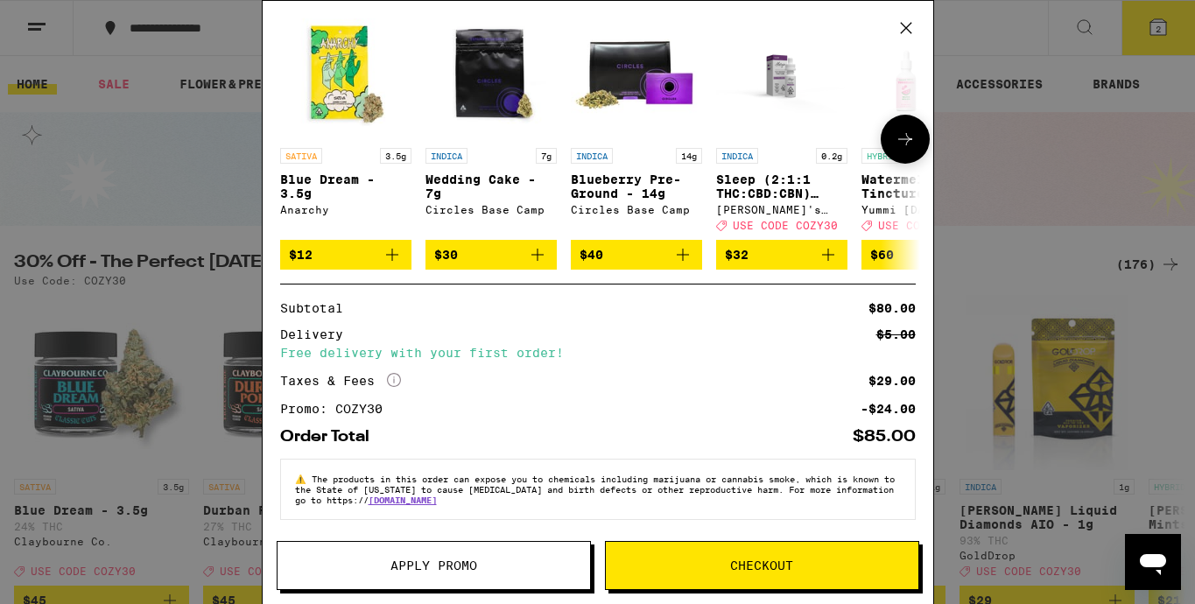
scroll to position [230, 0]
click at [468, 569] on span "Apply Promo" at bounding box center [433, 565] width 87 height 12
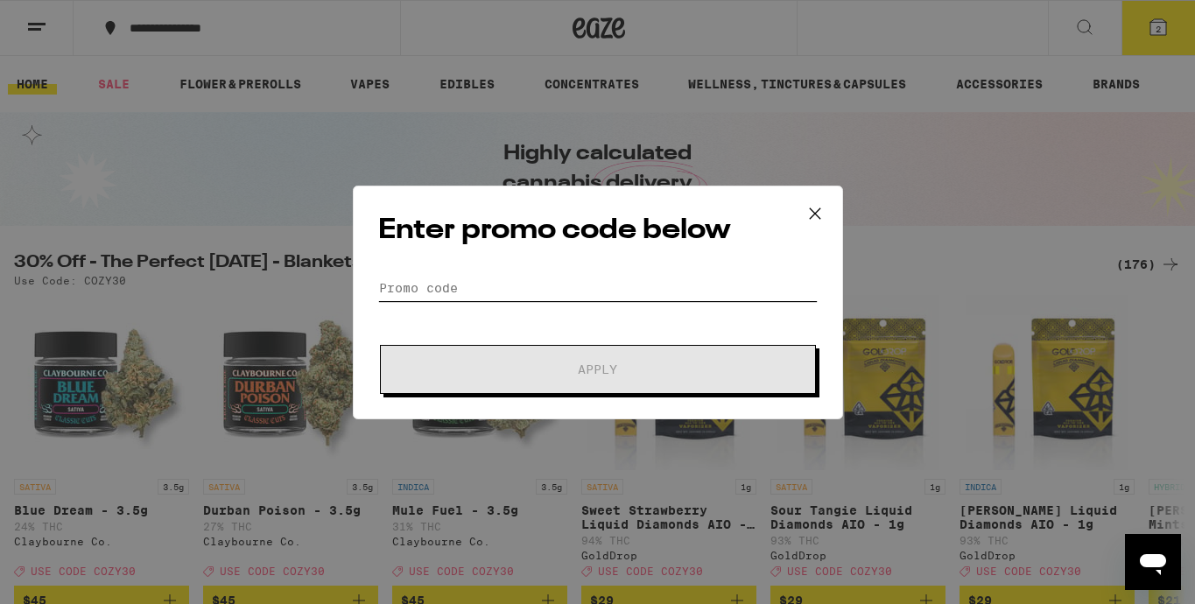
click at [473, 285] on input "Promo Code" at bounding box center [597, 288] width 439 height 26
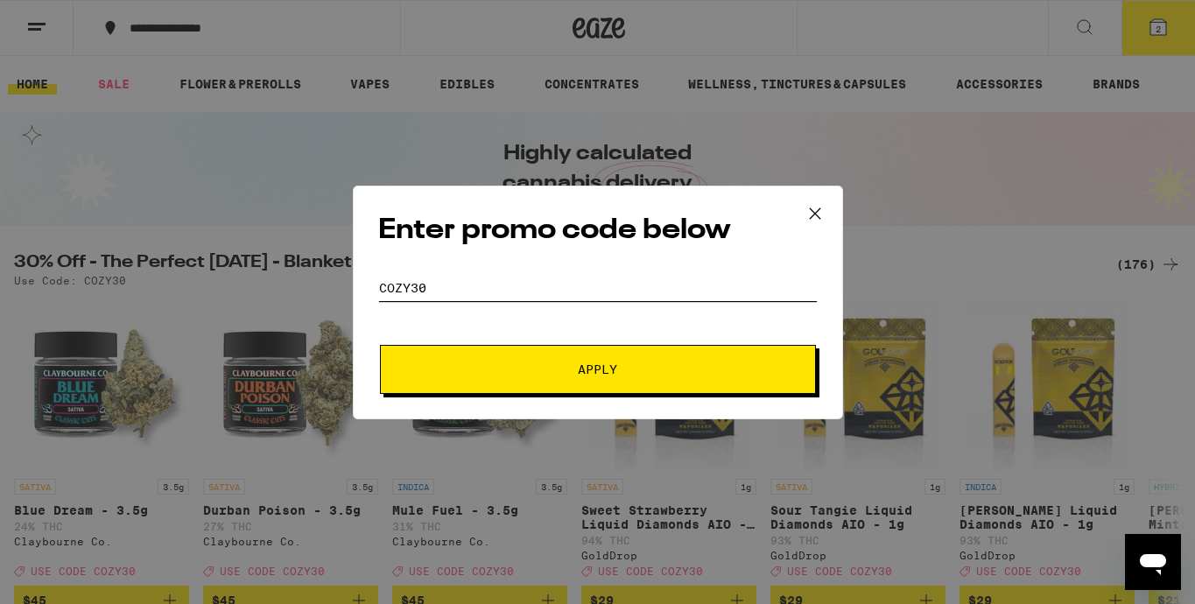
type input "COZY30"
click at [697, 355] on button "Apply" at bounding box center [598, 369] width 436 height 49
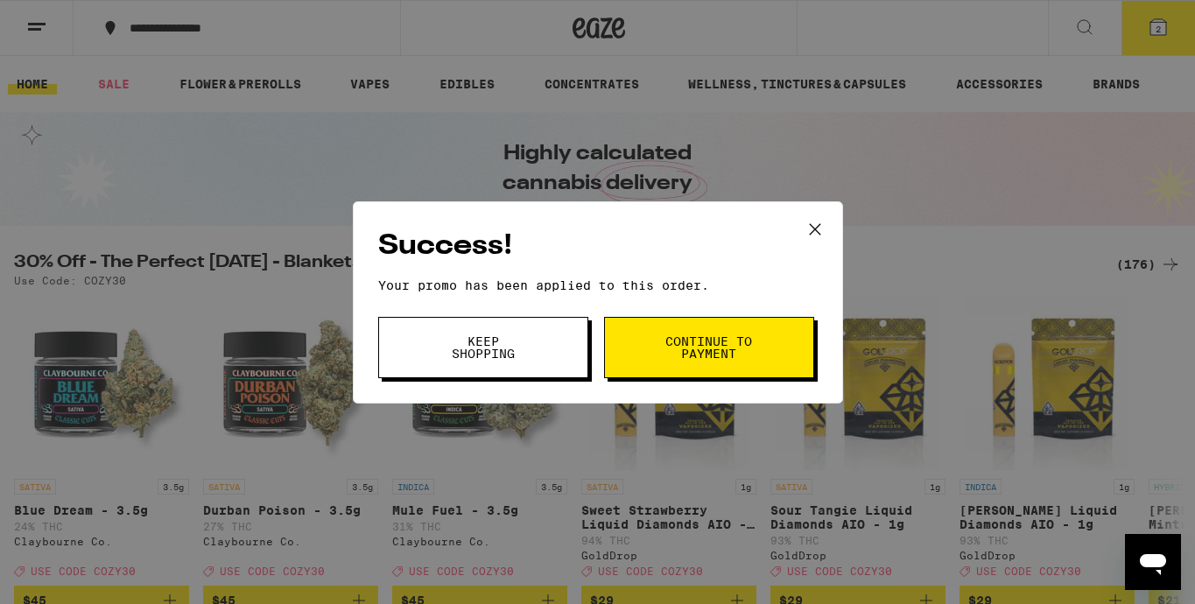
click at [684, 333] on button "Continue to payment" at bounding box center [709, 347] width 210 height 61
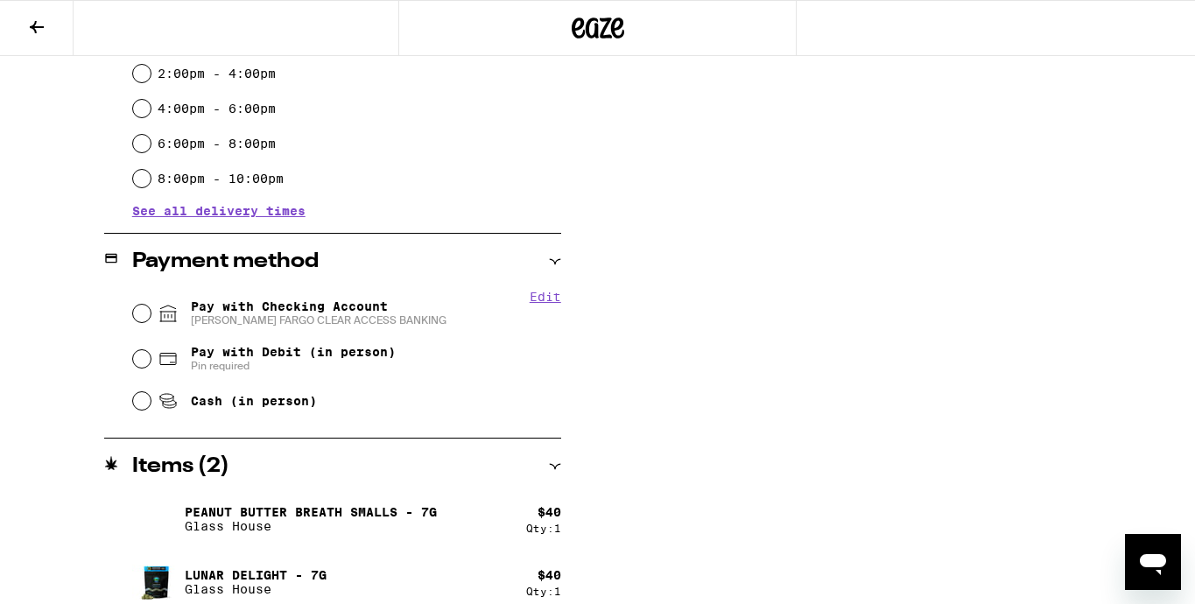
scroll to position [551, 0]
click at [148, 314] on input "Pay with Checking Account [PERSON_NAME] FARGO CLEAR ACCESS BANKING" at bounding box center [142, 313] width 18 height 18
radio input "true"
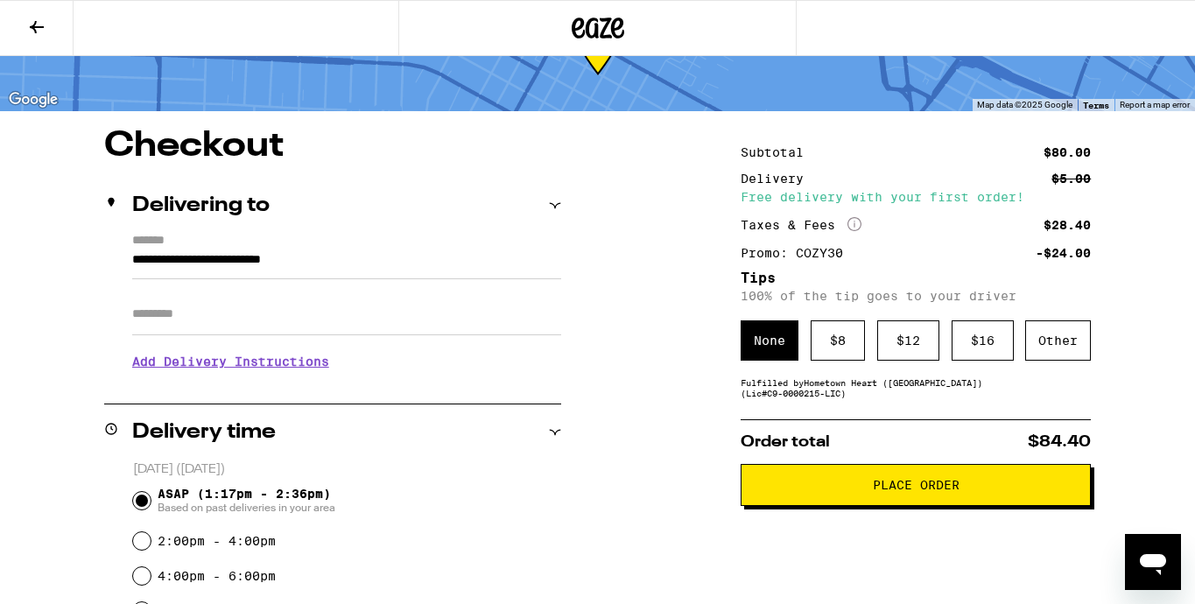
scroll to position [106, 0]
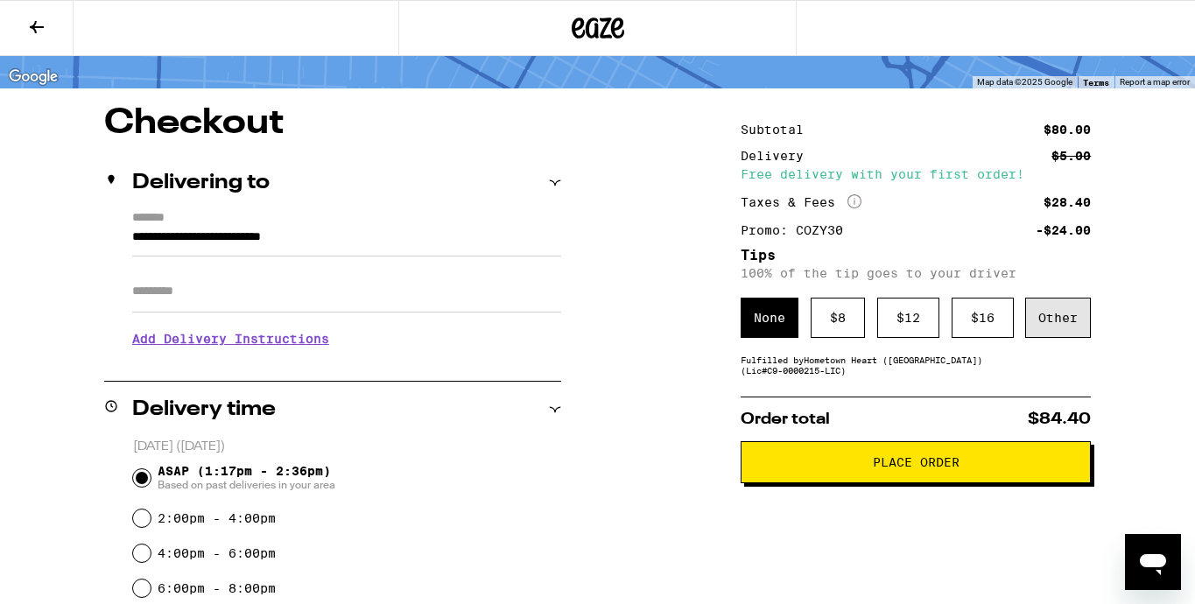
click at [1069, 327] on div "Other" at bounding box center [1058, 318] width 66 height 40
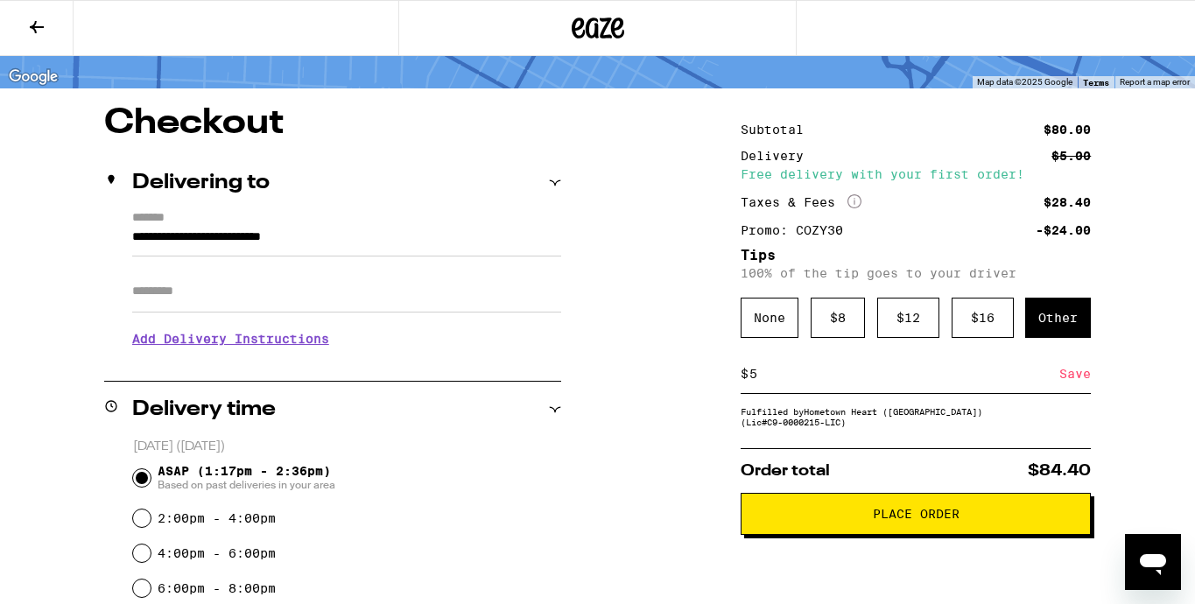
type input "5"
click at [1072, 376] on div "Save" at bounding box center [1075, 374] width 32 height 39
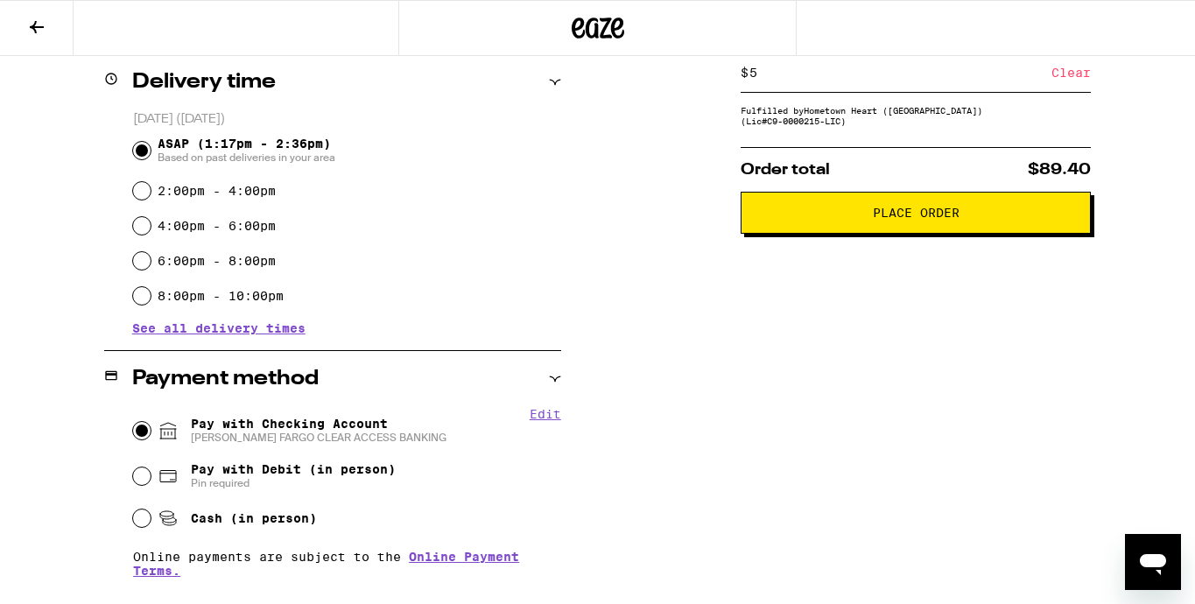
scroll to position [411, 0]
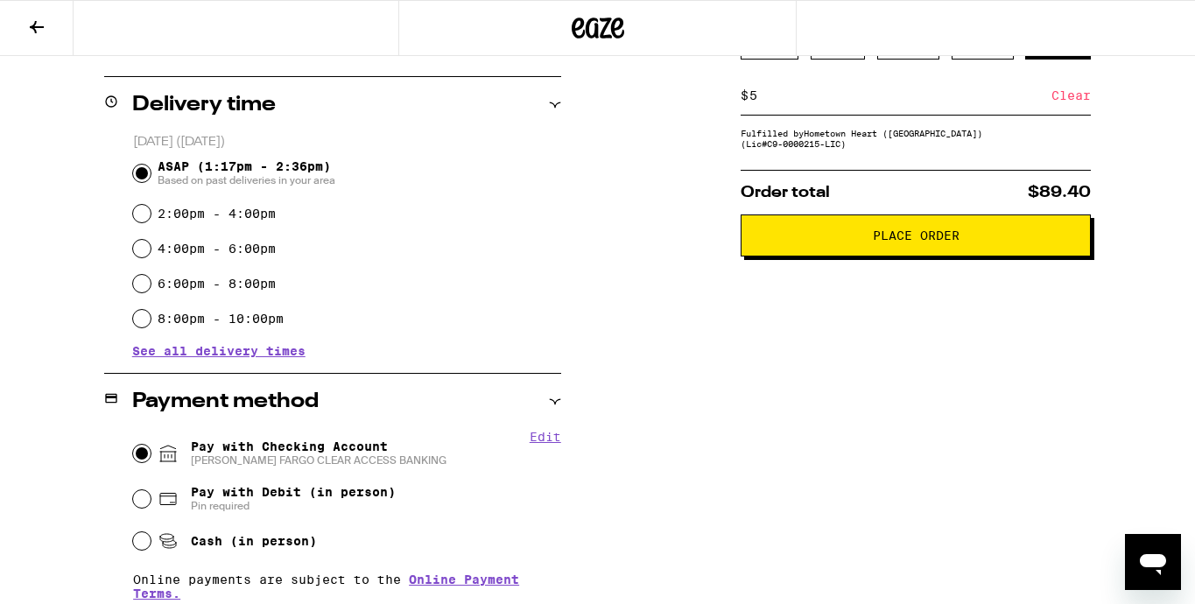
click at [1021, 242] on span "Place Order" at bounding box center [915, 235] width 320 height 12
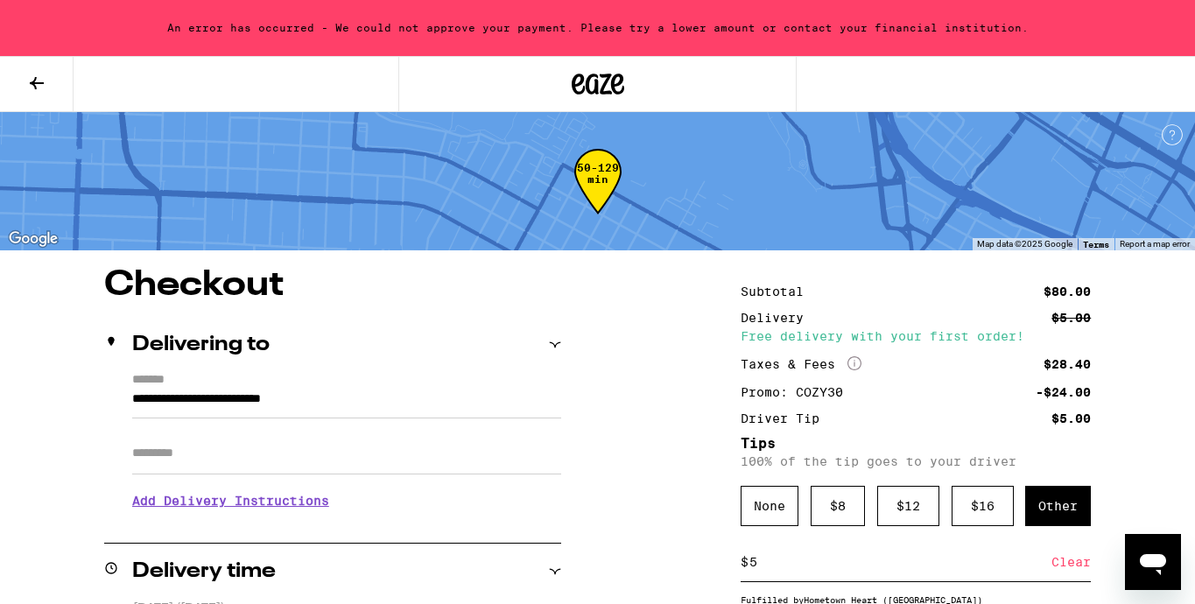
scroll to position [0, 0]
click at [893, 32] on div "An error has occurred - We could not approve your payment. Please try a lower a…" at bounding box center [597, 28] width 1195 height 56
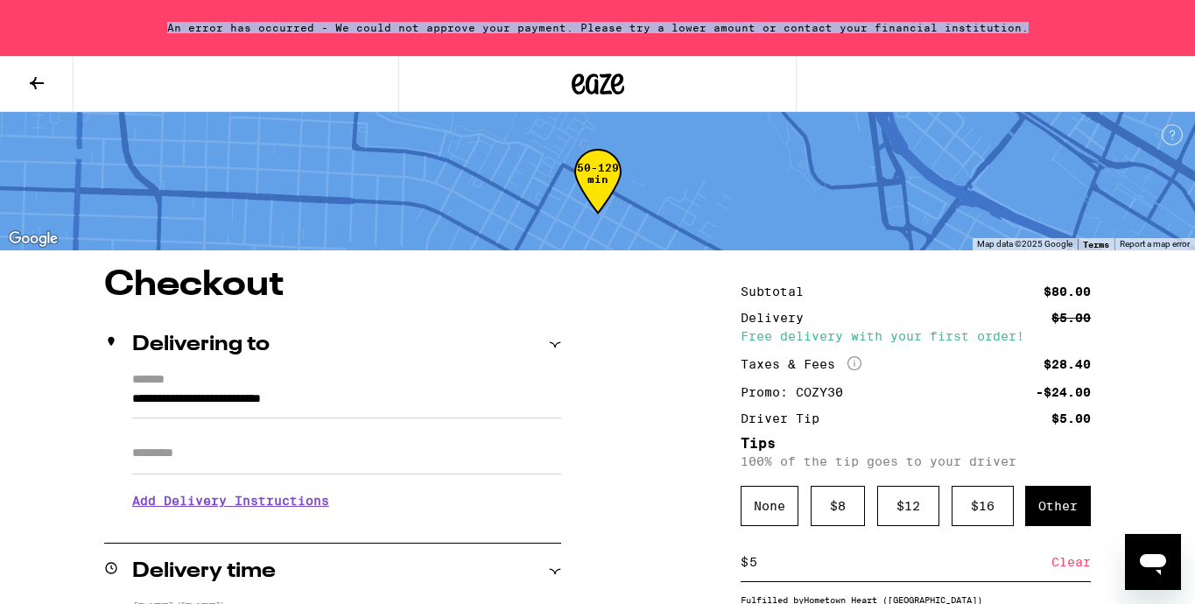
click at [893, 32] on div "An error has occurred - We could not approve your payment. Please try a lower a…" at bounding box center [597, 28] width 1195 height 56
click at [893, 33] on div "An error has occurred - We could not approve your payment. Please try a lower a…" at bounding box center [597, 28] width 1195 height 56
